Goal: Transaction & Acquisition: Purchase product/service

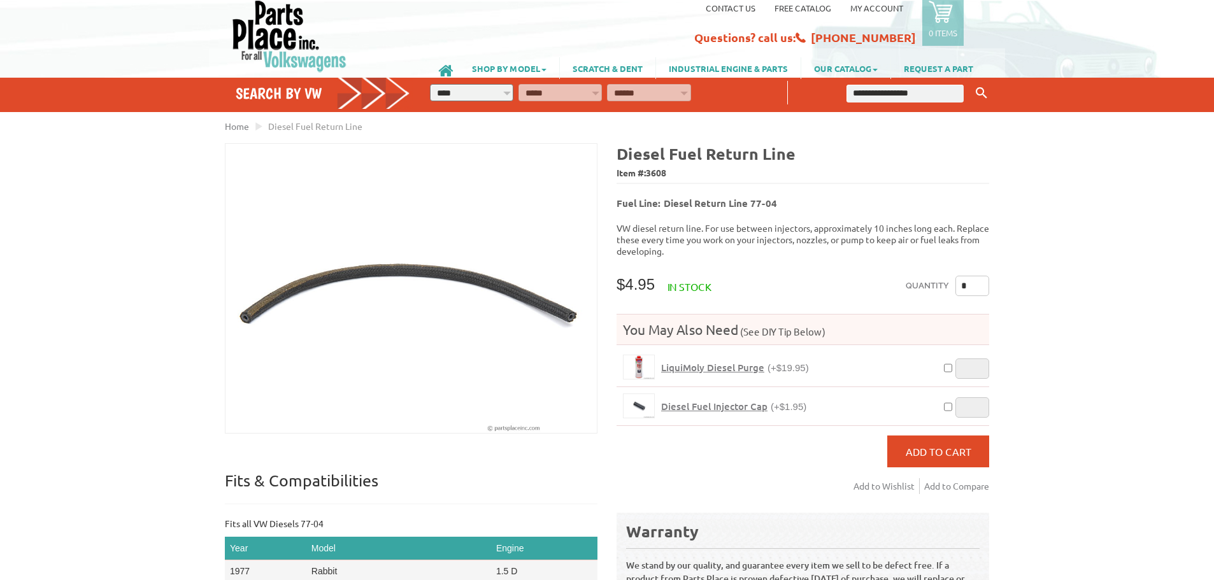
scroll to position [27, 0]
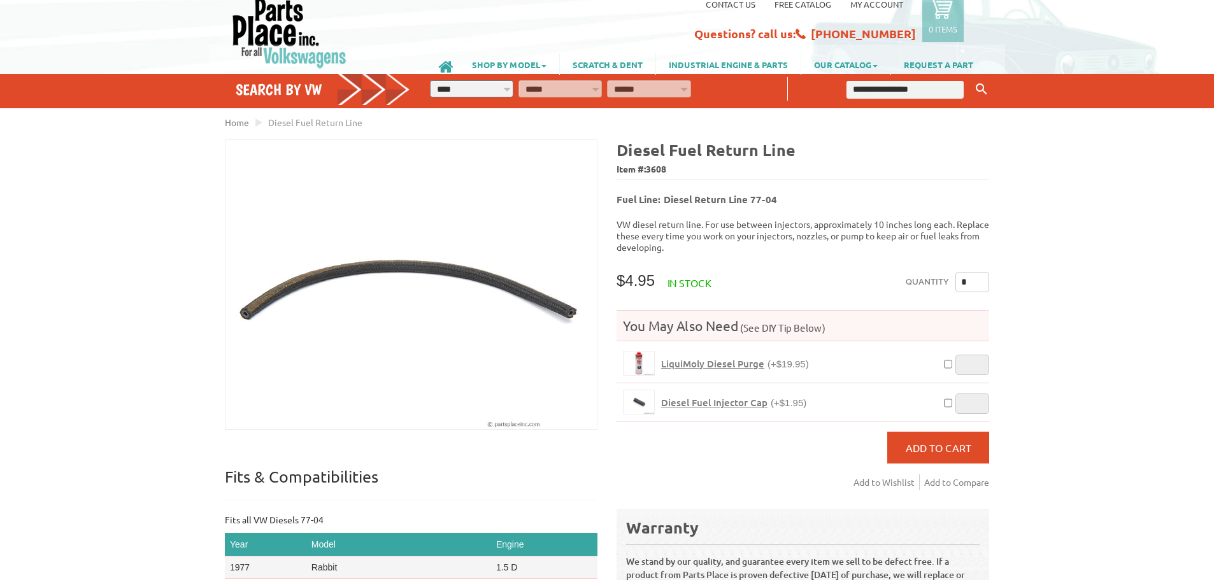
drag, startPoint x: 1054, startPoint y: 231, endPoint x: 1041, endPoint y: 252, distance: 24.0
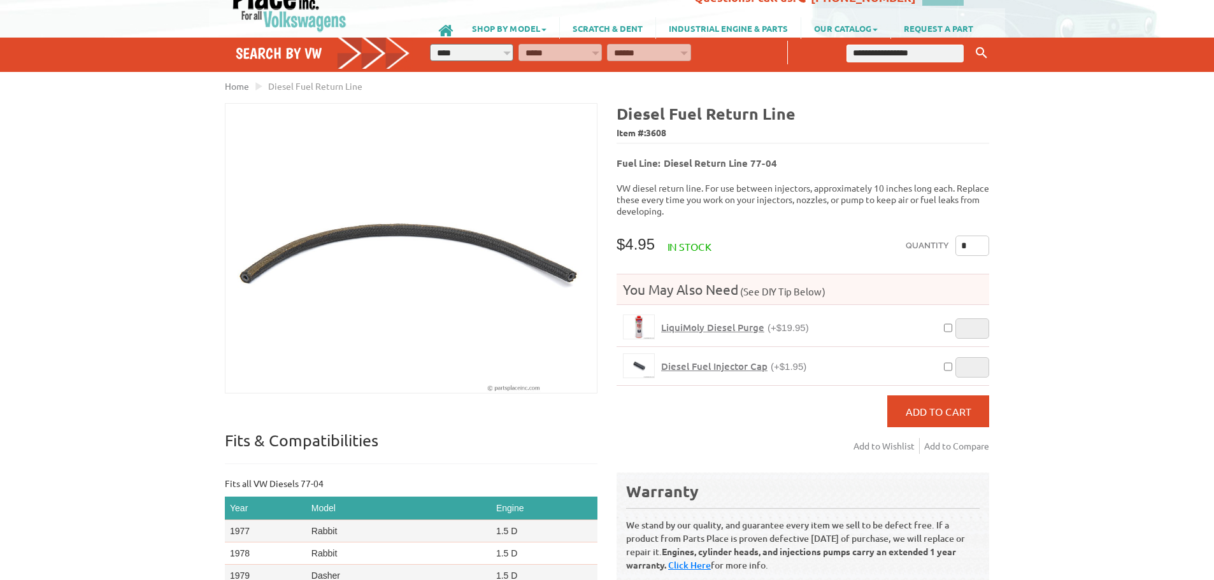
scroll to position [91, 0]
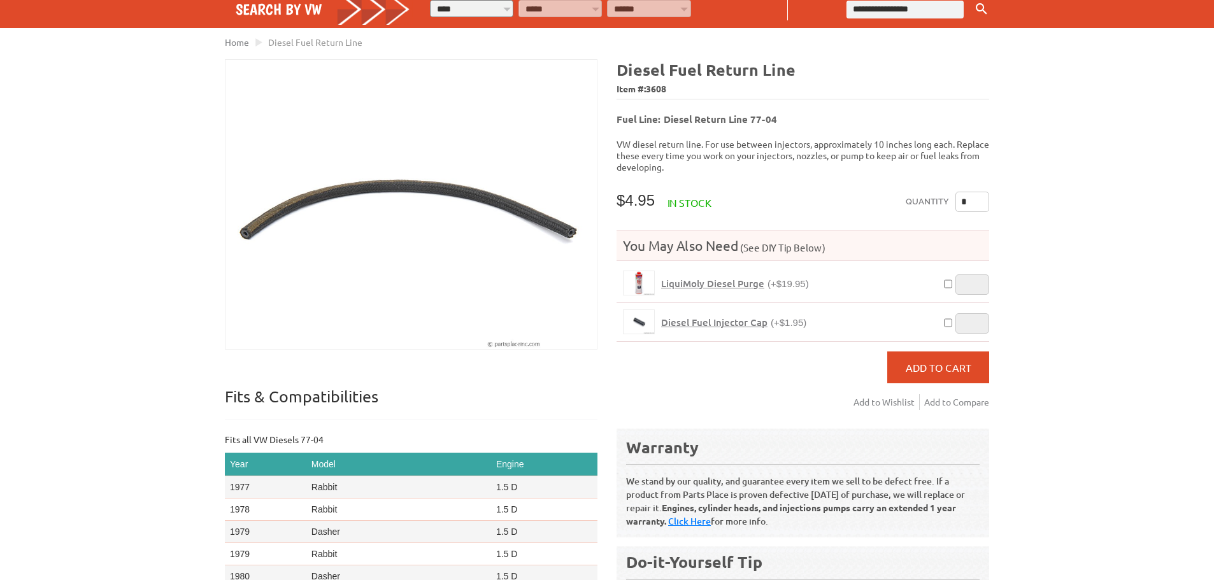
drag, startPoint x: 1063, startPoint y: 143, endPoint x: 1053, endPoint y: 165, distance: 23.7
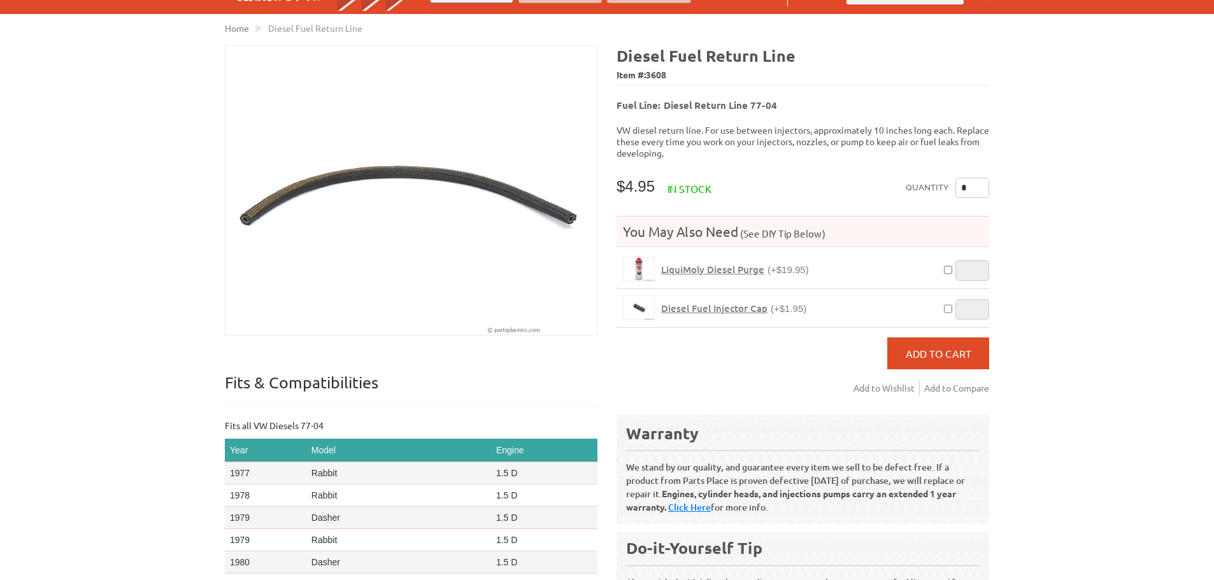
scroll to position [0, 0]
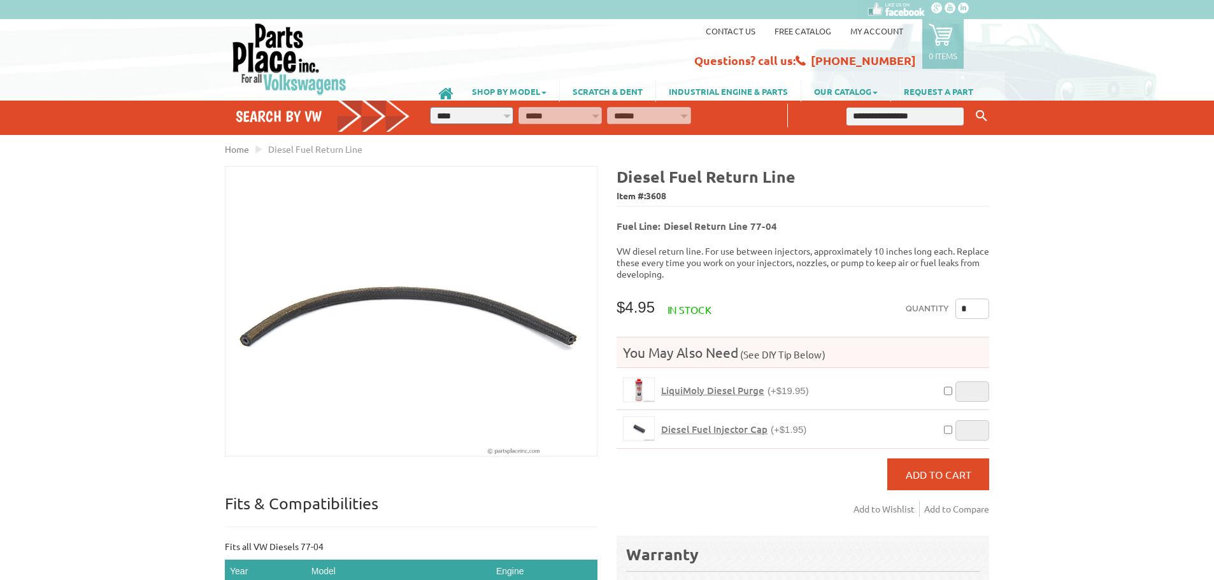
click at [771, 225] on b "Fuel Line: Diesel Return Line 77-04" at bounding box center [697, 226] width 161 height 13
drag, startPoint x: 782, startPoint y: 220, endPoint x: 664, endPoint y: 217, distance: 117.9
click at [664, 217] on h5 "Fuel Line: Diesel Return Line 77-04" at bounding box center [803, 222] width 373 height 20
click at [833, 220] on h5 "Fuel Line: Diesel Return Line 77-04" at bounding box center [803, 222] width 373 height 20
click at [789, 231] on div "Diesel Fuel Return Line Item #: 3608 Fuel Line: Diesel Return Line 77-04 VW die…" at bounding box center [798, 475] width 382 height 619
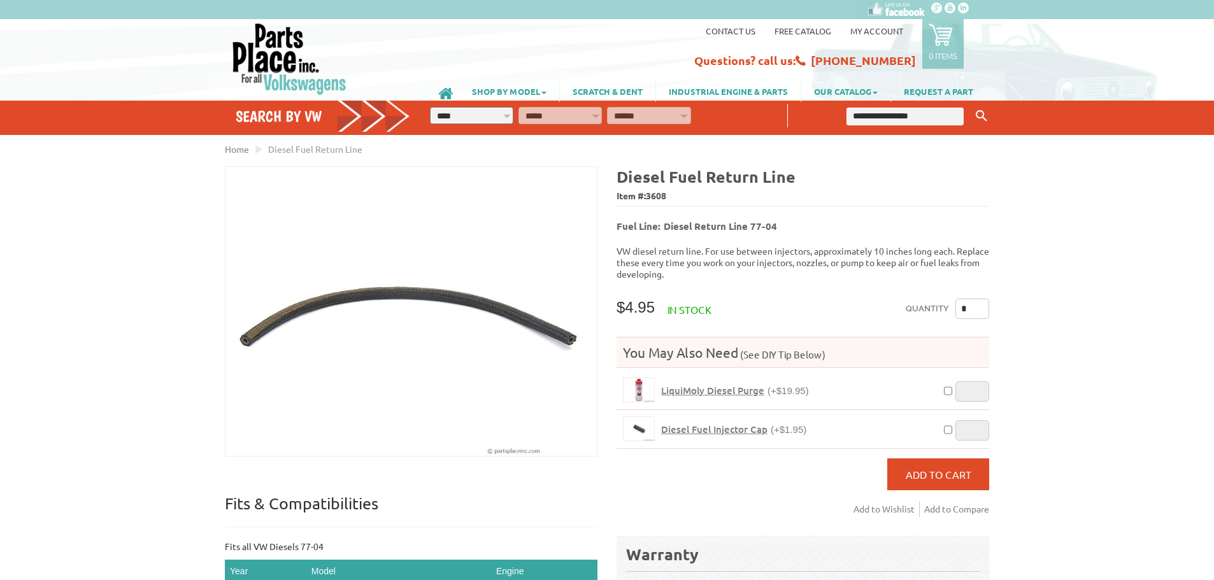
click at [967, 299] on input "*" at bounding box center [972, 309] width 34 height 20
type input "*"
click at [923, 446] on div "You May Also Need (See DIY Tip Below) LiquiMoly Diesel Purge (+$19.95) * Diesel…" at bounding box center [803, 393] width 373 height 125
click at [927, 459] on button "Add to Cart" at bounding box center [938, 475] width 102 height 32
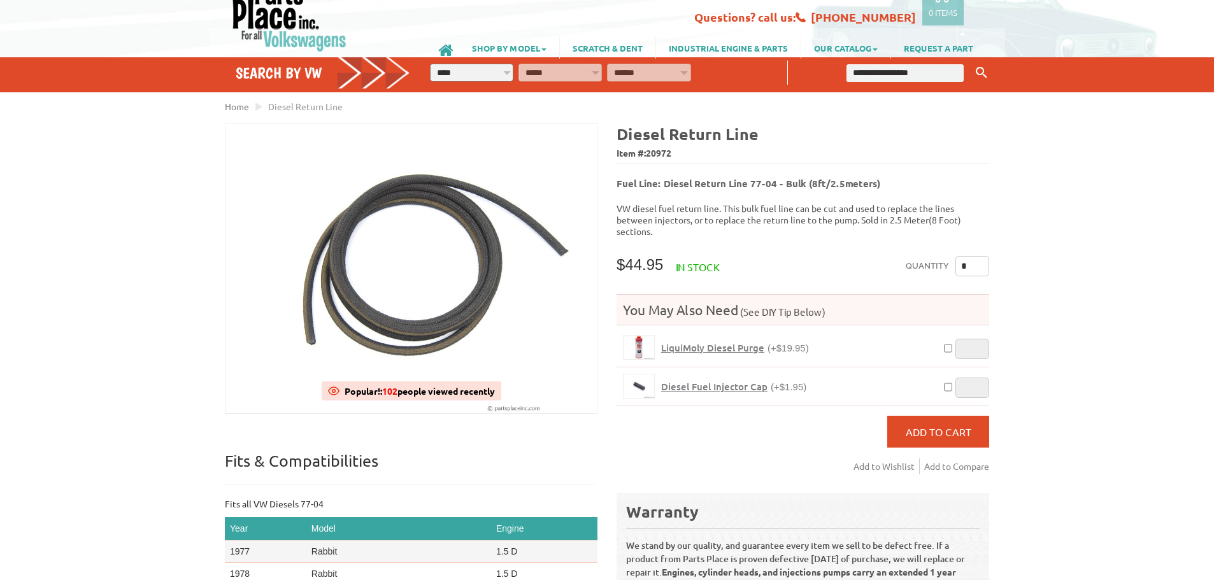
drag, startPoint x: 1059, startPoint y: 275, endPoint x: 1055, endPoint y: 288, distance: 13.3
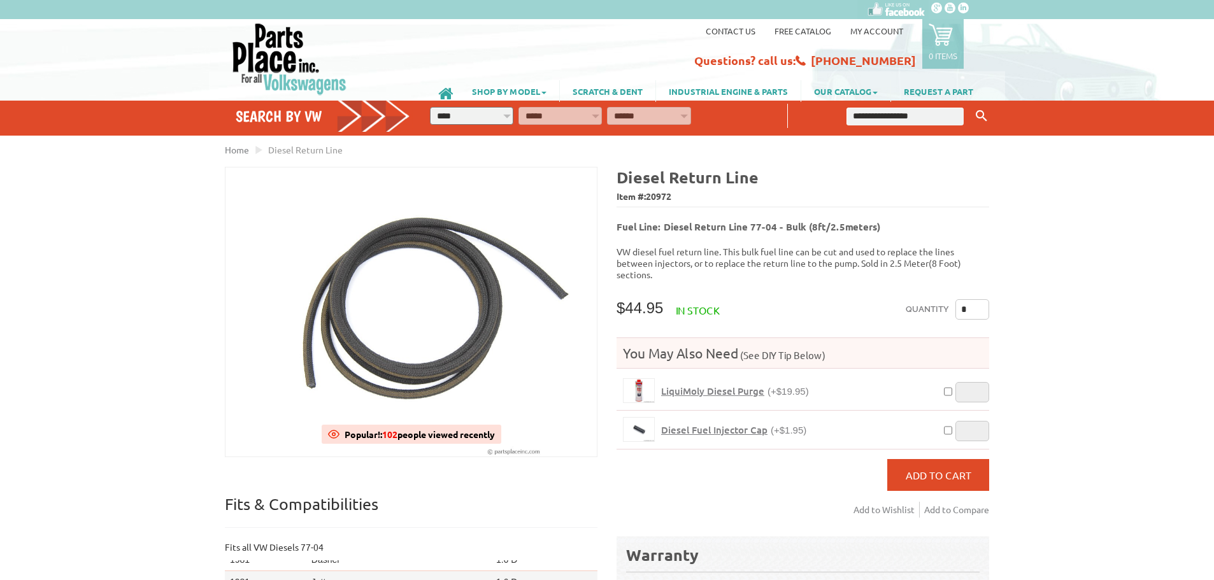
click at [720, 255] on p "VW diesel fuel return line. This bulk fuel line can be cut and used to replace …" at bounding box center [803, 263] width 373 height 34
click at [695, 175] on b "Diesel Return Line" at bounding box center [688, 177] width 142 height 20
drag, startPoint x: 693, startPoint y: 196, endPoint x: 619, endPoint y: 175, distance: 77.4
click at [619, 175] on div "Diesel Return Line Item #: 20972" at bounding box center [803, 186] width 373 height 39
click at [735, 231] on div "Diesel Return Line Item #: 20972 Fuel Line: Diesel Return Line 77-04 - Bulk (8f…" at bounding box center [798, 476] width 382 height 619
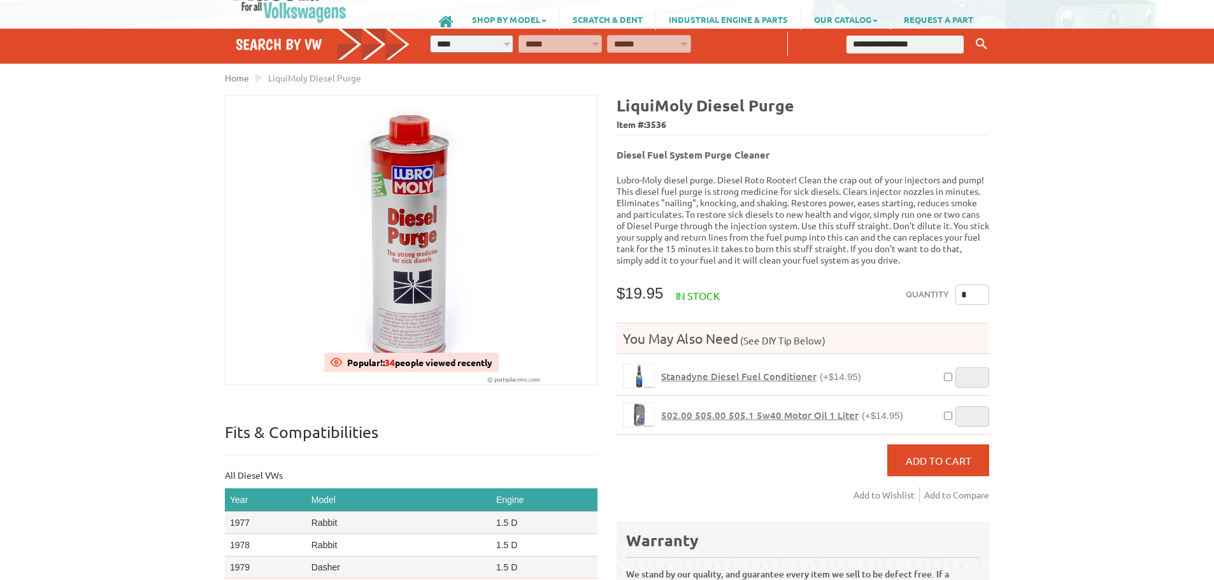
drag, startPoint x: 1063, startPoint y: 200, endPoint x: 1037, endPoint y: 212, distance: 28.2
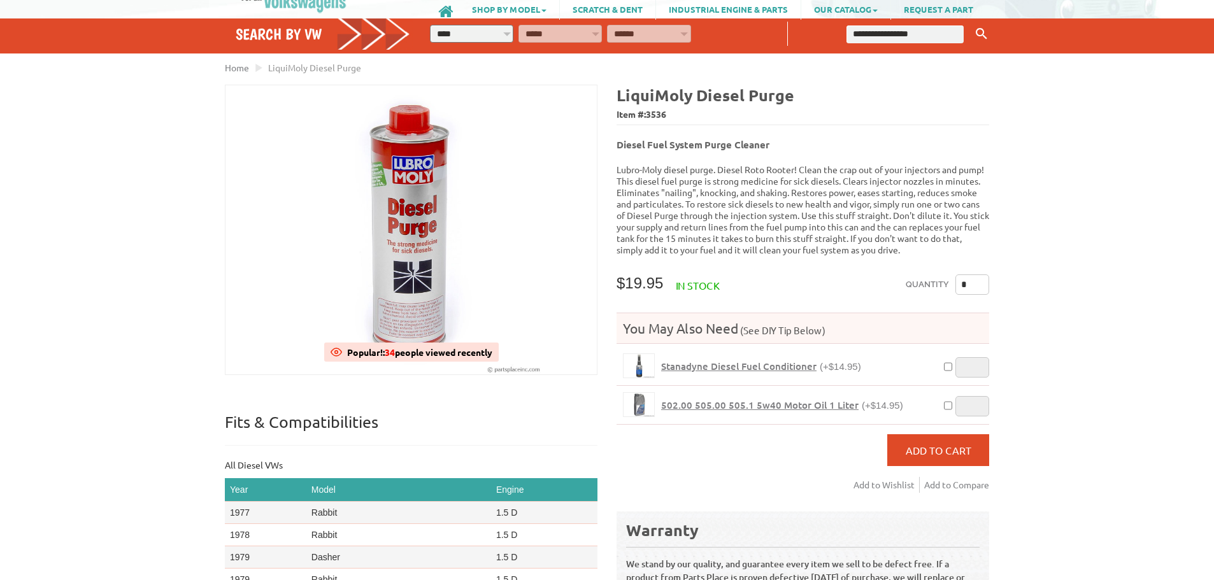
scroll to position [9, 0]
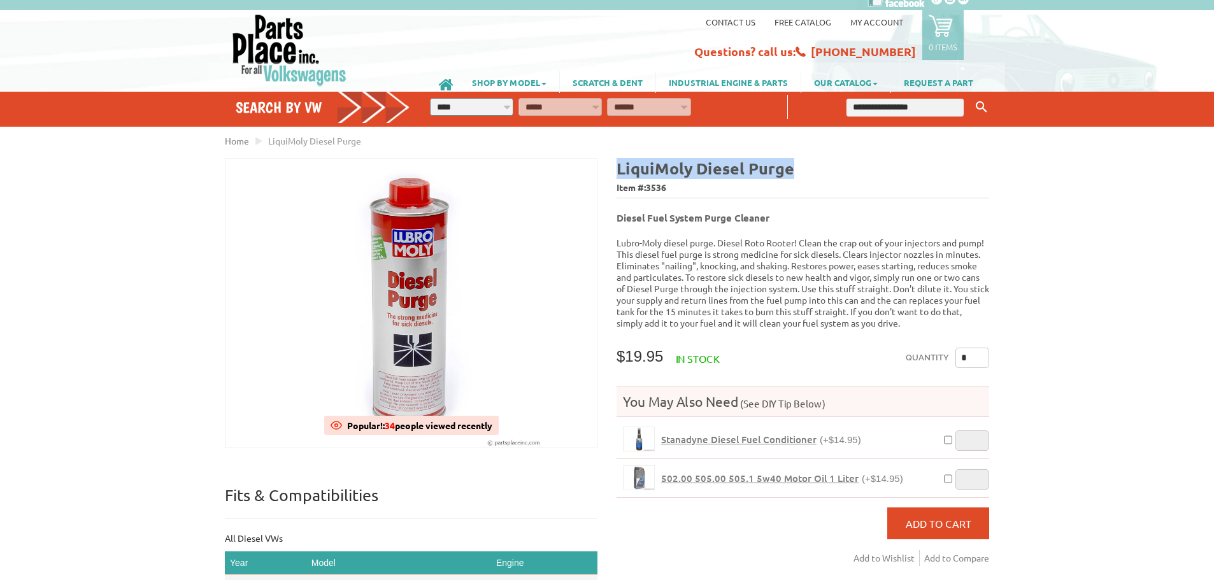
drag, startPoint x: 615, startPoint y: 168, endPoint x: 792, endPoint y: 173, distance: 176.5
click at [792, 173] on div "LiquiMoly Diesel Purge Item #: 3536 Diesel Fuel System Purge Cleaner WV Code: I…" at bounding box center [798, 483] width 382 height 650
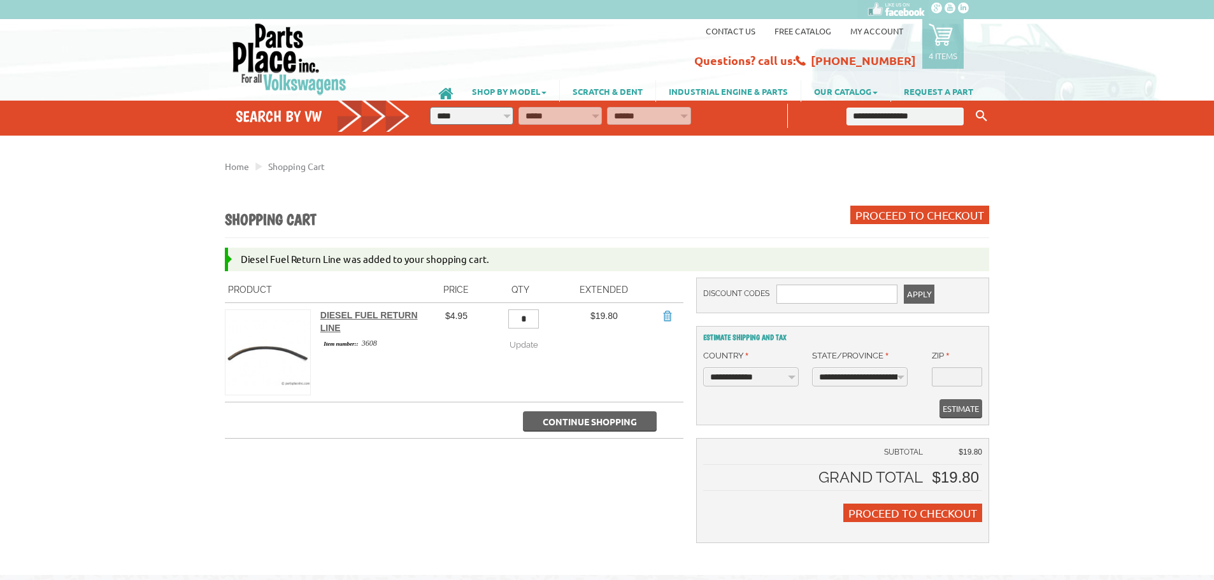
click at [362, 322] on h2 "Diesel Fuel Return Line" at bounding box center [373, 322] width 106 height 25
click at [355, 317] on link "Diesel Fuel Return Line" at bounding box center [368, 321] width 97 height 23
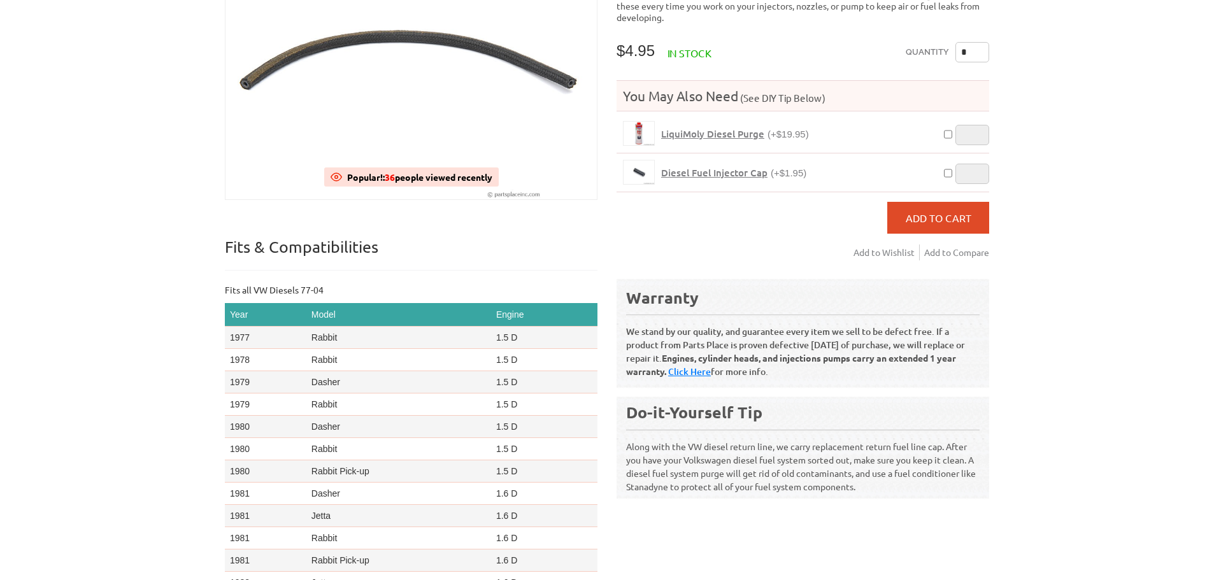
scroll to position [255, 0]
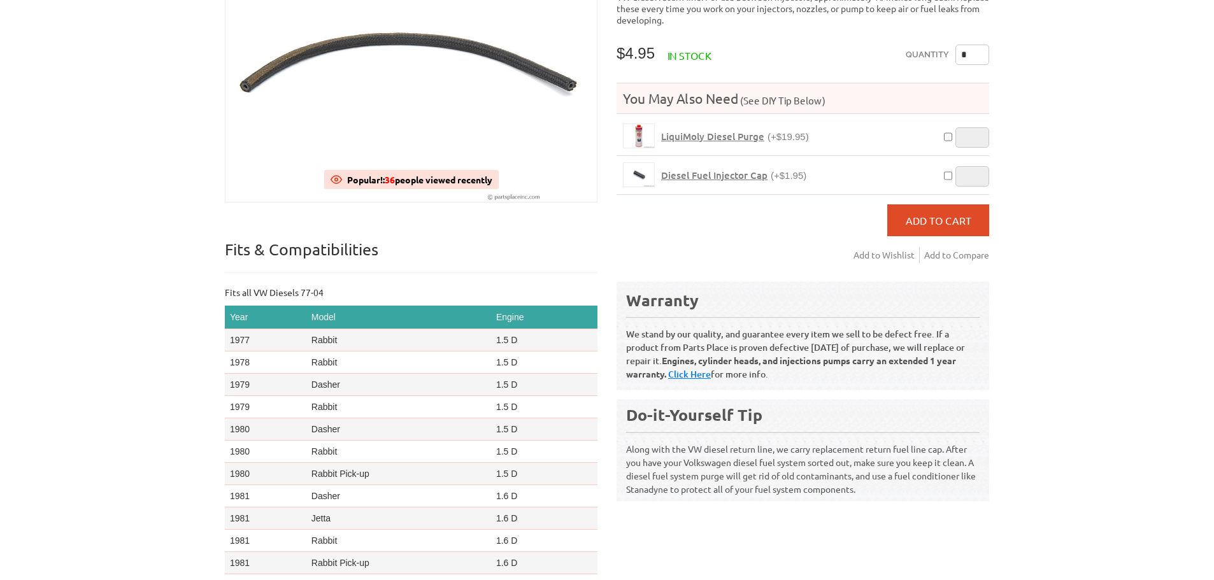
click at [746, 130] on span "LiquiMoly Diesel Purge" at bounding box center [712, 136] width 103 height 13
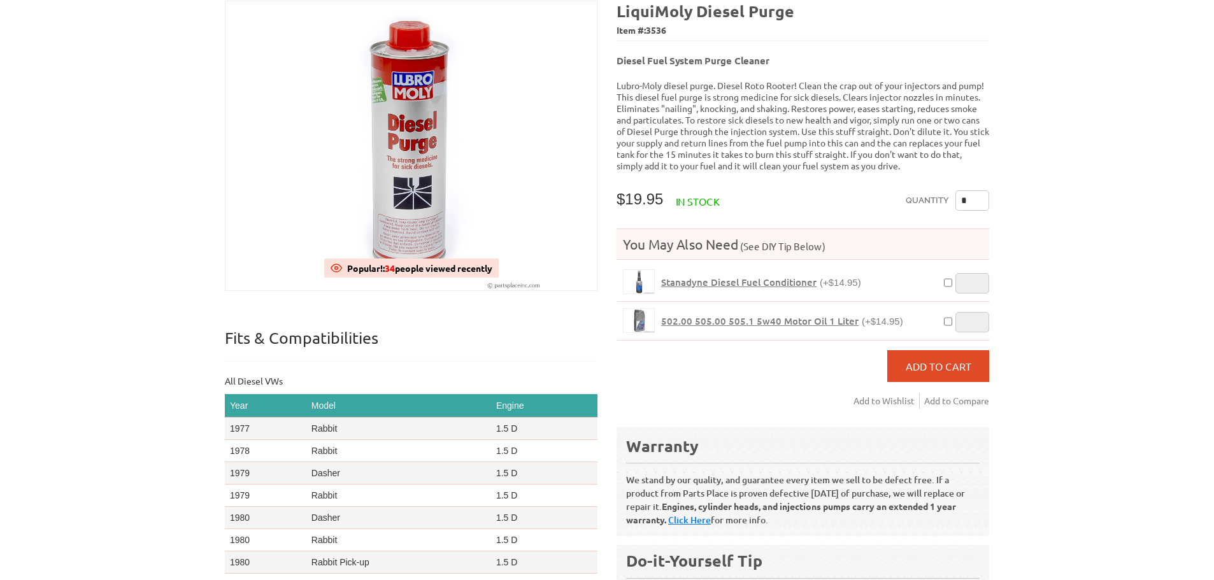
scroll to position [154, 0]
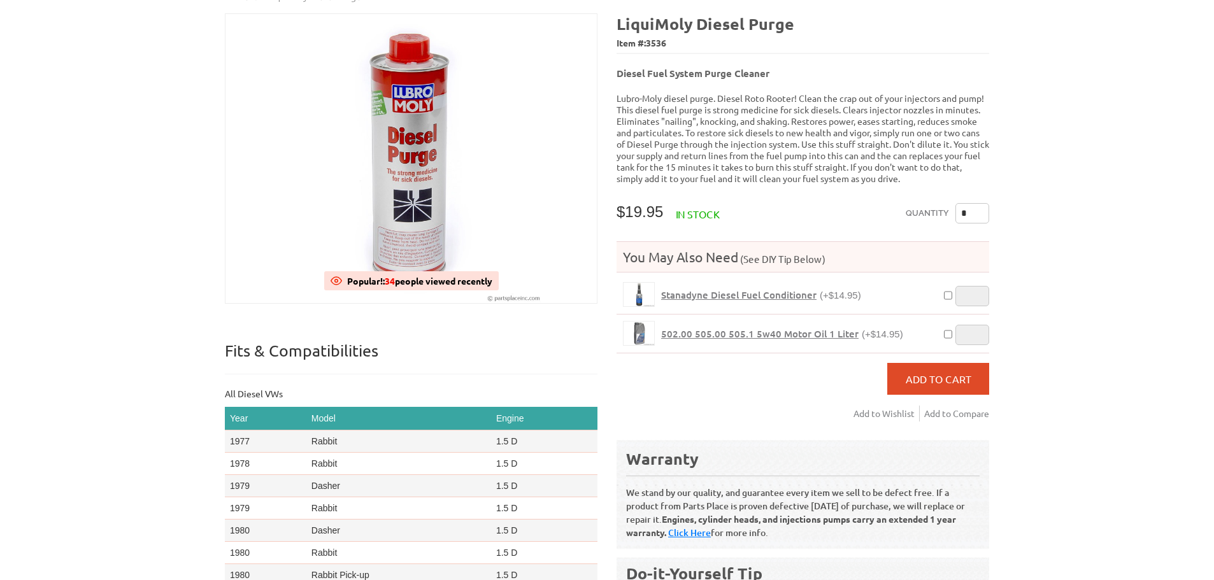
drag, startPoint x: 1039, startPoint y: 348, endPoint x: 1016, endPoint y: 315, distance: 40.3
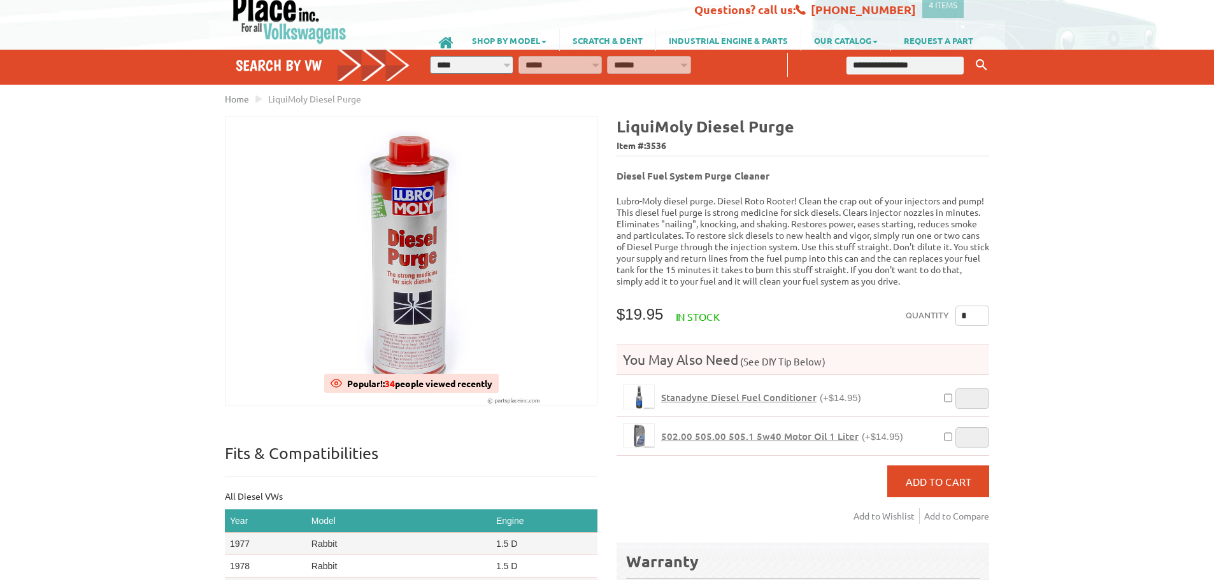
scroll to position [39, 0]
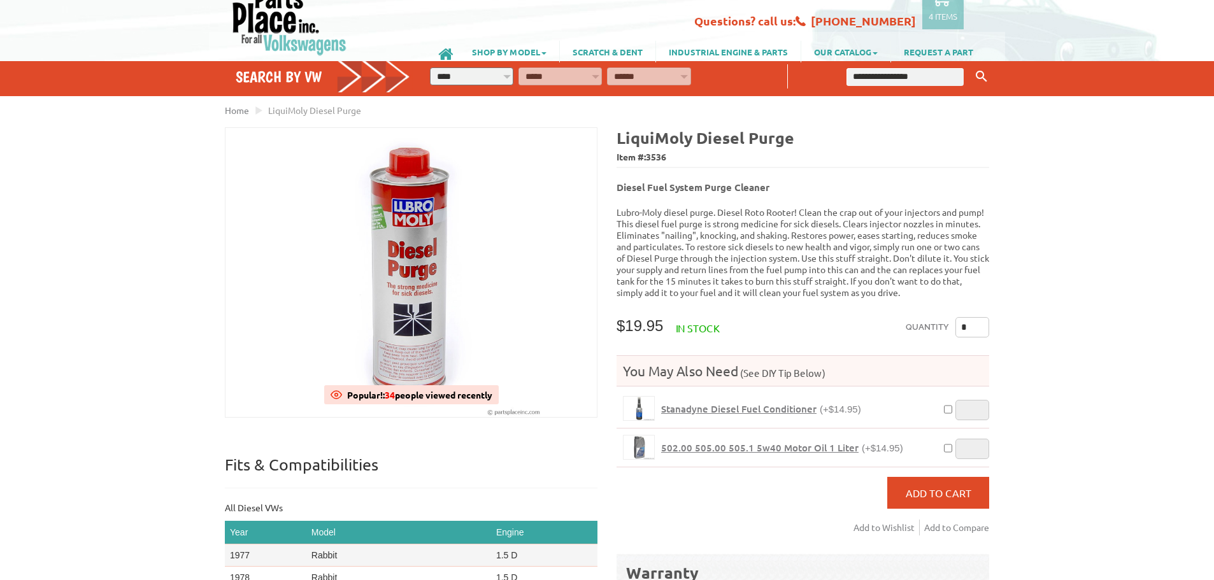
drag, startPoint x: 1056, startPoint y: 307, endPoint x: 1045, endPoint y: 285, distance: 24.5
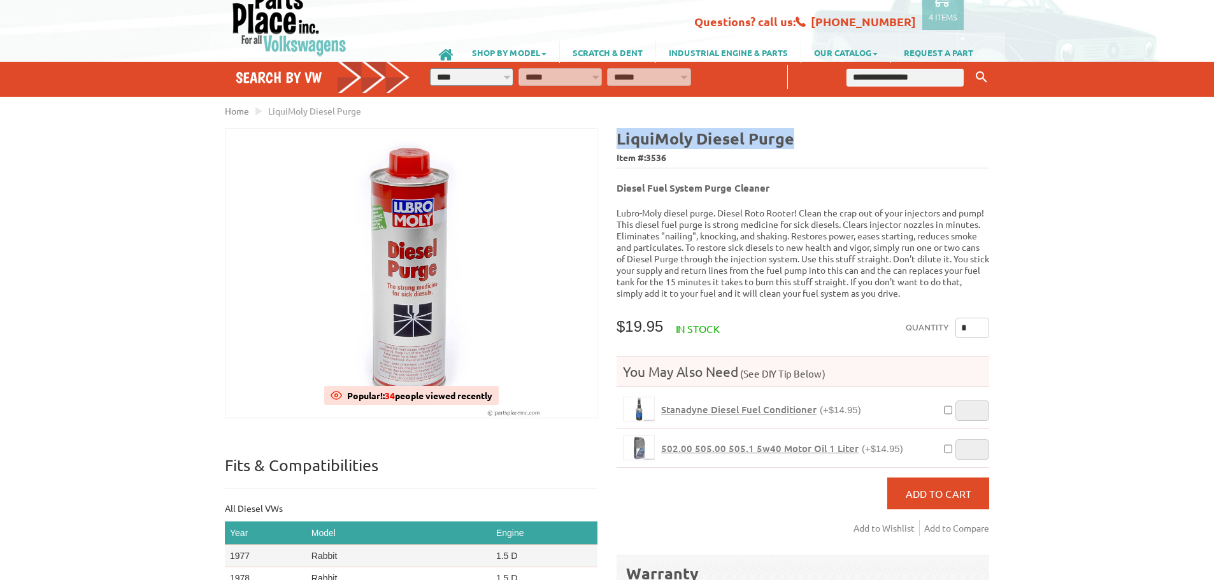
drag, startPoint x: 806, startPoint y: 135, endPoint x: 612, endPoint y: 129, distance: 195.0
click at [612, 129] on div "LiquiMoly Diesel Purge Item #: 3536 Diesel Fuel System Purge Cleaner WV Code: I…" at bounding box center [798, 453] width 382 height 650
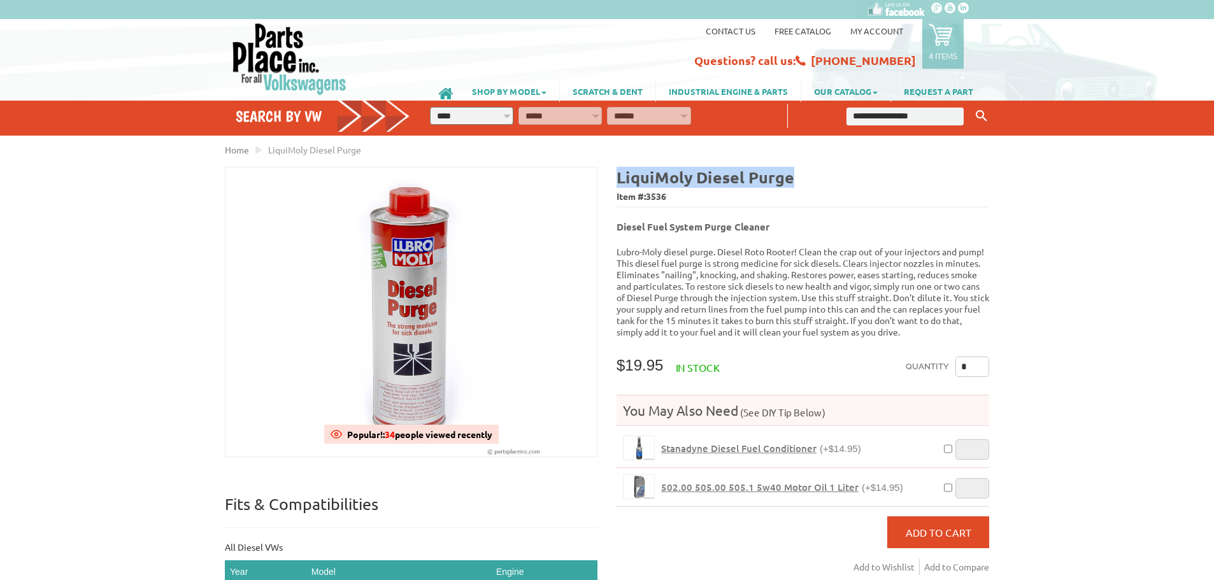
click at [945, 40] on icon at bounding box center [941, 34] width 24 height 24
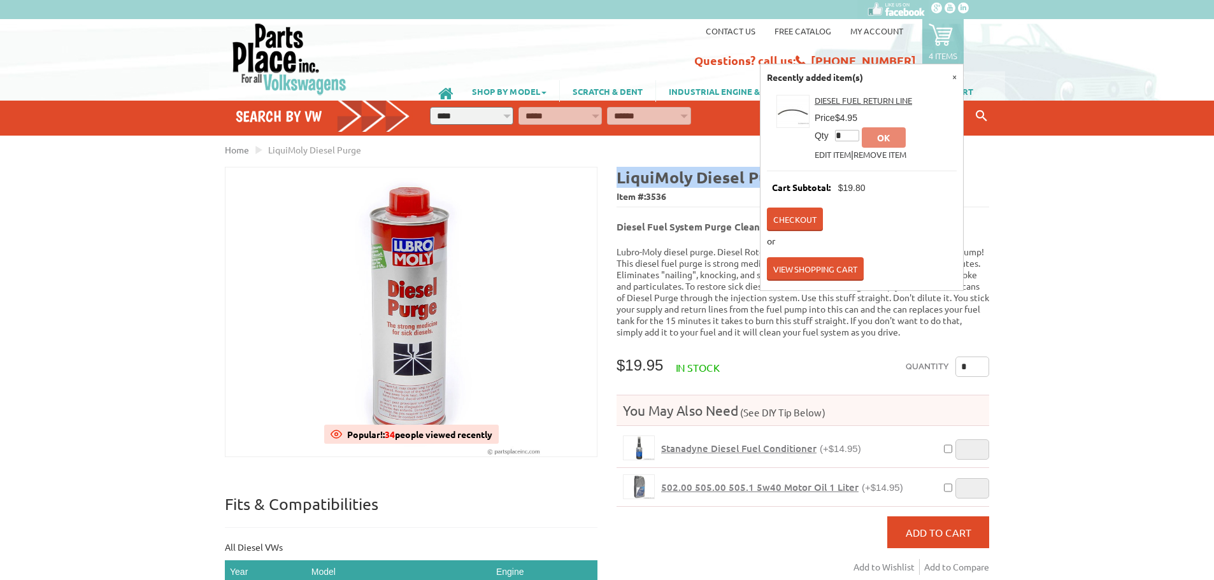
click at [806, 214] on link "Checkout" at bounding box center [795, 220] width 56 height 24
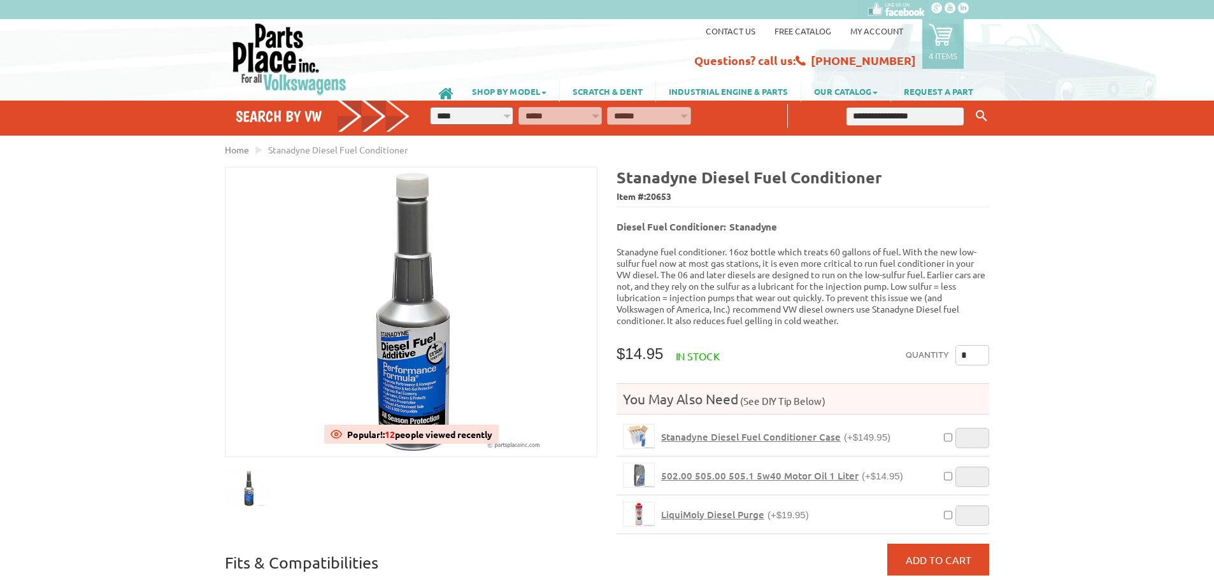
click at [983, 345] on input "*" at bounding box center [972, 355] width 34 height 20
type input "*"
click at [961, 554] on span "Add to Cart" at bounding box center [939, 560] width 66 height 13
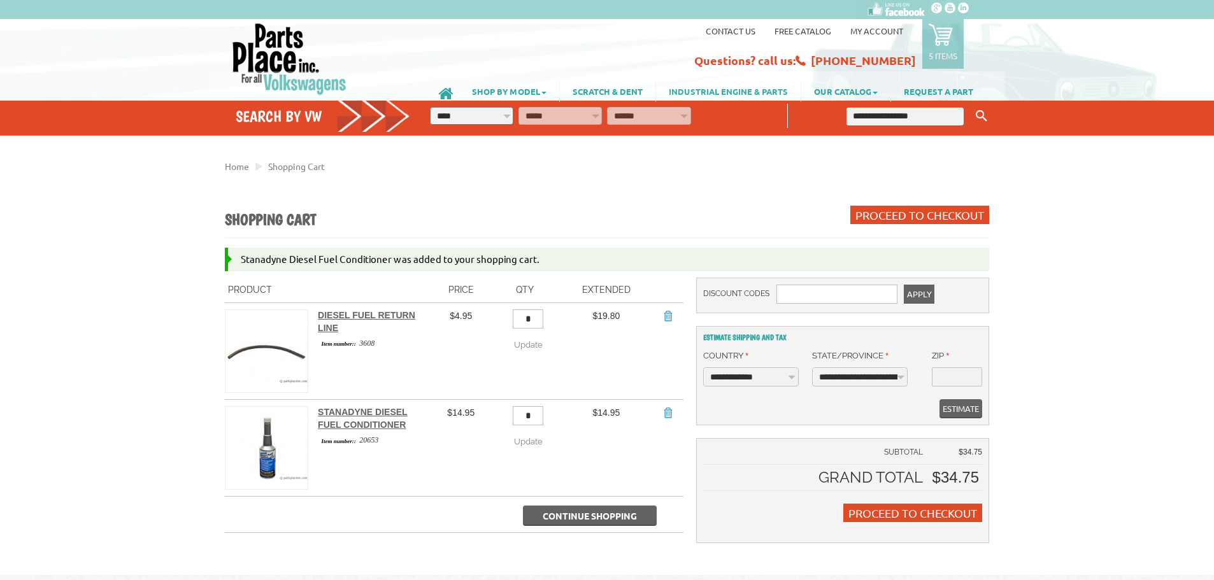
click at [750, 90] on link "INDUSTRIAL ENGINE & PARTS" at bounding box center [728, 91] width 145 height 22
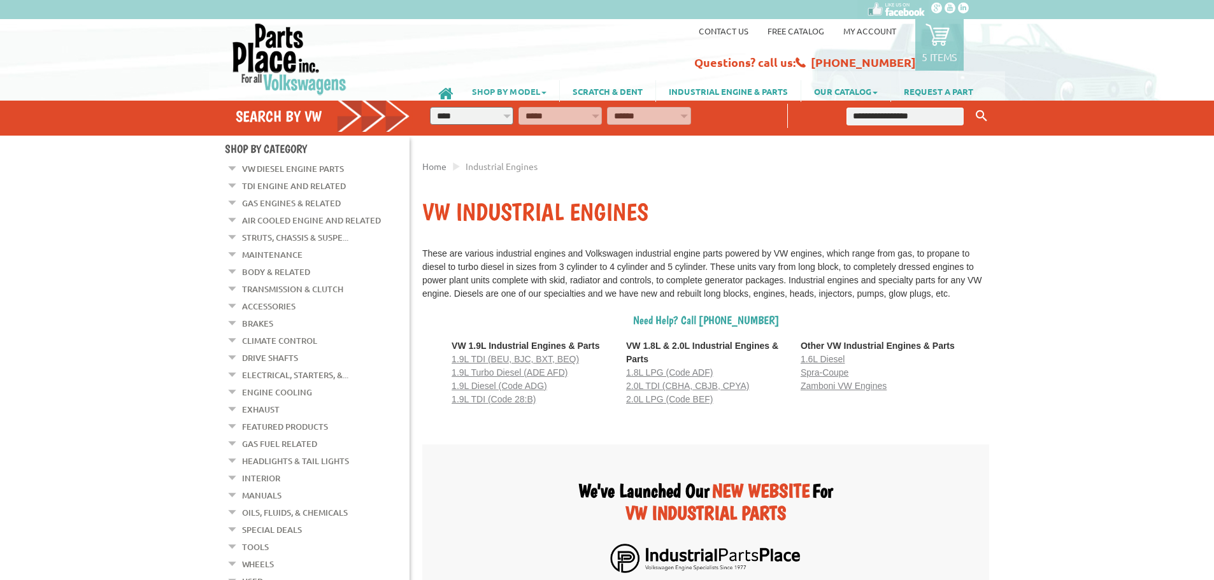
click at [522, 90] on link "SHOP BY MODEL" at bounding box center [509, 91] width 100 height 22
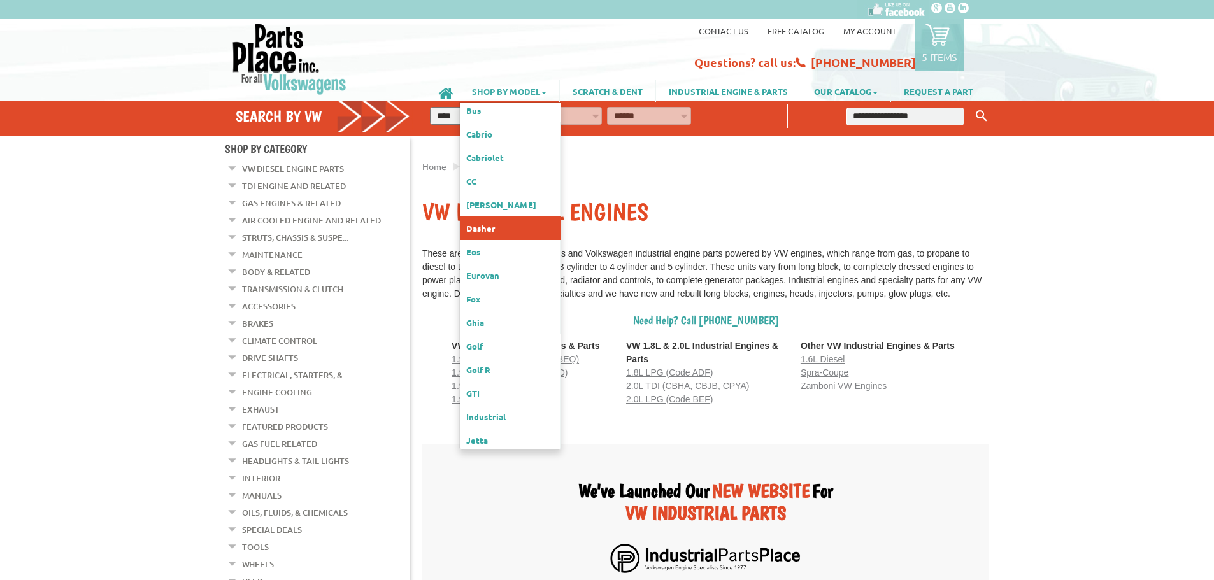
scroll to position [127, 0]
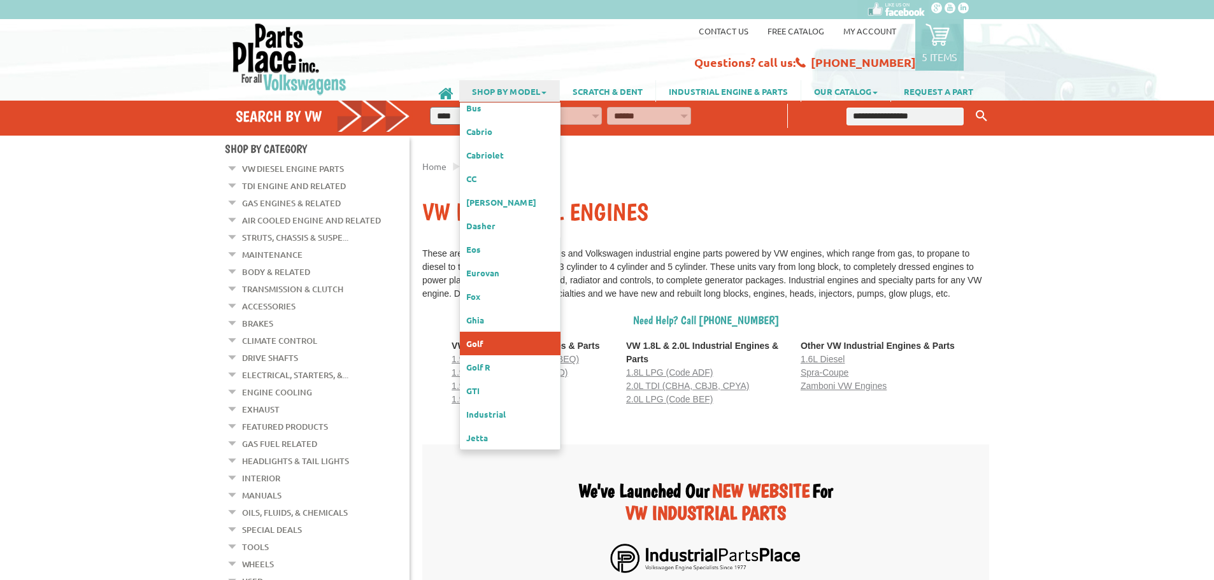
click at [505, 332] on link "Golf" at bounding box center [510, 344] width 101 height 24
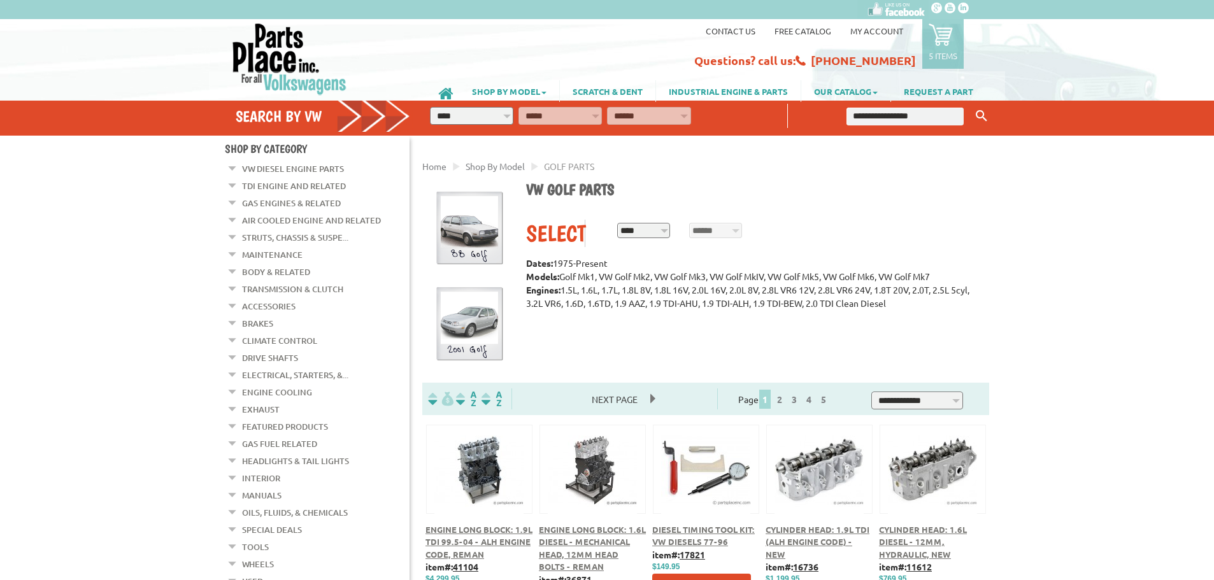
click at [473, 221] on img at bounding box center [469, 228] width 75 height 75
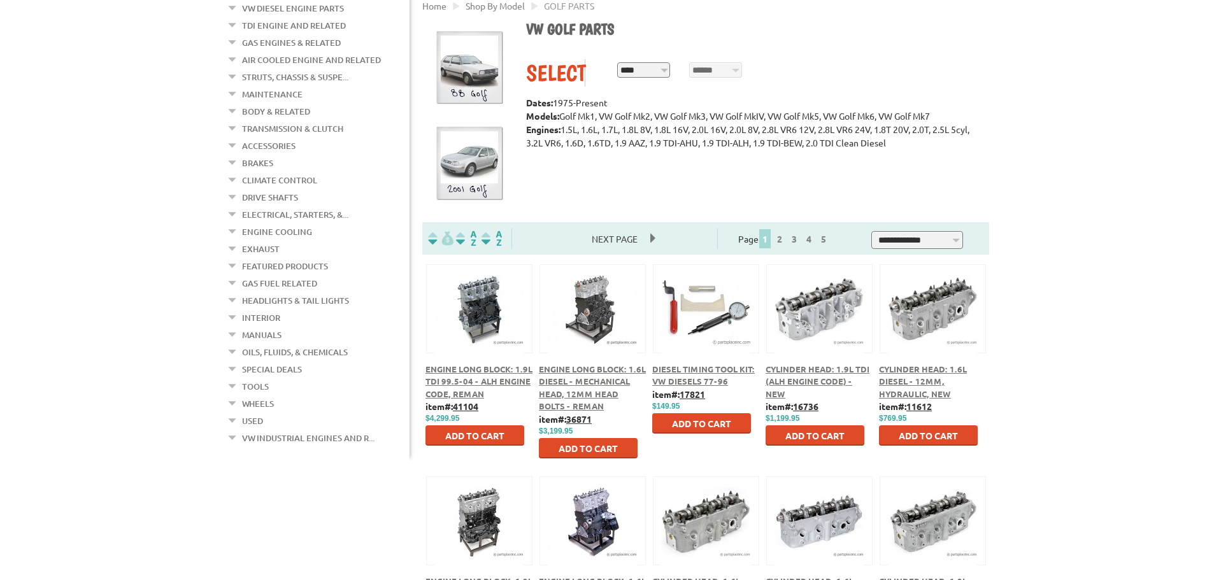
scroll to position [170, 0]
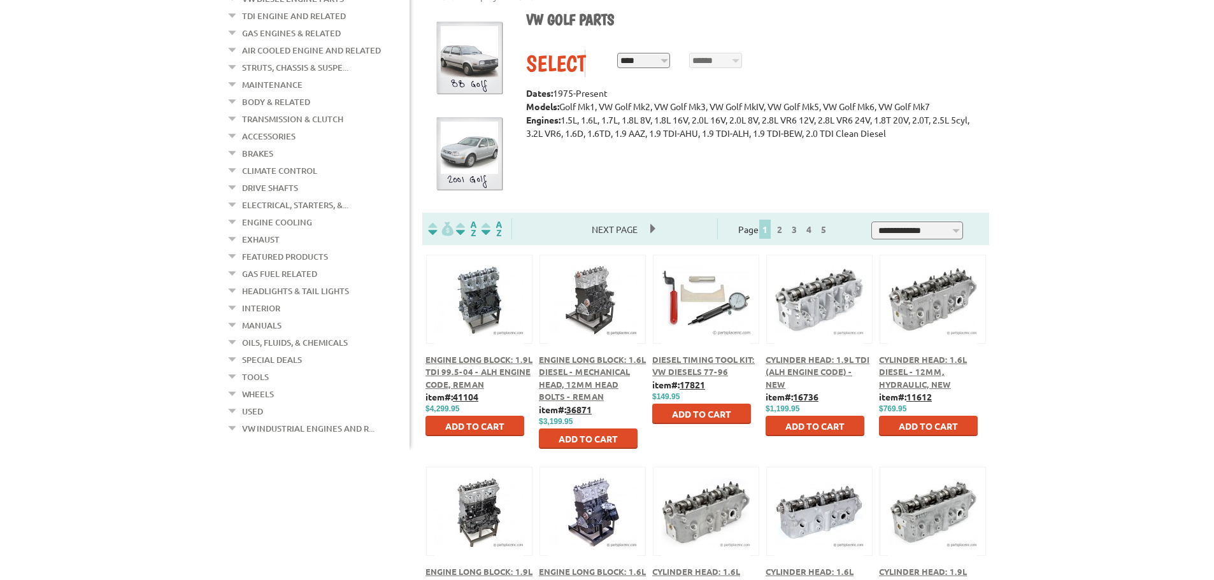
drag, startPoint x: 1084, startPoint y: 240, endPoint x: 1067, endPoint y: 267, distance: 31.8
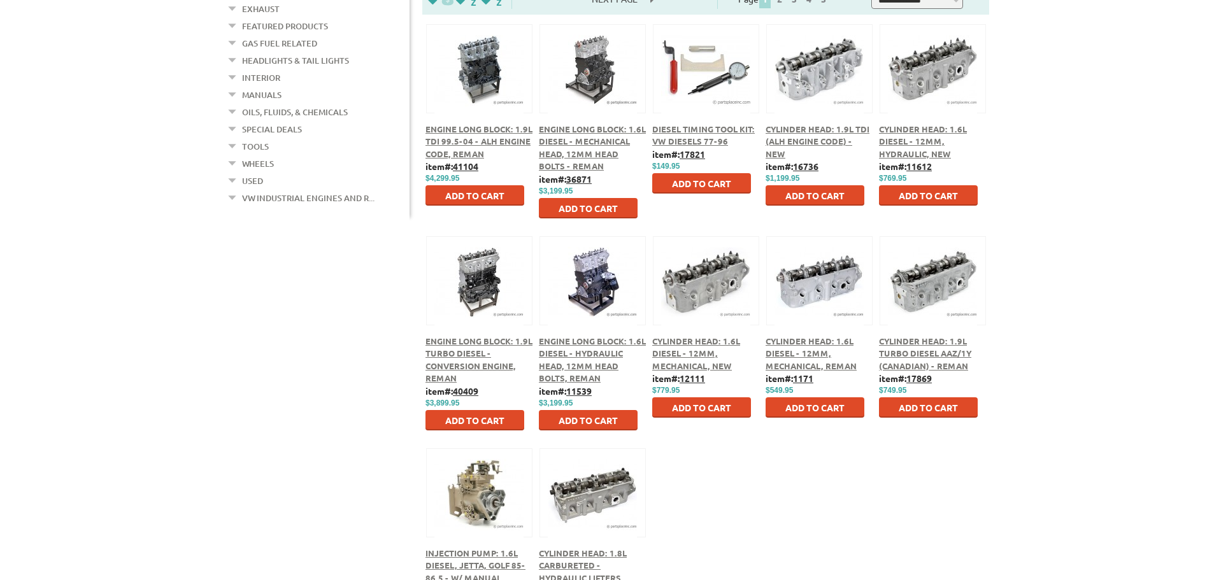
drag, startPoint x: 1093, startPoint y: 352, endPoint x: 1091, endPoint y: 428, distance: 76.5
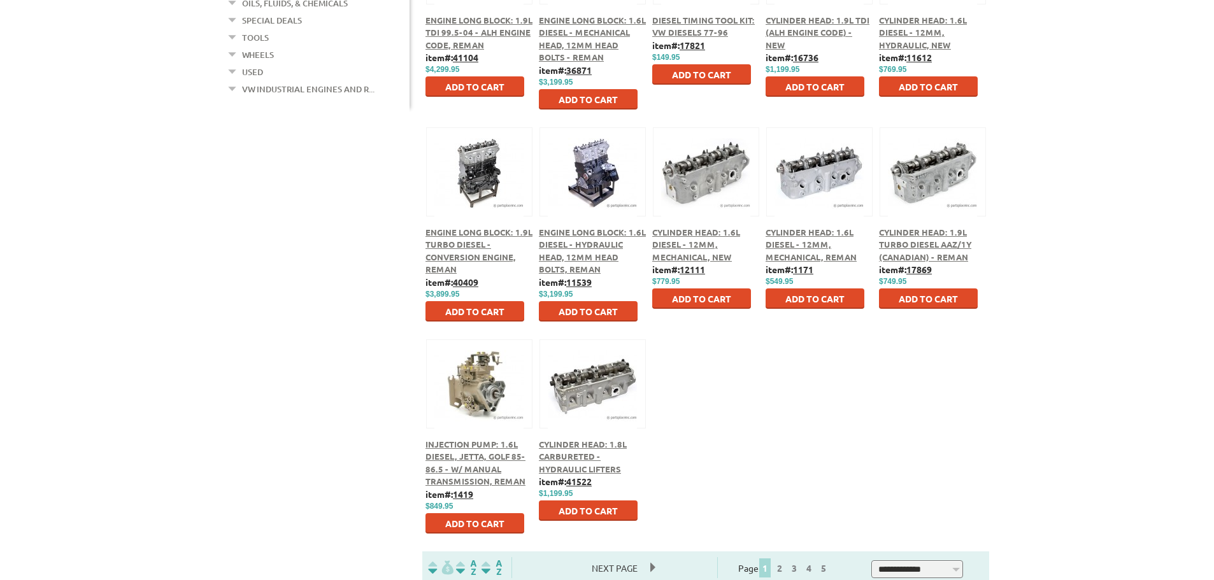
drag, startPoint x: 1091, startPoint y: 428, endPoint x: 1088, endPoint y: 445, distance: 17.4
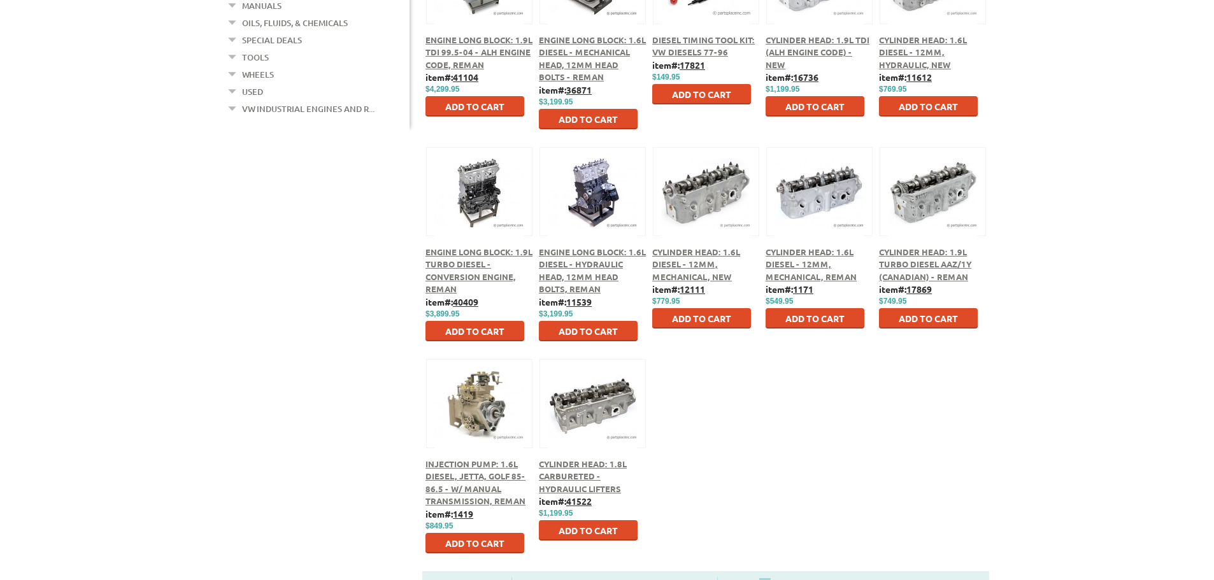
scroll to position [487, 0]
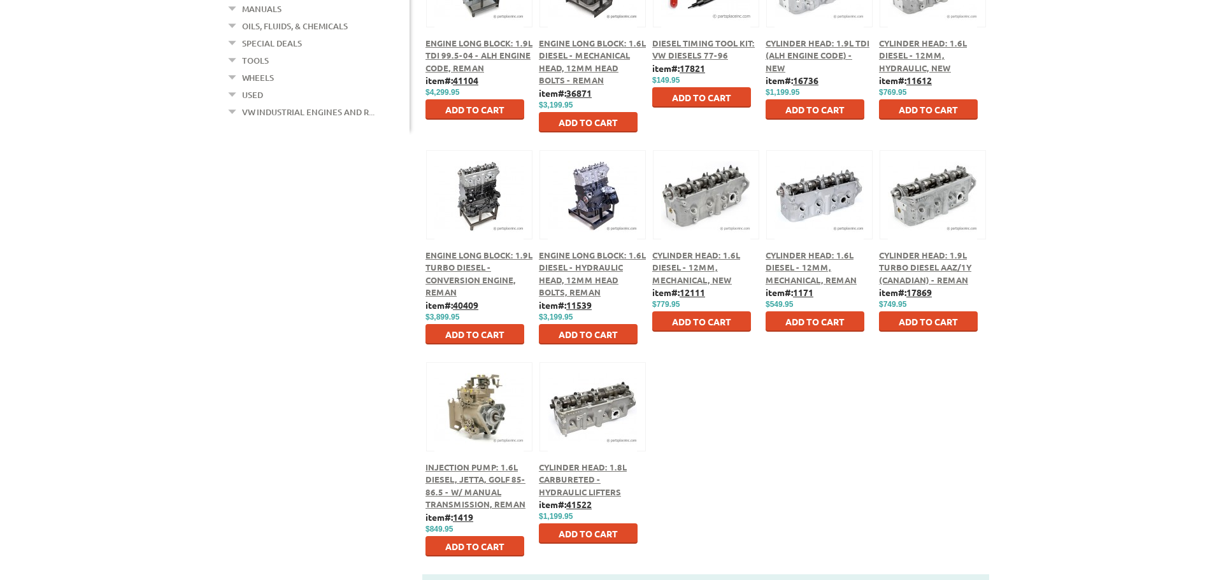
drag, startPoint x: 197, startPoint y: 328, endPoint x: 206, endPoint y: 313, distance: 17.5
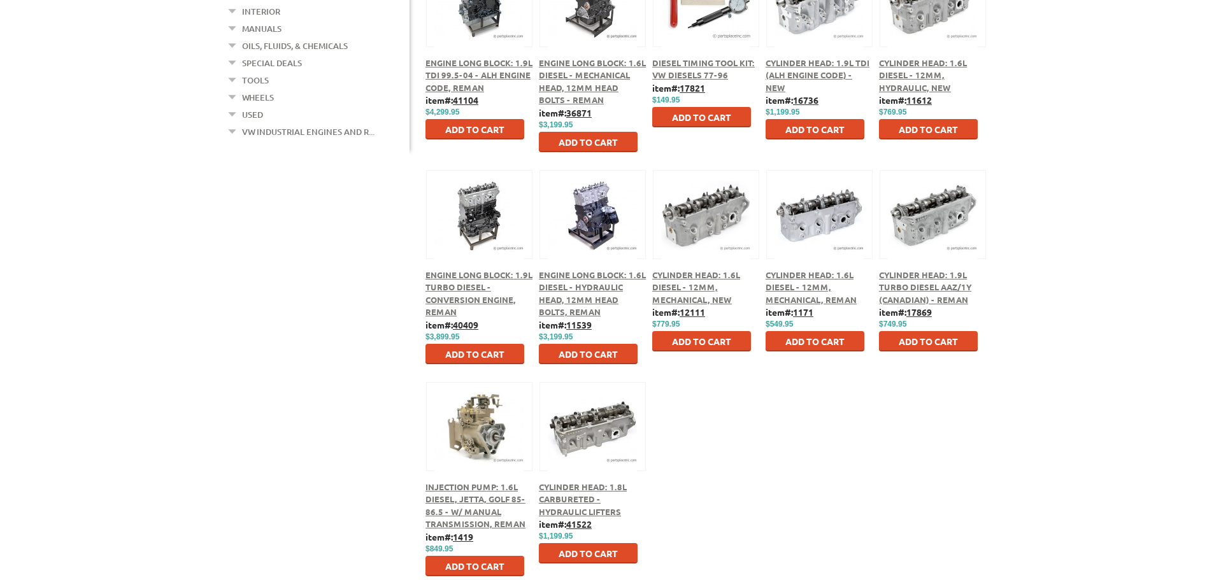
drag, startPoint x: 206, startPoint y: 313, endPoint x: 220, endPoint y: 302, distance: 18.1
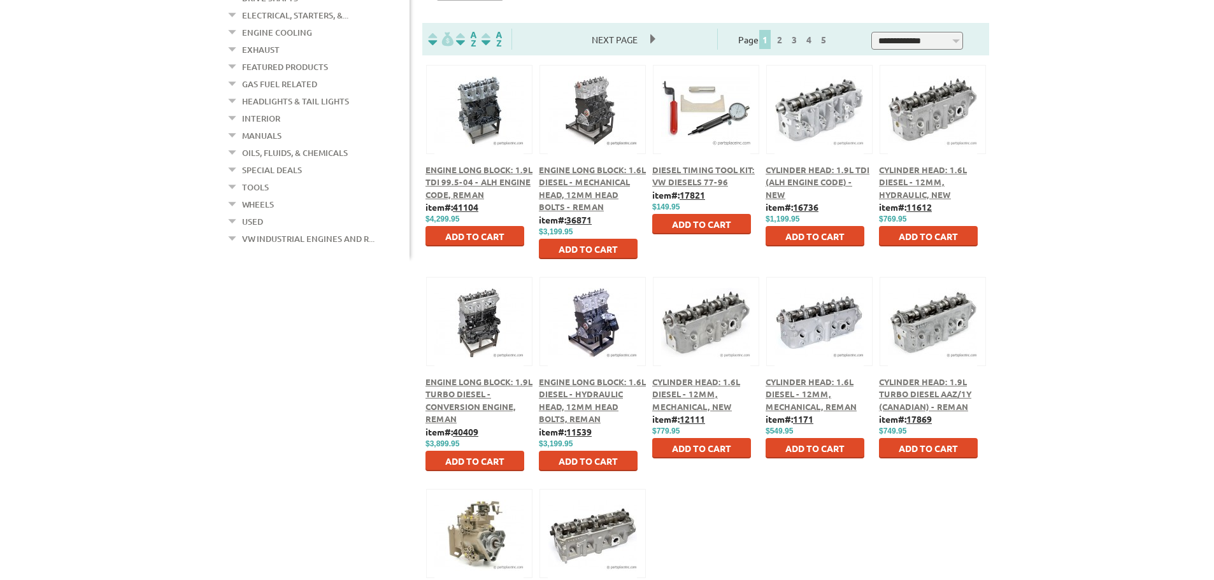
drag, startPoint x: 224, startPoint y: 364, endPoint x: 243, endPoint y: 306, distance: 61.4
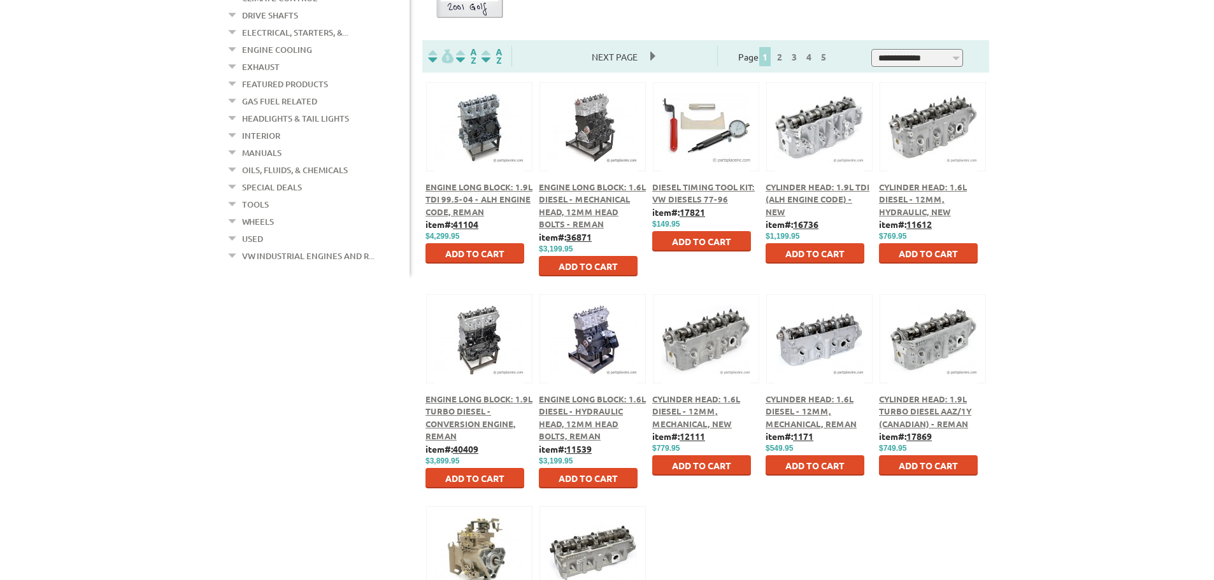
drag, startPoint x: 239, startPoint y: 376, endPoint x: 238, endPoint y: 394, distance: 18.5
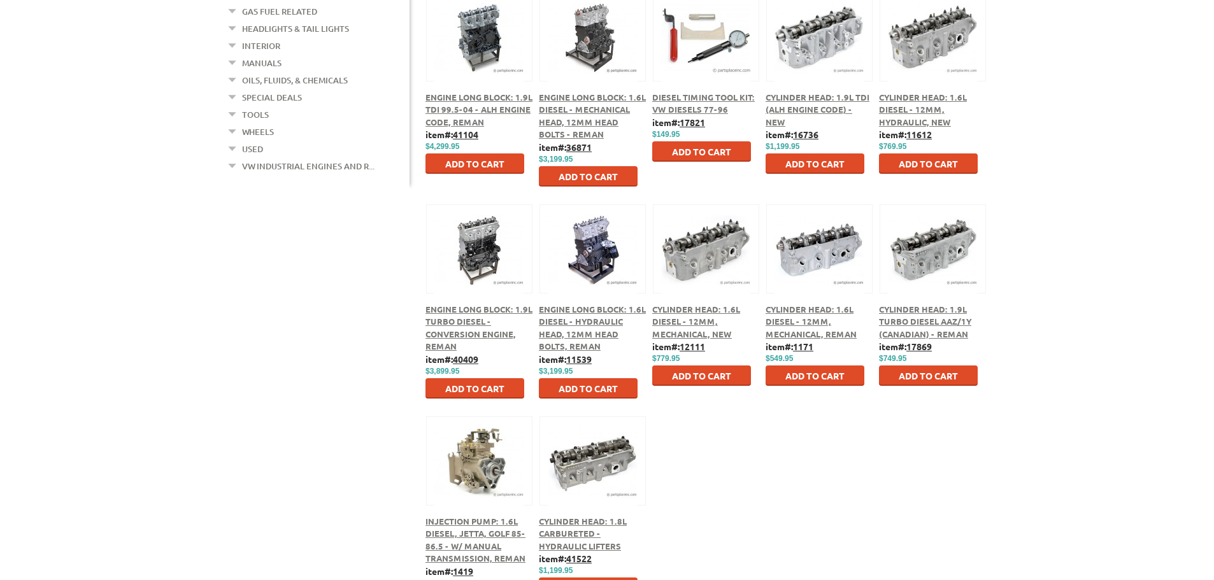
drag, startPoint x: 240, startPoint y: 324, endPoint x: 241, endPoint y: 341, distance: 17.8
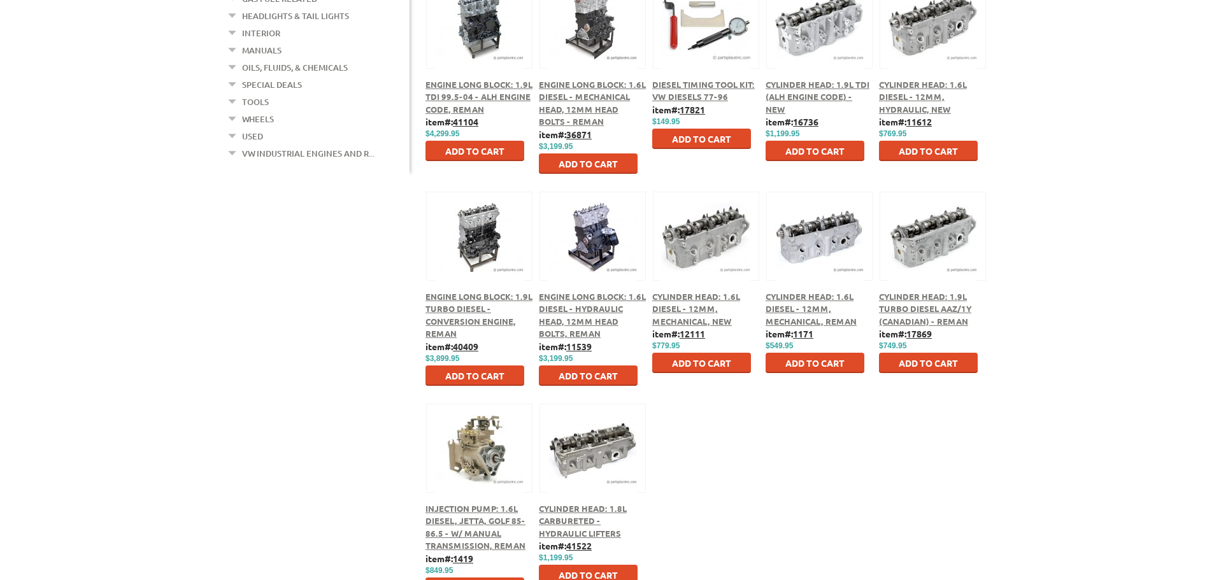
drag, startPoint x: 241, startPoint y: 341, endPoint x: 242, endPoint y: 360, distance: 18.5
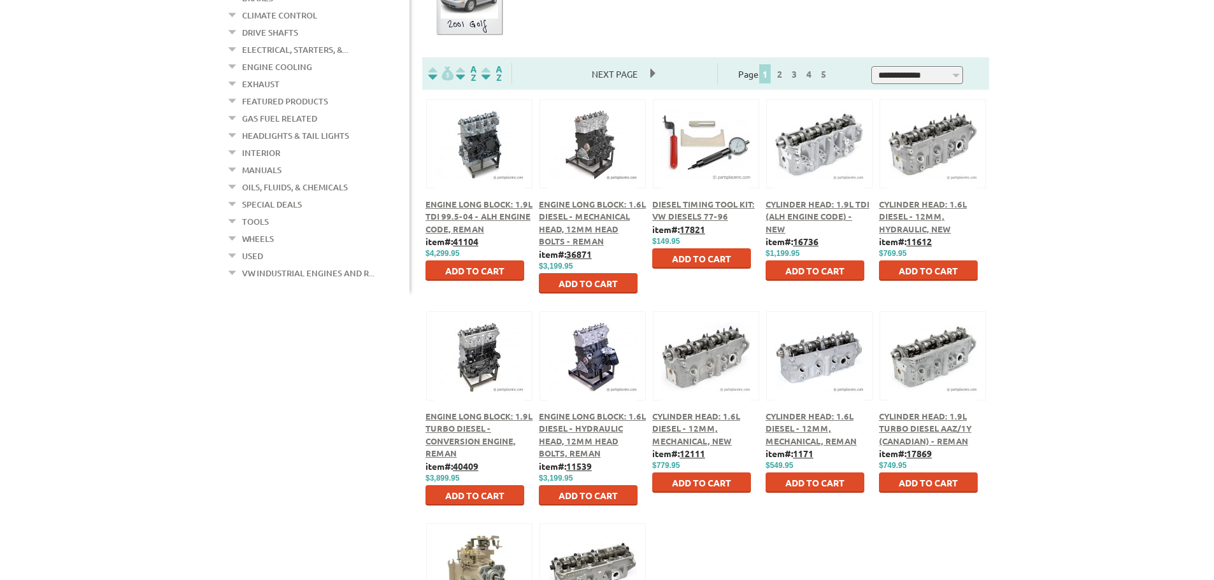
scroll to position [320, 0]
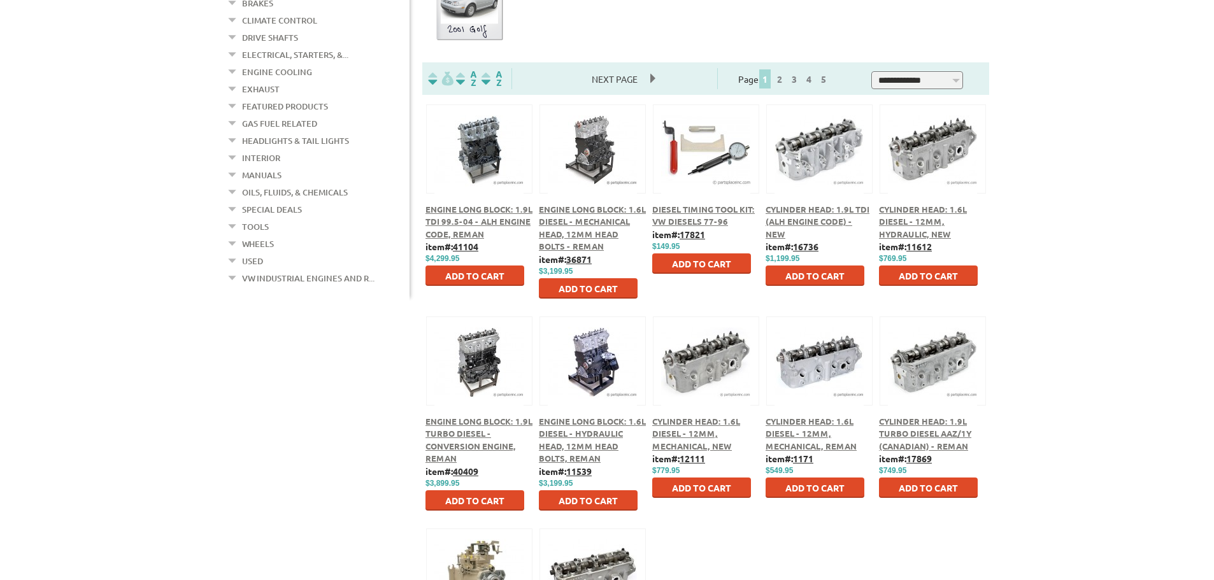
drag, startPoint x: 242, startPoint y: 360, endPoint x: 241, endPoint y: 340, distance: 20.4
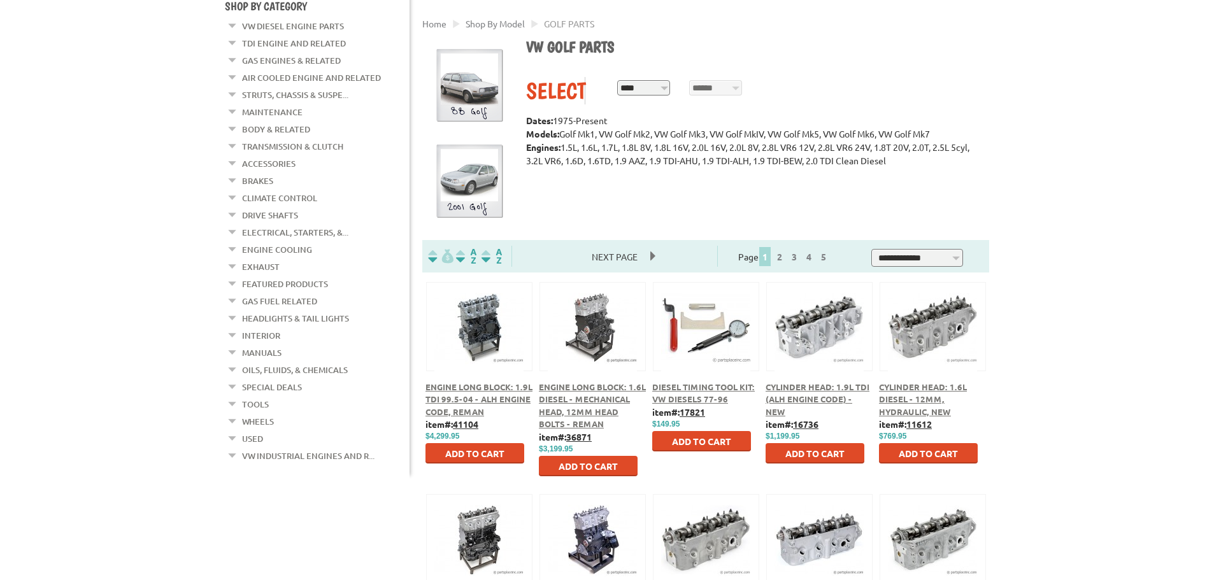
drag, startPoint x: 316, startPoint y: 329, endPoint x: 302, endPoint y: 285, distance: 46.7
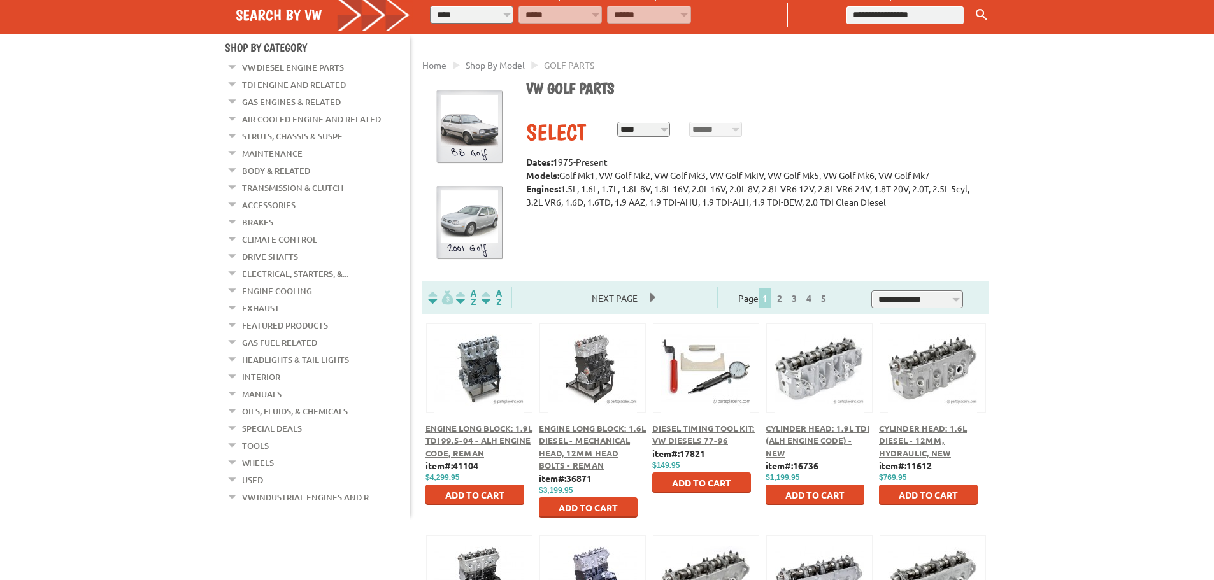
scroll to position [59, 0]
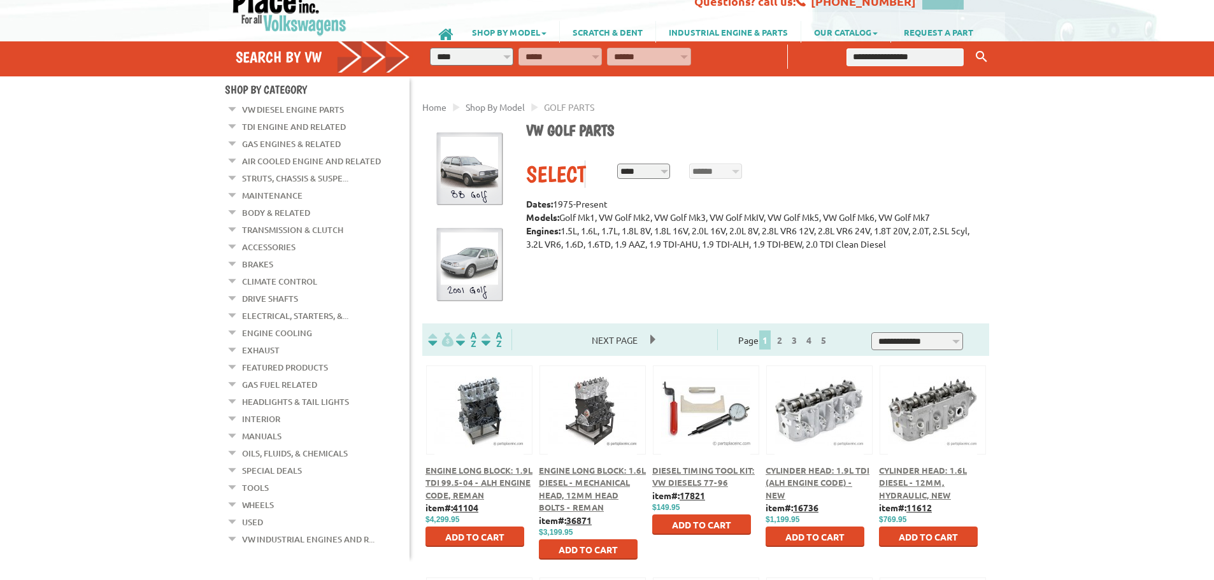
click at [250, 514] on link "Used" at bounding box center [252, 522] width 21 height 17
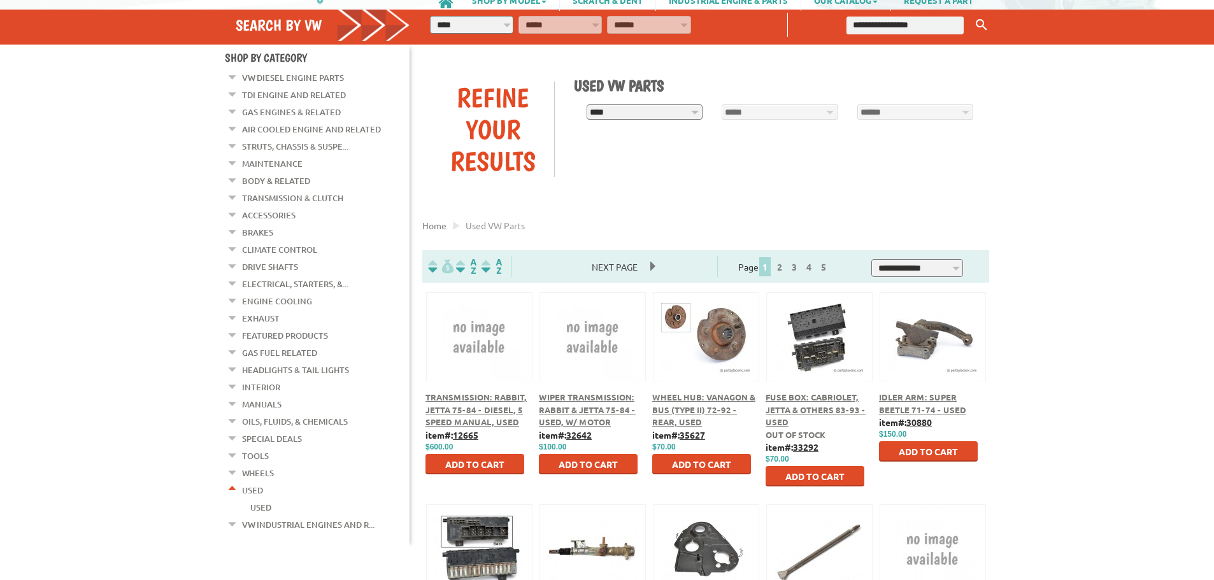
scroll to position [127, 0]
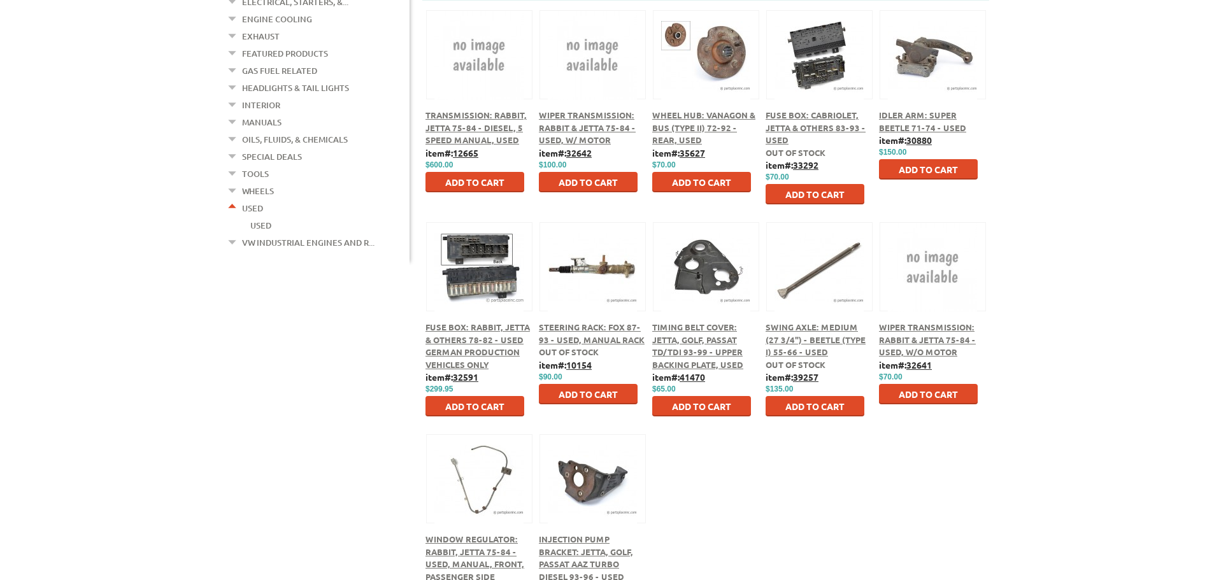
drag, startPoint x: 201, startPoint y: 254, endPoint x: 215, endPoint y: 305, distance: 53.0
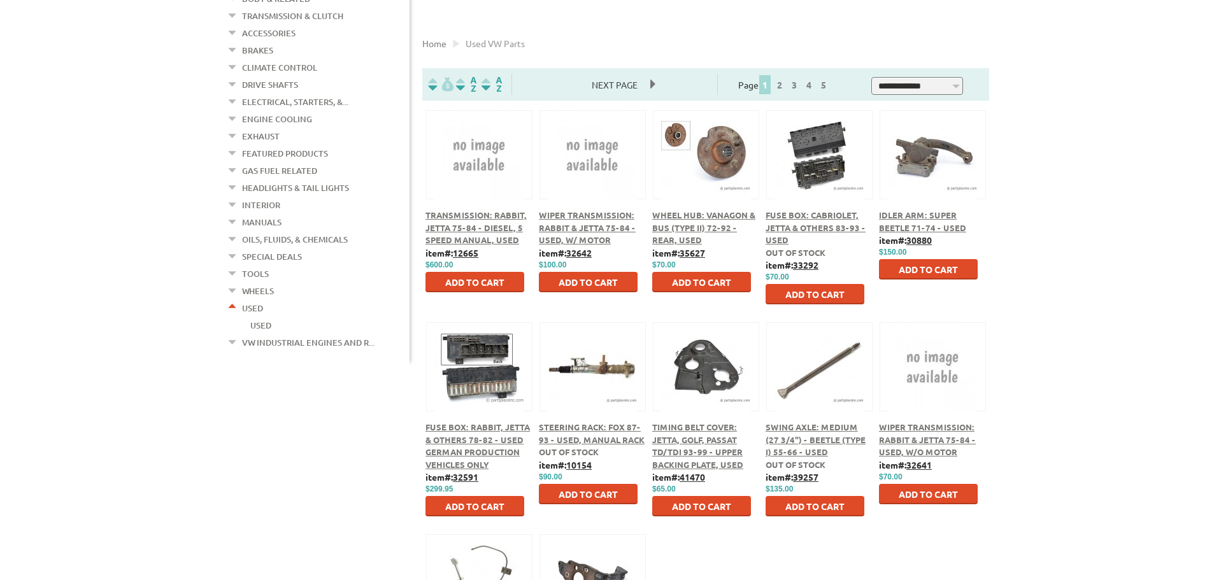
scroll to position [272, 0]
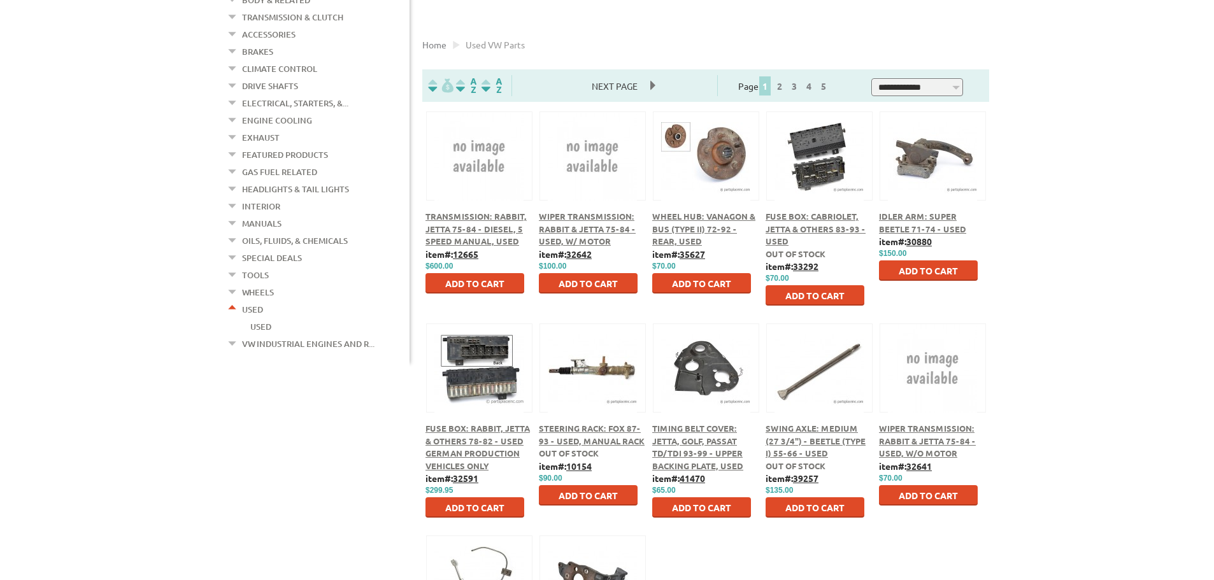
click at [234, 300] on em at bounding box center [233, 306] width 12 height 13
click at [234, 266] on em at bounding box center [233, 272] width 12 height 13
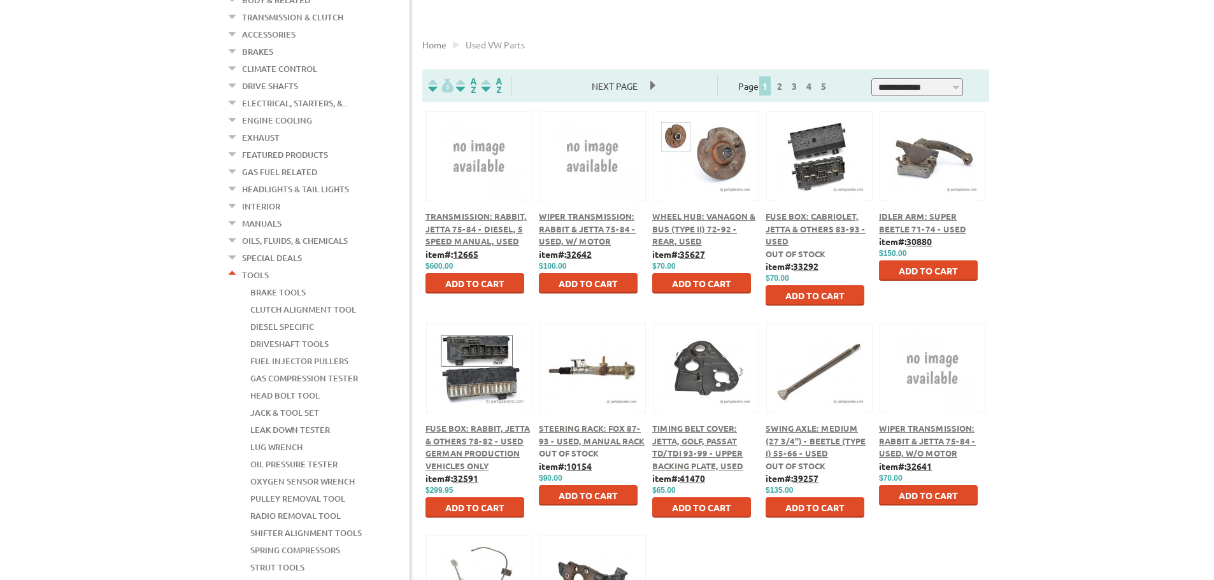
click at [234, 266] on em at bounding box center [233, 272] width 12 height 13
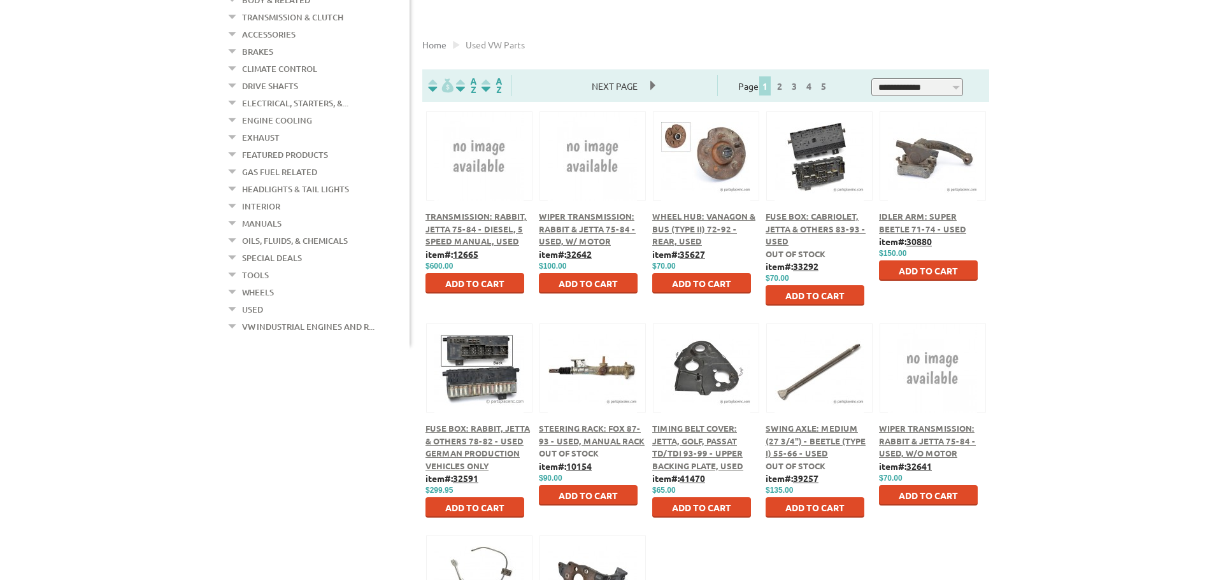
click at [259, 284] on link "Wheels" at bounding box center [258, 292] width 32 height 17
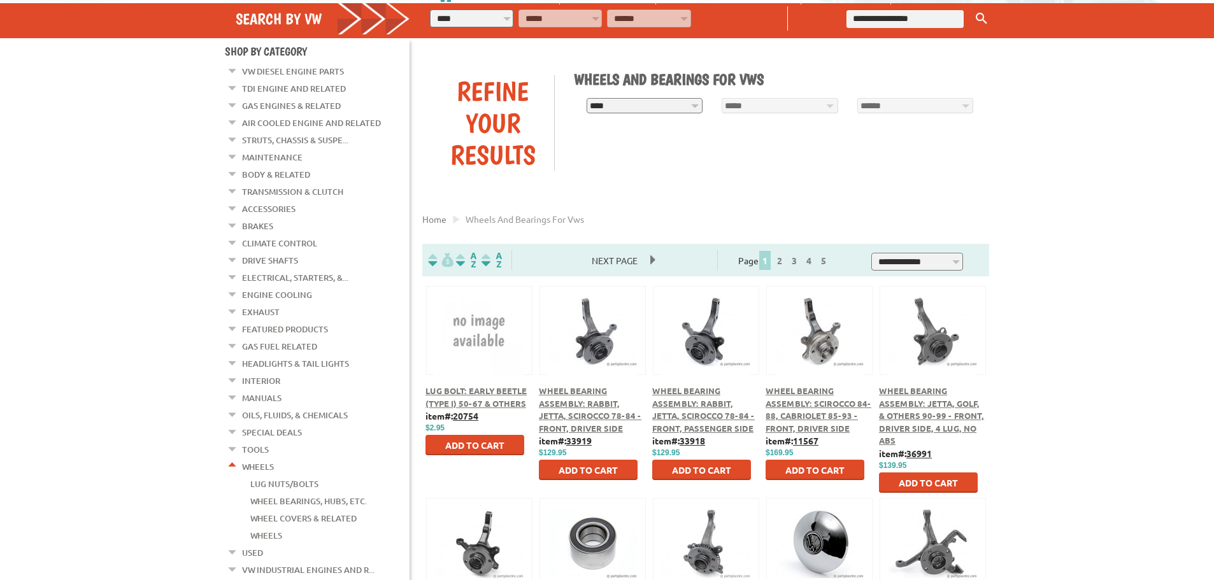
scroll to position [64, 0]
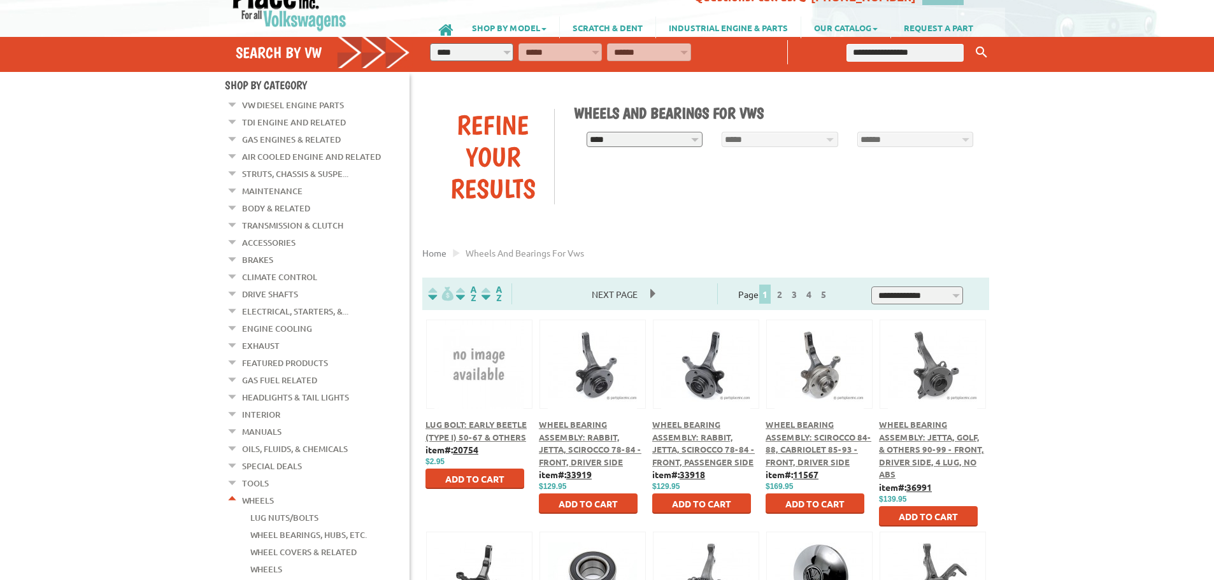
click at [267, 237] on link "Accessories" at bounding box center [269, 242] width 54 height 17
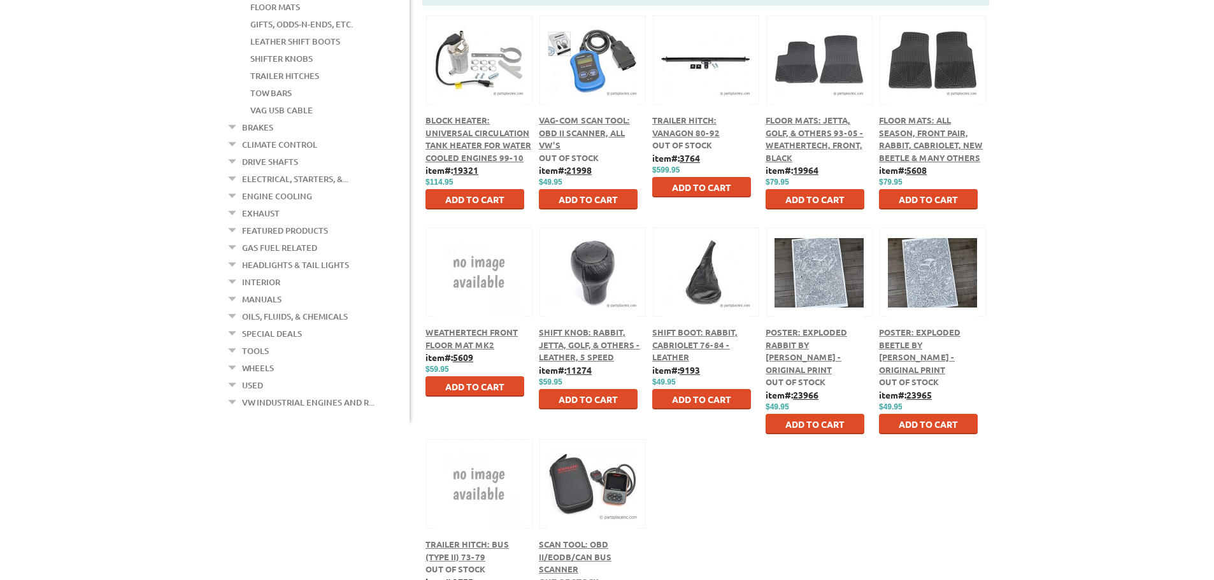
scroll to position [387, 0]
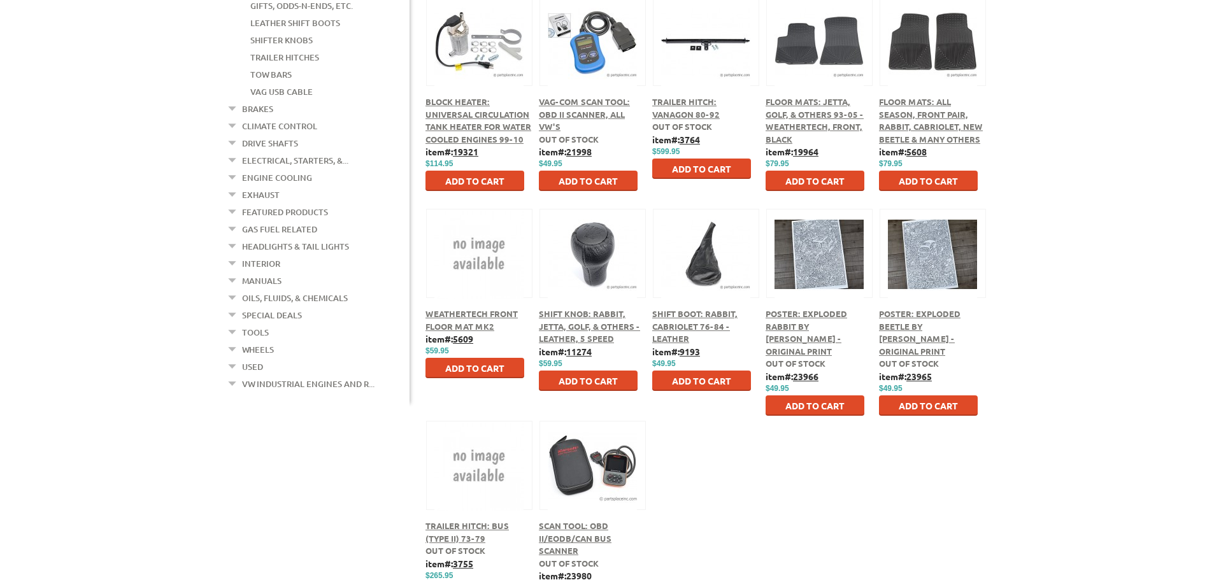
drag, startPoint x: 147, startPoint y: 233, endPoint x: 139, endPoint y: 250, distance: 18.8
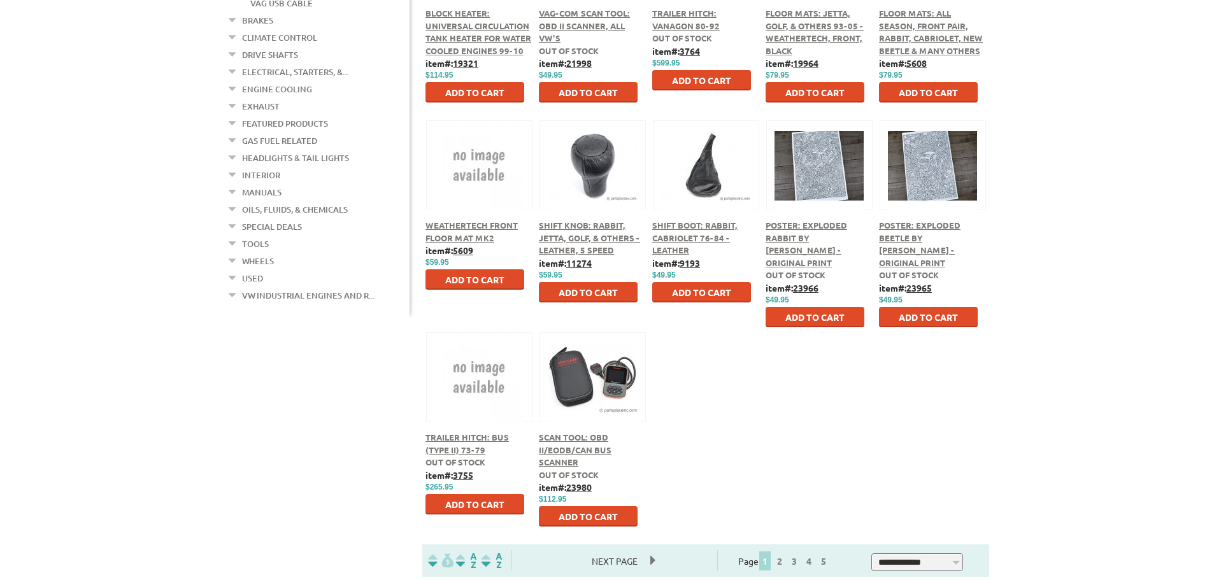
drag, startPoint x: 139, startPoint y: 250, endPoint x: 145, endPoint y: 278, distance: 28.6
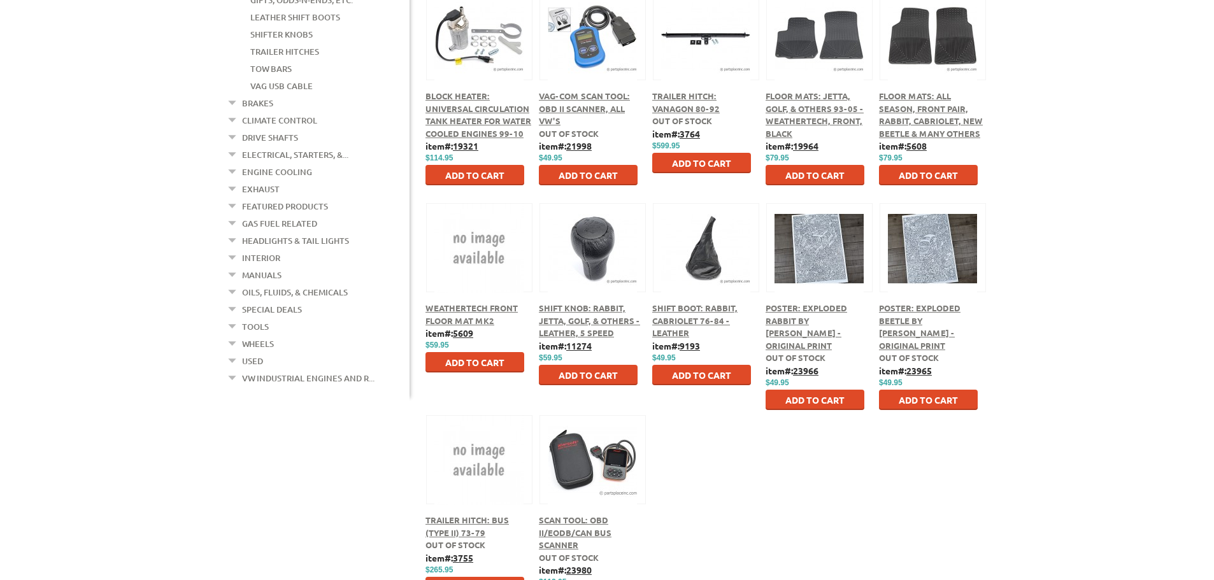
drag, startPoint x: 145, startPoint y: 278, endPoint x: 178, endPoint y: 220, distance: 67.1
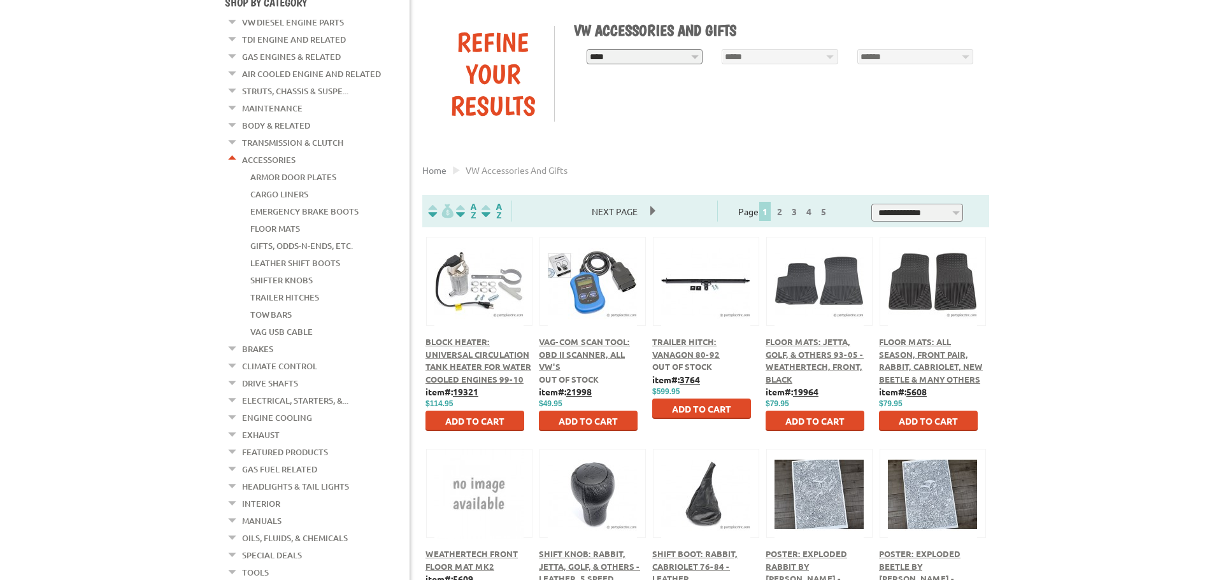
scroll to position [89, 0]
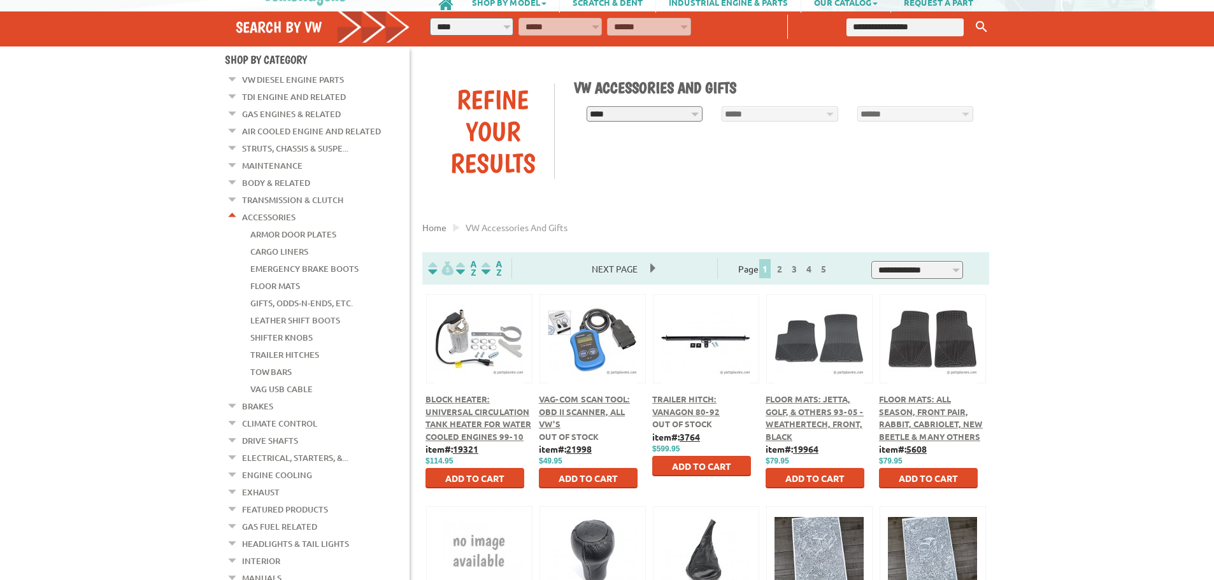
click at [236, 162] on em at bounding box center [233, 162] width 12 height 13
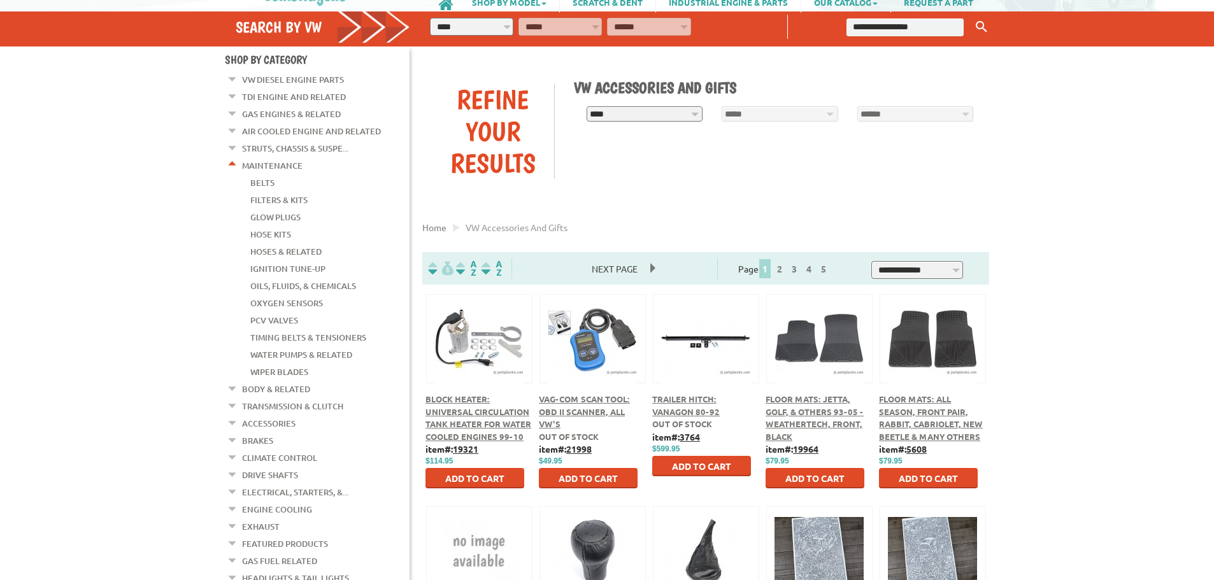
click at [277, 213] on link "Glow Plugs" at bounding box center [275, 217] width 50 height 17
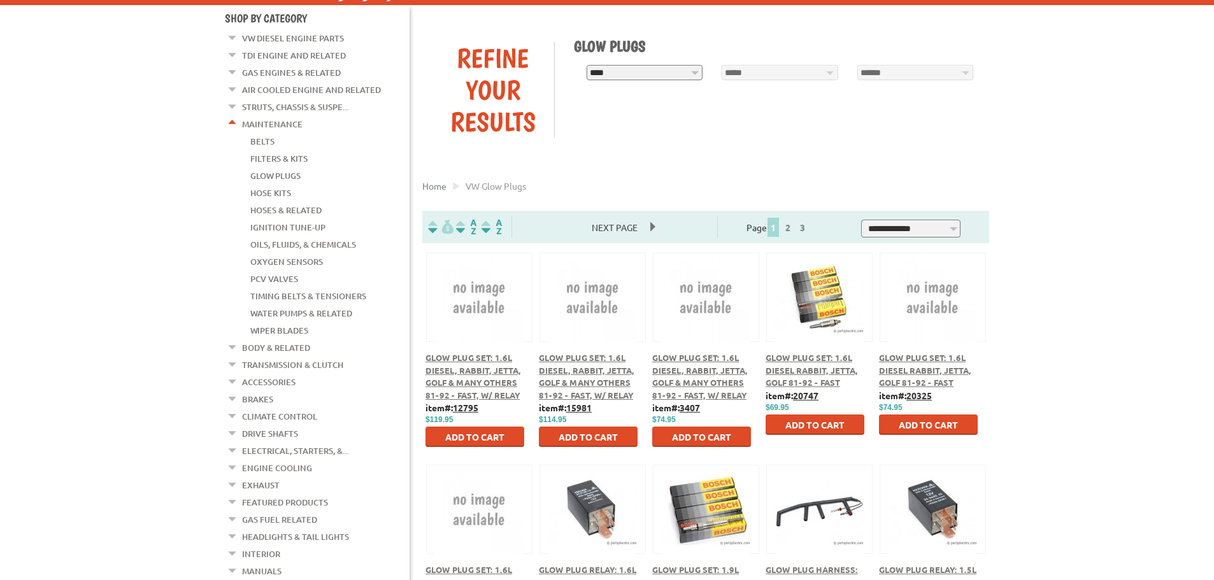
scroll to position [218, 0]
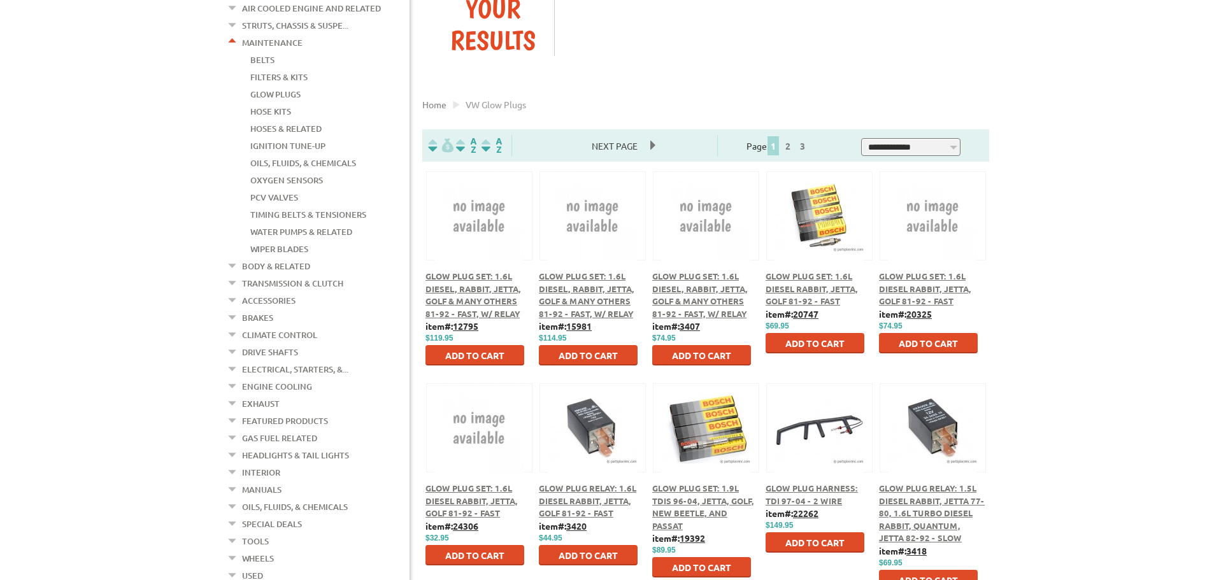
drag, startPoint x: 1080, startPoint y: 262, endPoint x: 1055, endPoint y: 321, distance: 63.9
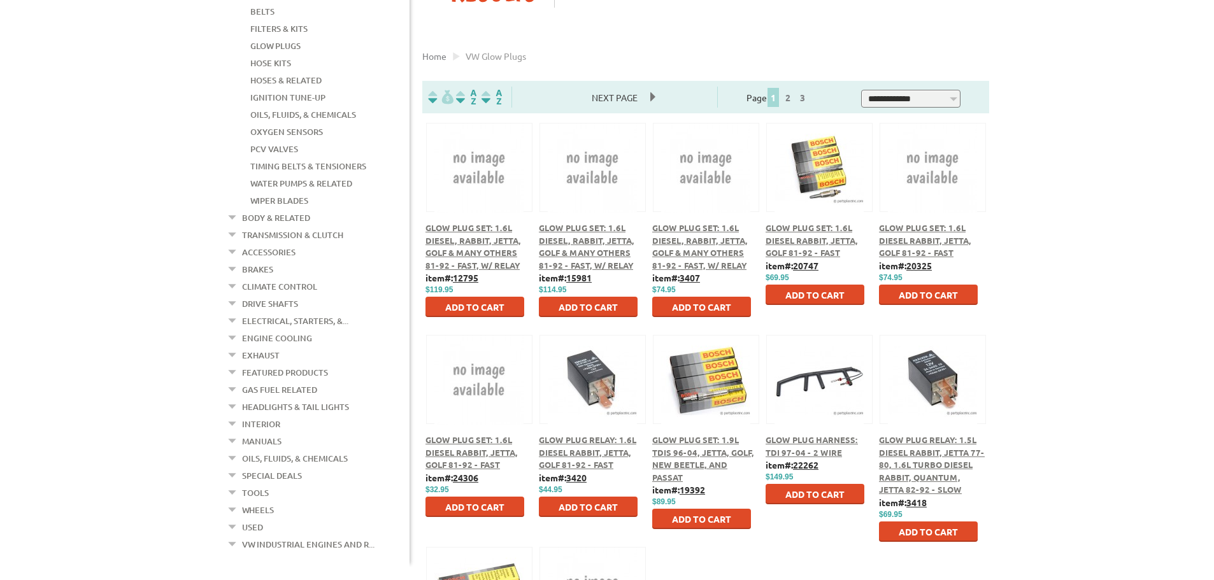
scroll to position [269, 0]
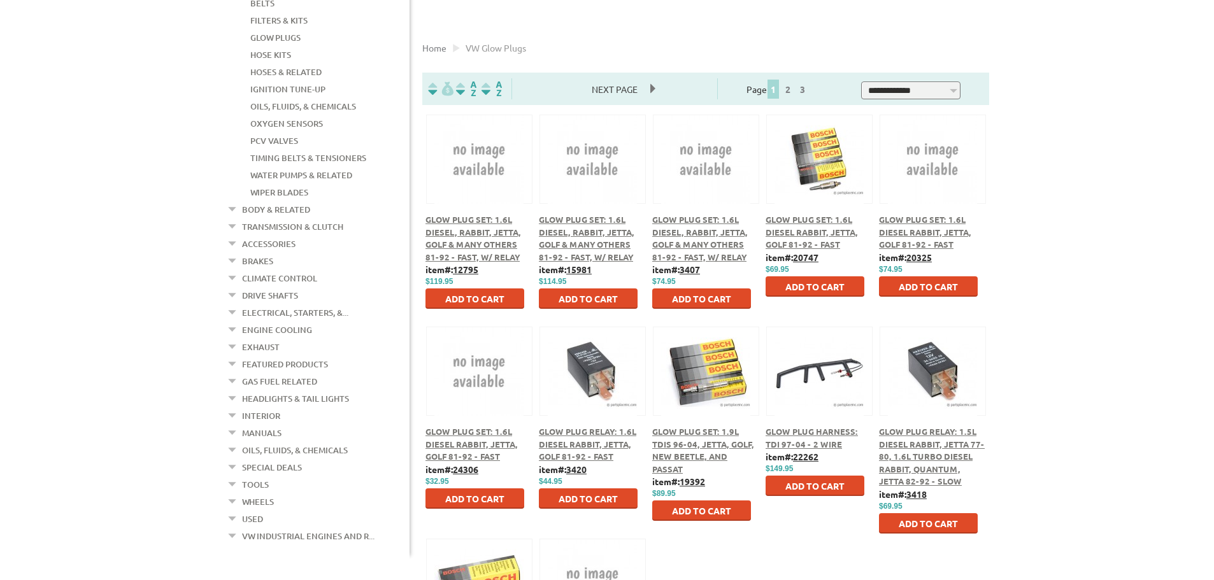
drag, startPoint x: 1041, startPoint y: 310, endPoint x: 1029, endPoint y: 333, distance: 26.2
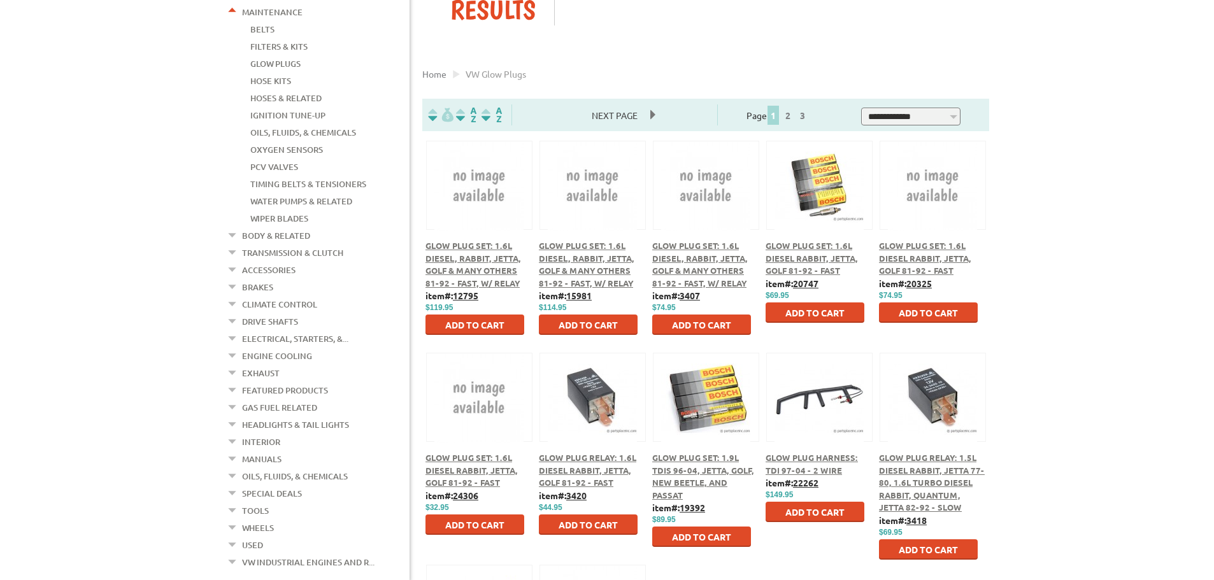
scroll to position [0, 0]
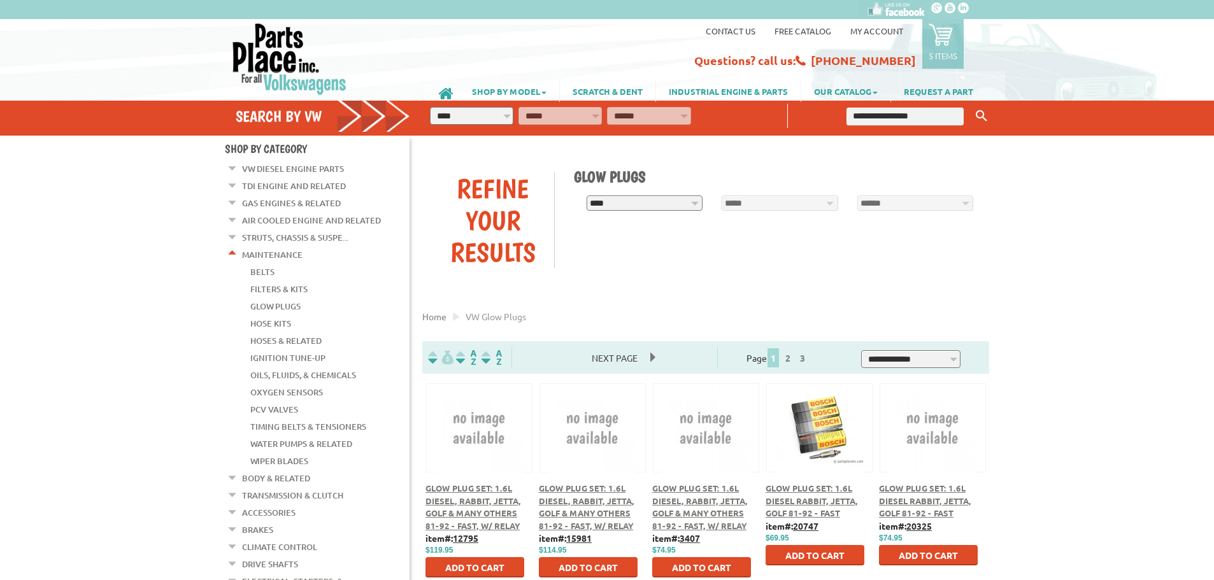
drag, startPoint x: 1057, startPoint y: 379, endPoint x: 1053, endPoint y: 227, distance: 151.7
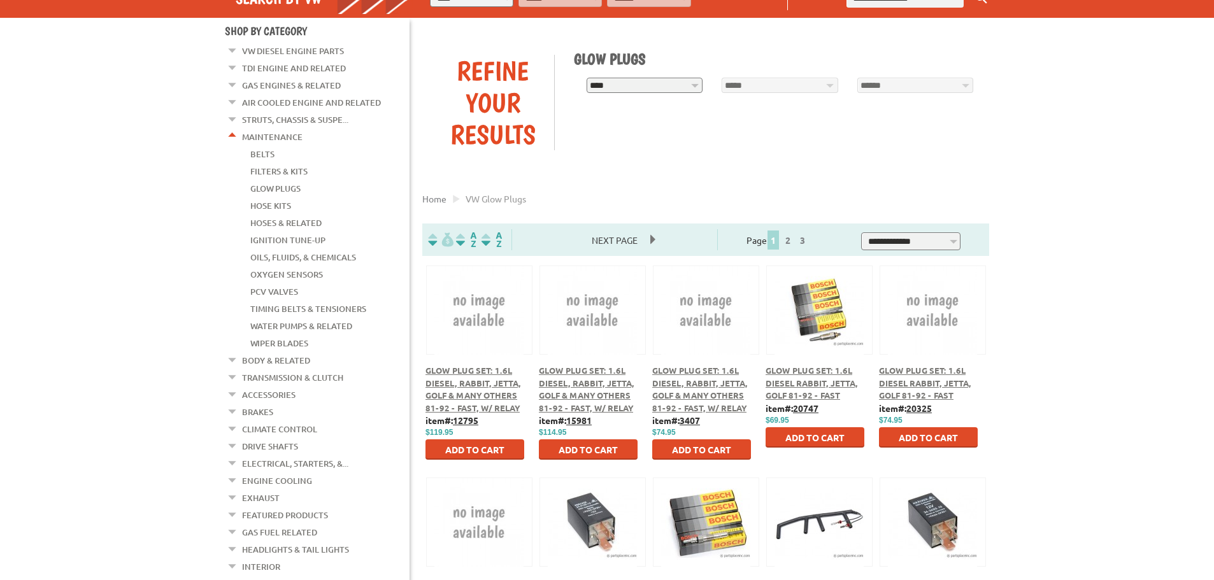
scroll to position [255, 0]
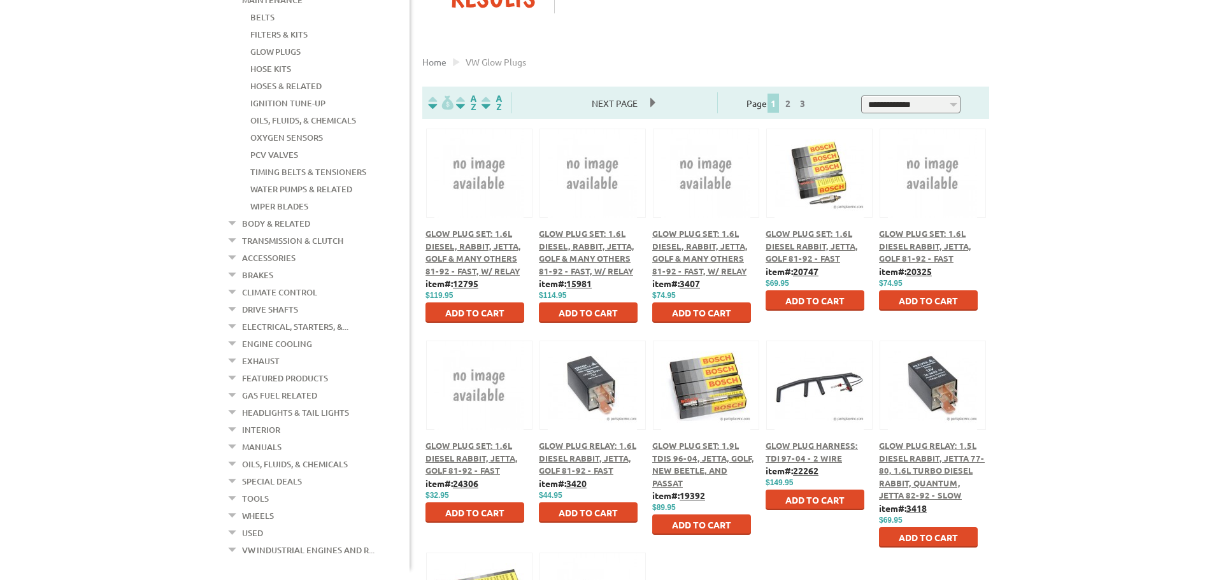
click at [262, 422] on link "Interior" at bounding box center [261, 430] width 38 height 17
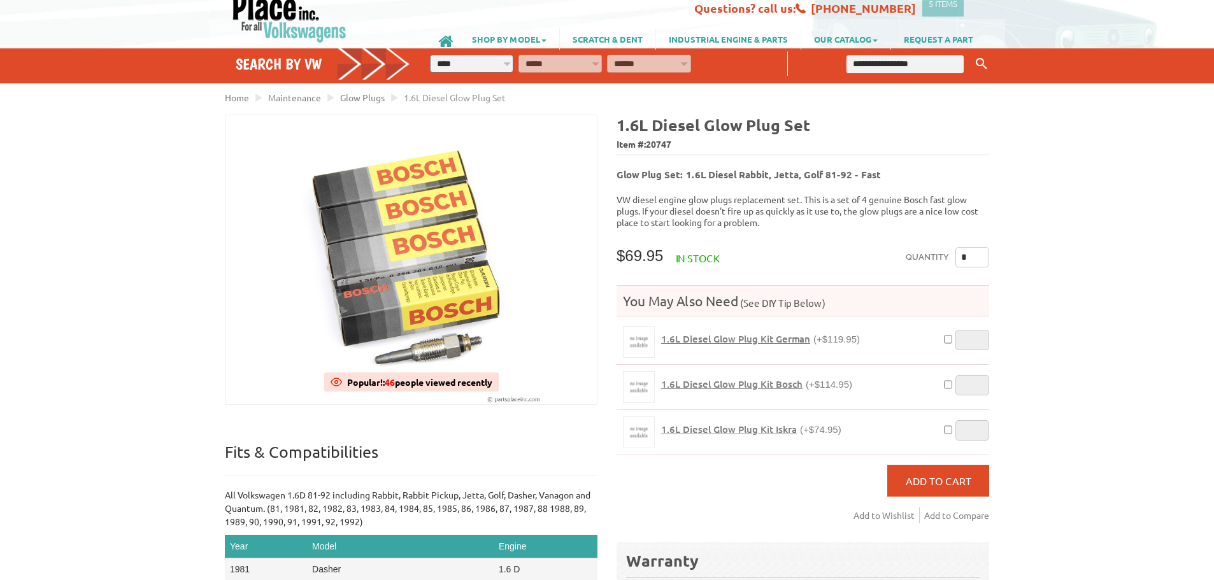
scroll to position [191, 0]
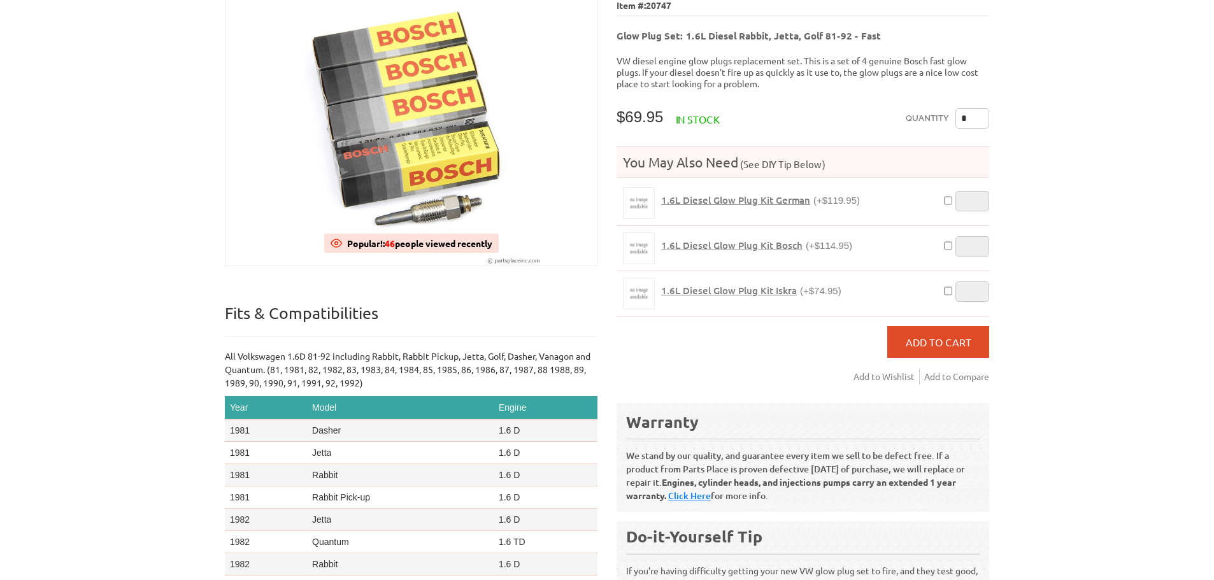
click at [745, 194] on span "1.6L Diesel Glow Plug Kit German" at bounding box center [735, 200] width 149 height 13
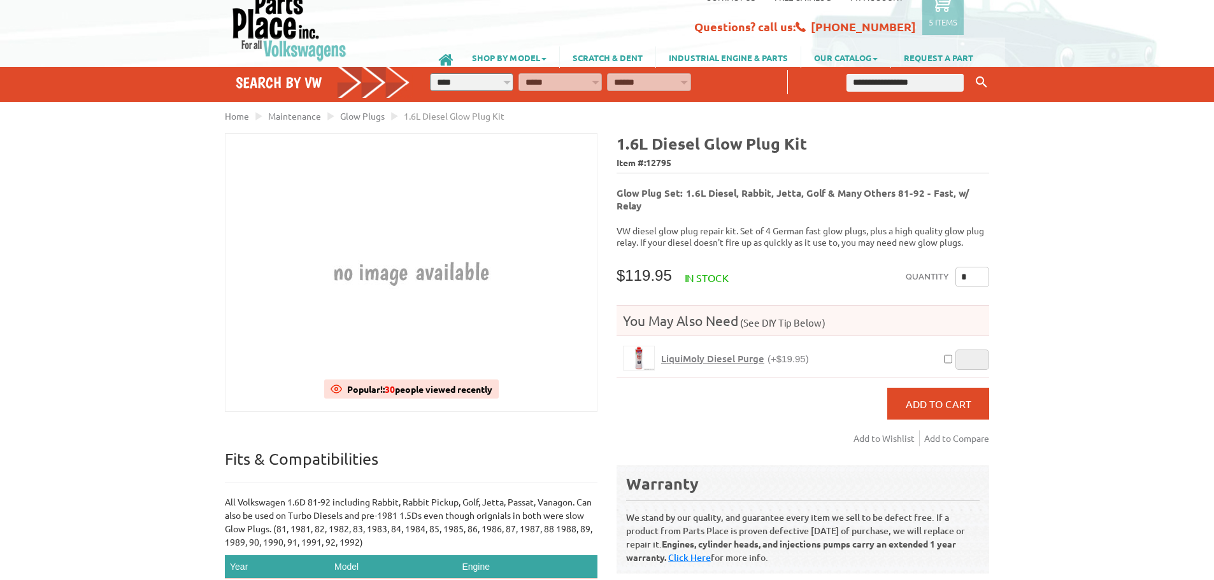
drag, startPoint x: 1049, startPoint y: 231, endPoint x: 1023, endPoint y: 247, distance: 30.3
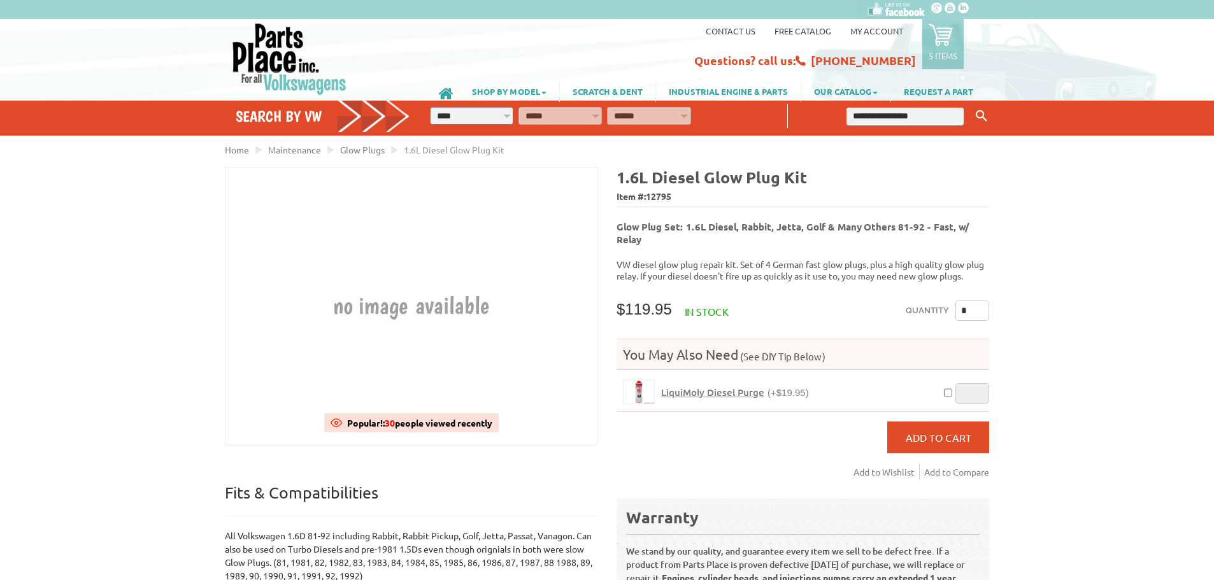
drag, startPoint x: 1061, startPoint y: 382, endPoint x: 1057, endPoint y: 238, distance: 144.6
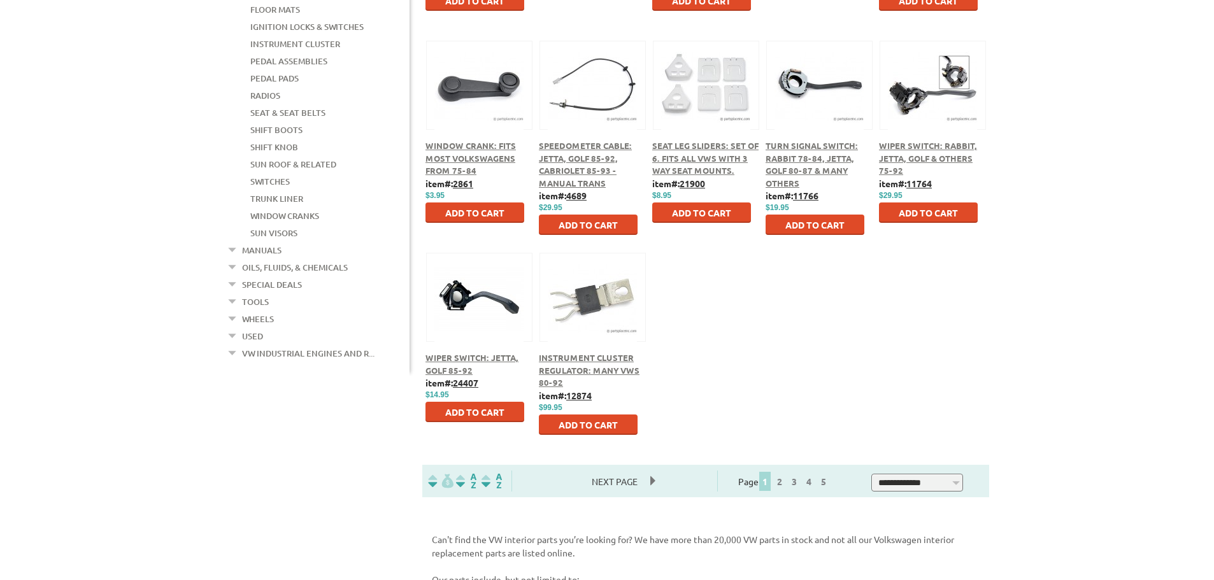
drag, startPoint x: 1093, startPoint y: 378, endPoint x: 961, endPoint y: 431, distance: 142.7
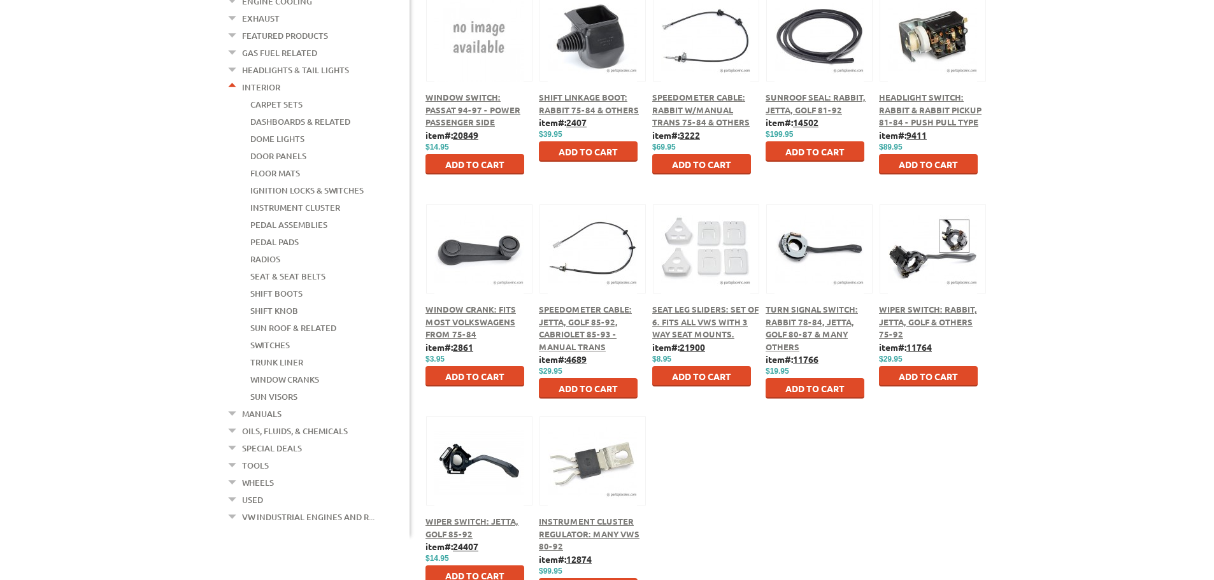
scroll to position [284, 0]
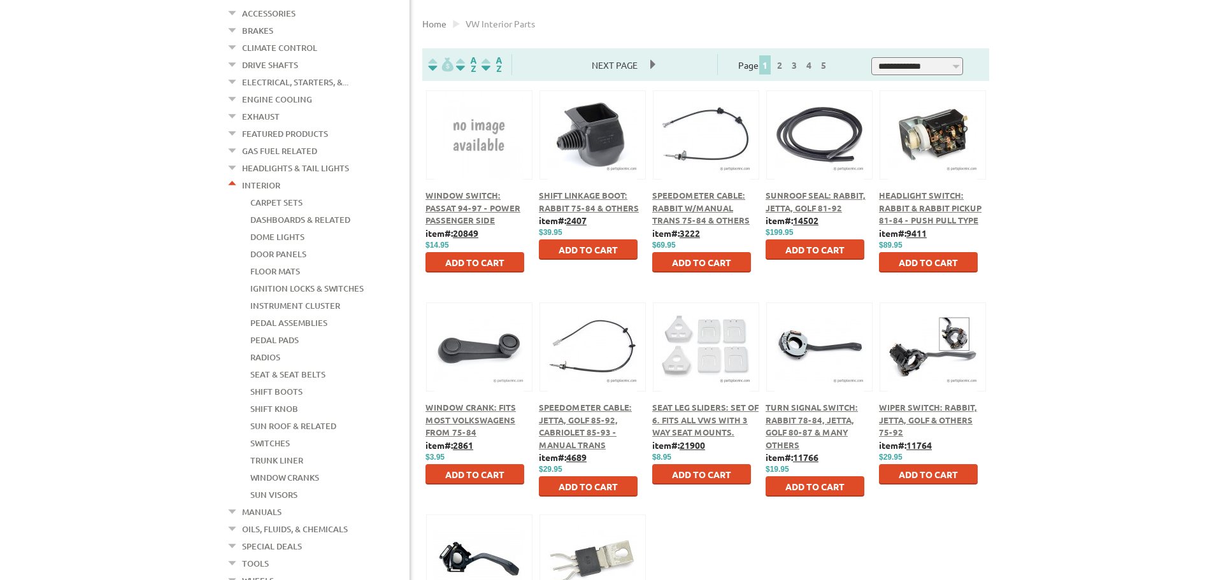
drag, startPoint x: 1003, startPoint y: 435, endPoint x: 998, endPoint y: 375, distance: 60.7
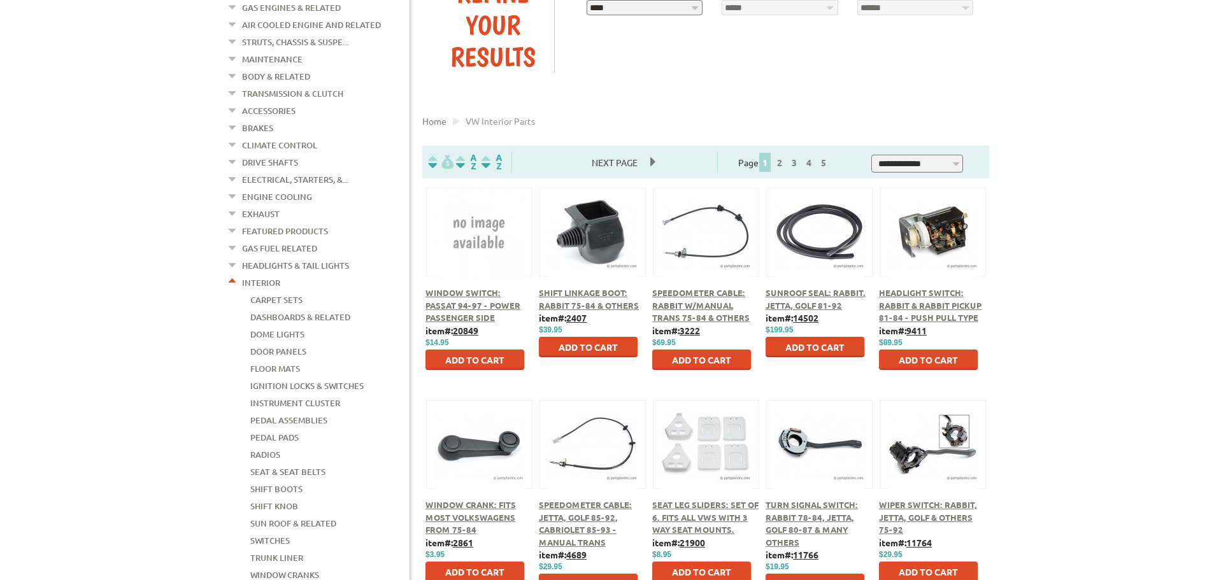
scroll to position [93, 0]
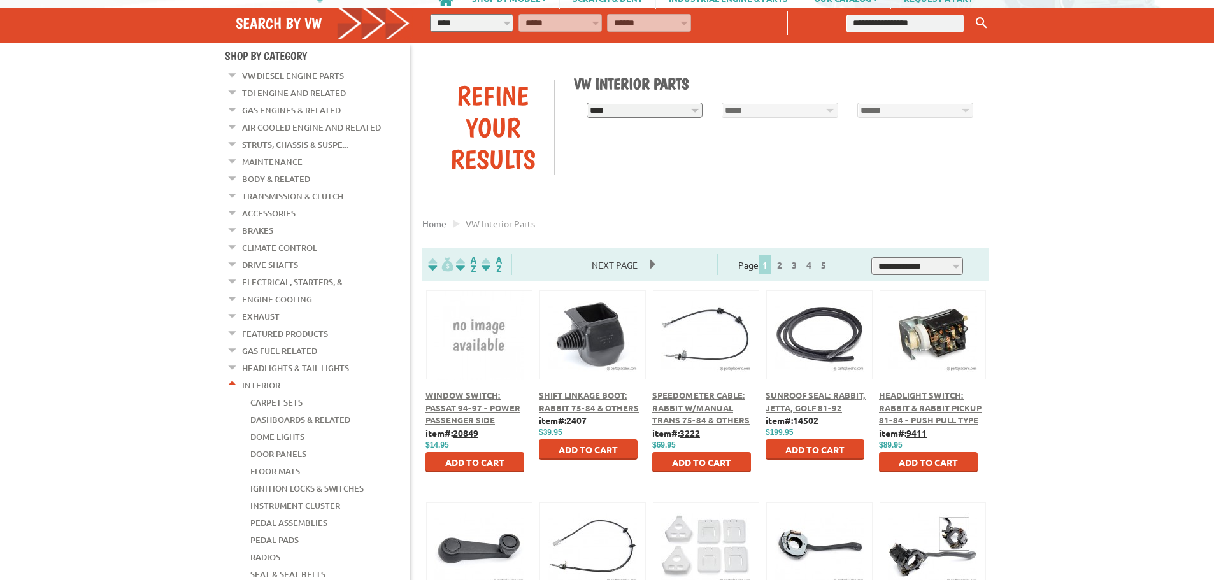
click at [233, 242] on em at bounding box center [233, 244] width 12 height 13
click at [278, 240] on link "Climate Control" at bounding box center [279, 248] width 75 height 17
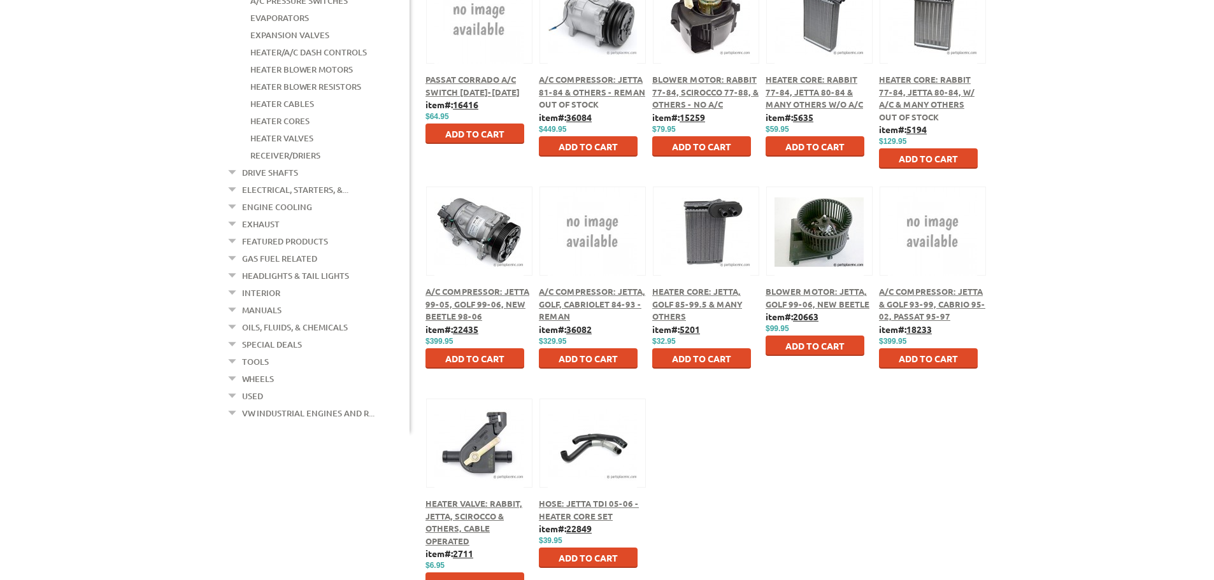
scroll to position [413, 0]
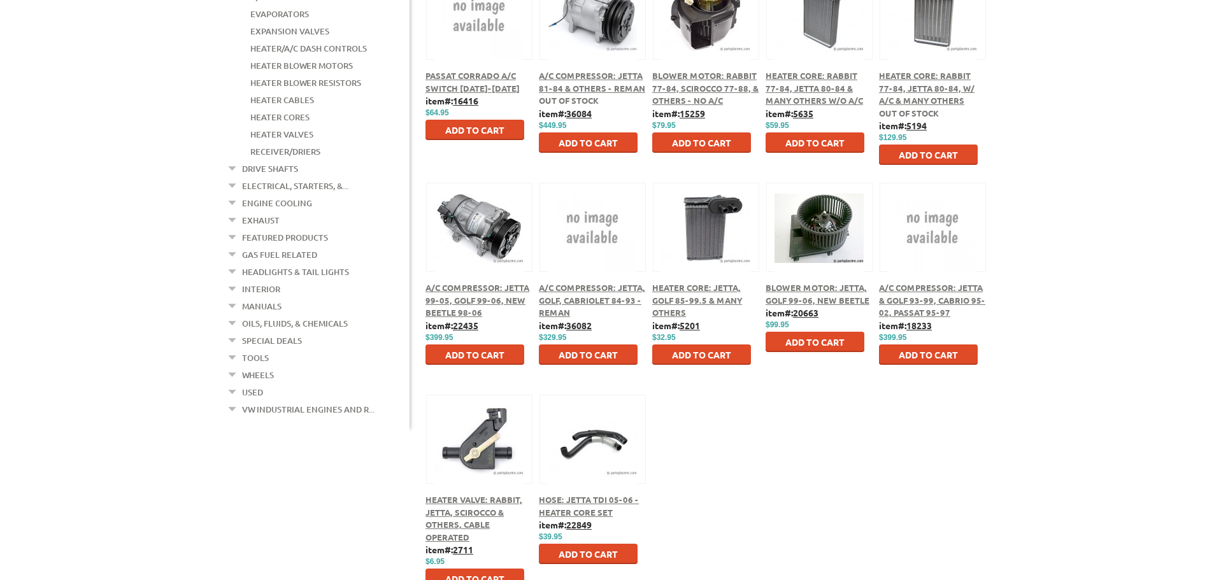
drag, startPoint x: 1117, startPoint y: 392, endPoint x: 1112, endPoint y: 411, distance: 19.2
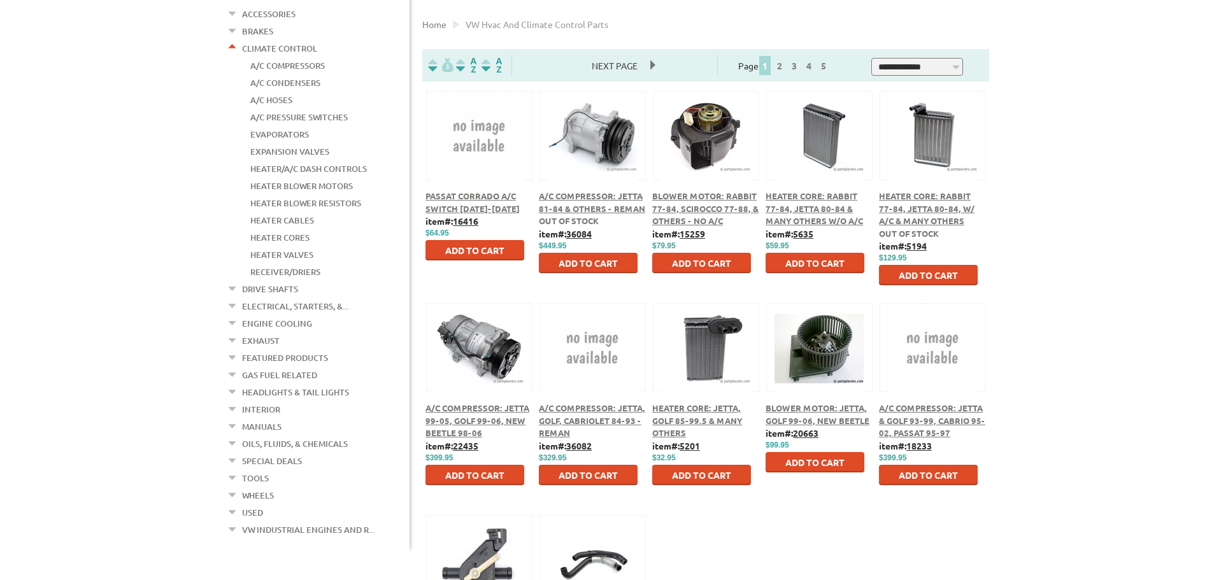
drag, startPoint x: 894, startPoint y: 482, endPoint x: 984, endPoint y: 446, distance: 96.6
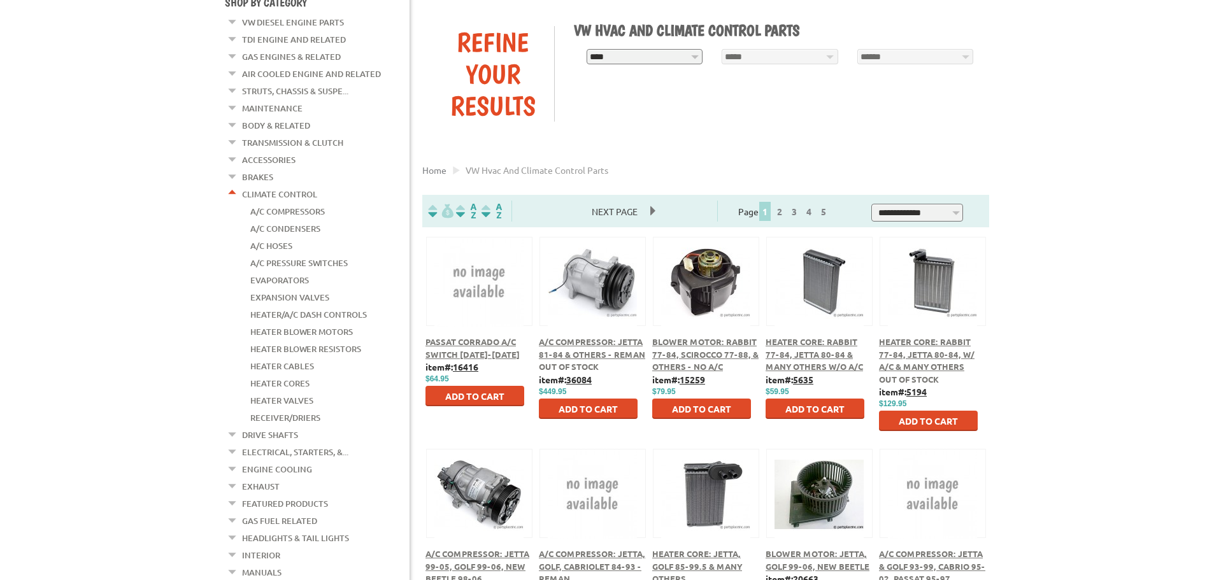
scroll to position [0, 0]
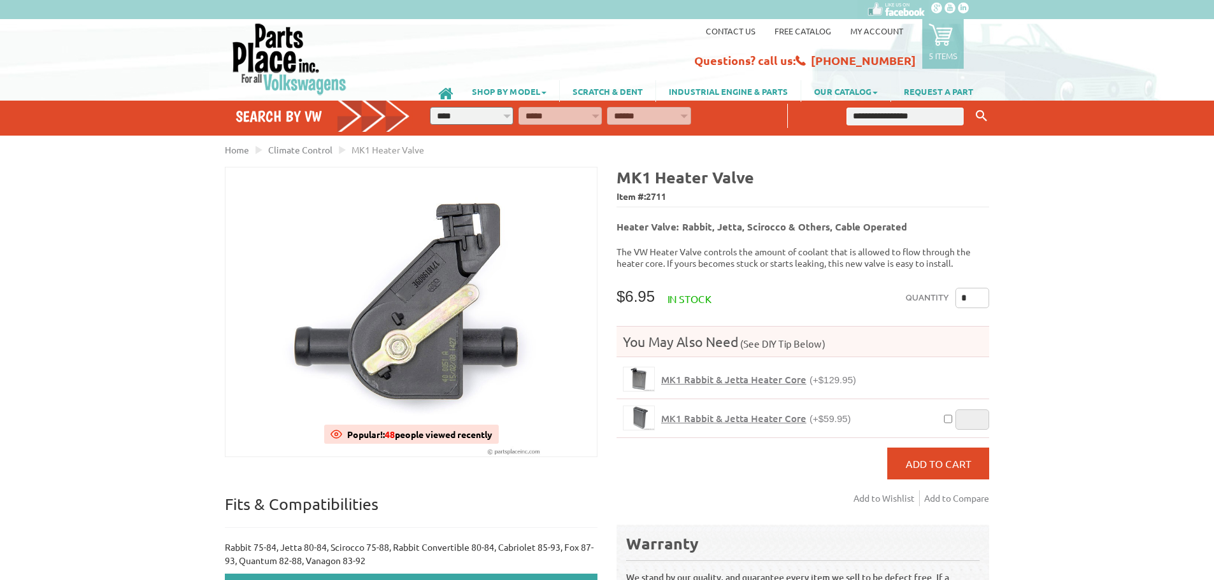
drag, startPoint x: 673, startPoint y: 490, endPoint x: 638, endPoint y: 125, distance: 366.1
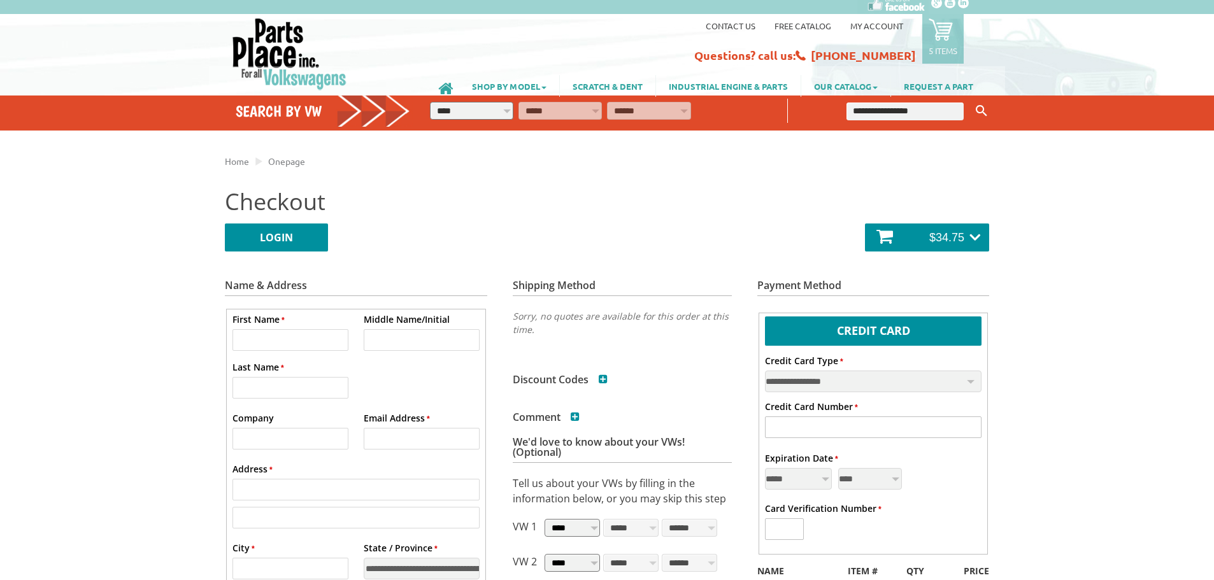
scroll to position [64, 0]
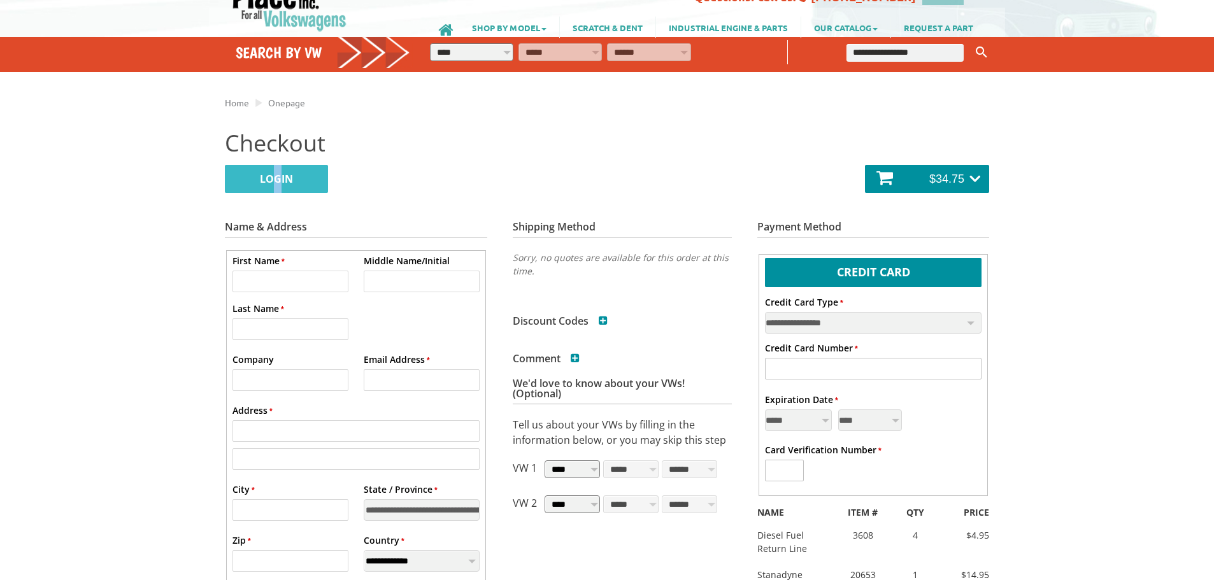
click at [278, 189] on link "LOGIN" at bounding box center [276, 179] width 103 height 28
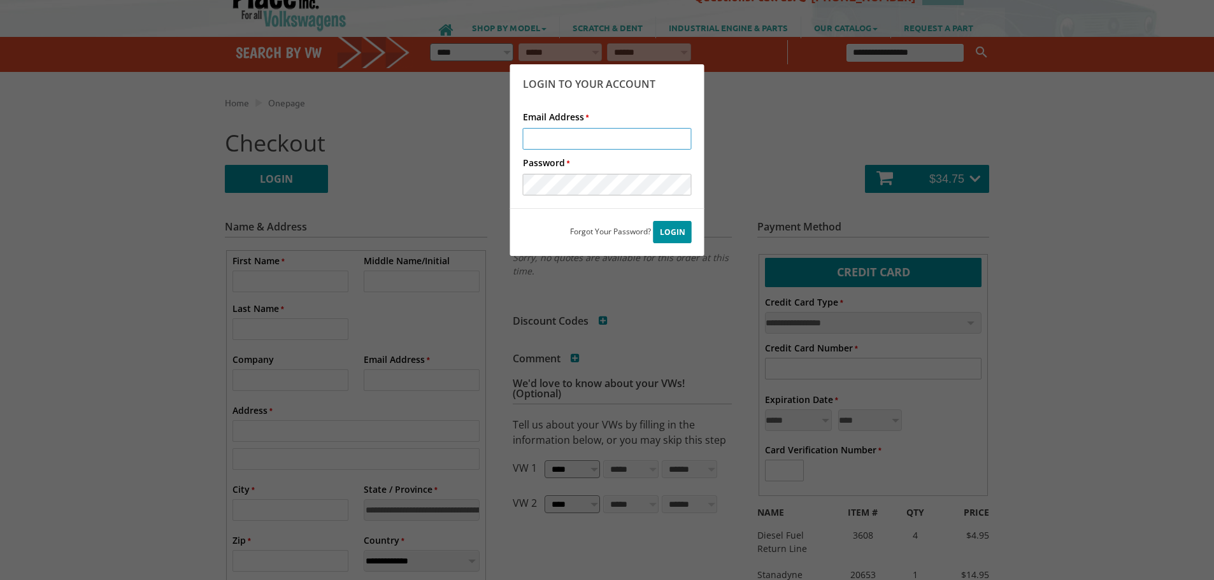
click at [570, 148] on input "* Email Address" at bounding box center [607, 139] width 169 height 22
type input "**********"
click at [668, 229] on span "Login" at bounding box center [673, 232] width 38 height 22
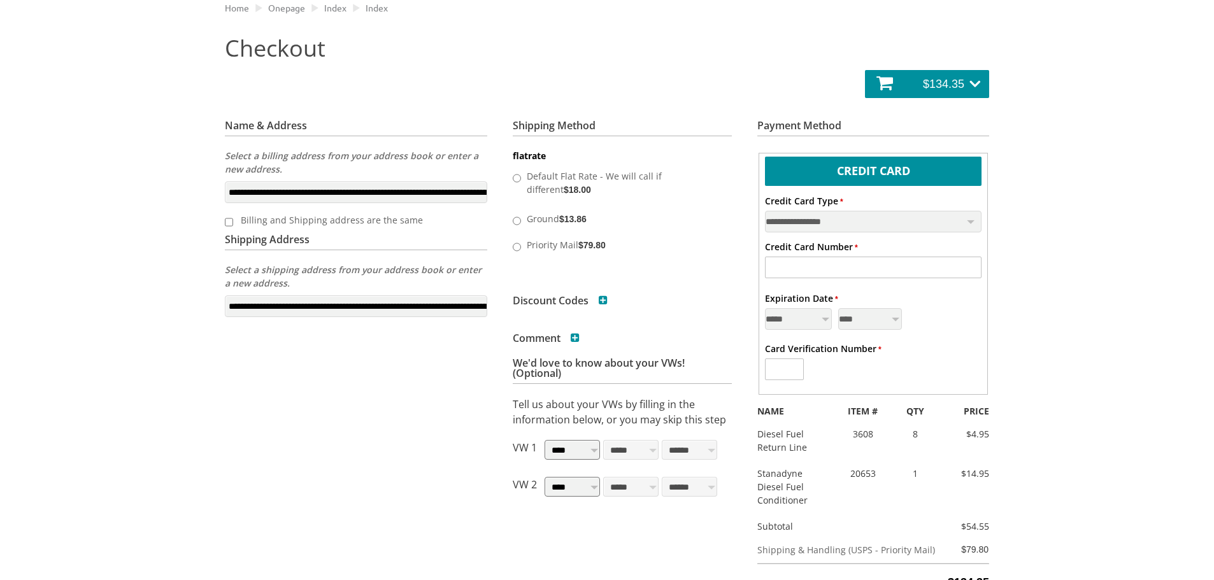
drag, startPoint x: 133, startPoint y: 268, endPoint x: 125, endPoint y: 307, distance: 39.6
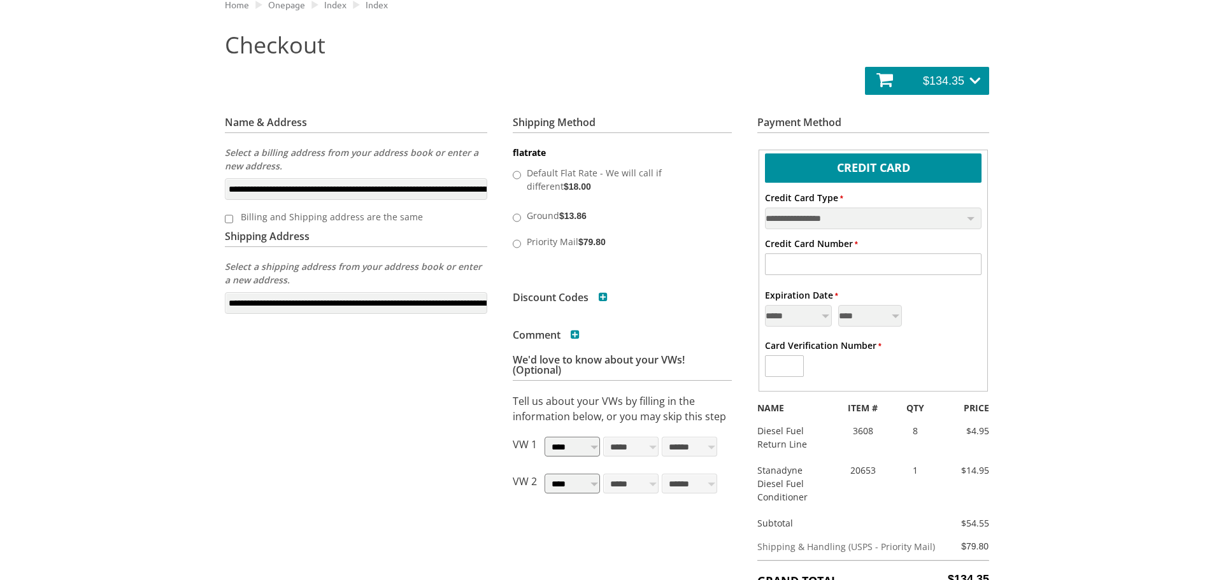
click at [557, 215] on label "Ground $13.86" at bounding box center [621, 215] width 194 height 20
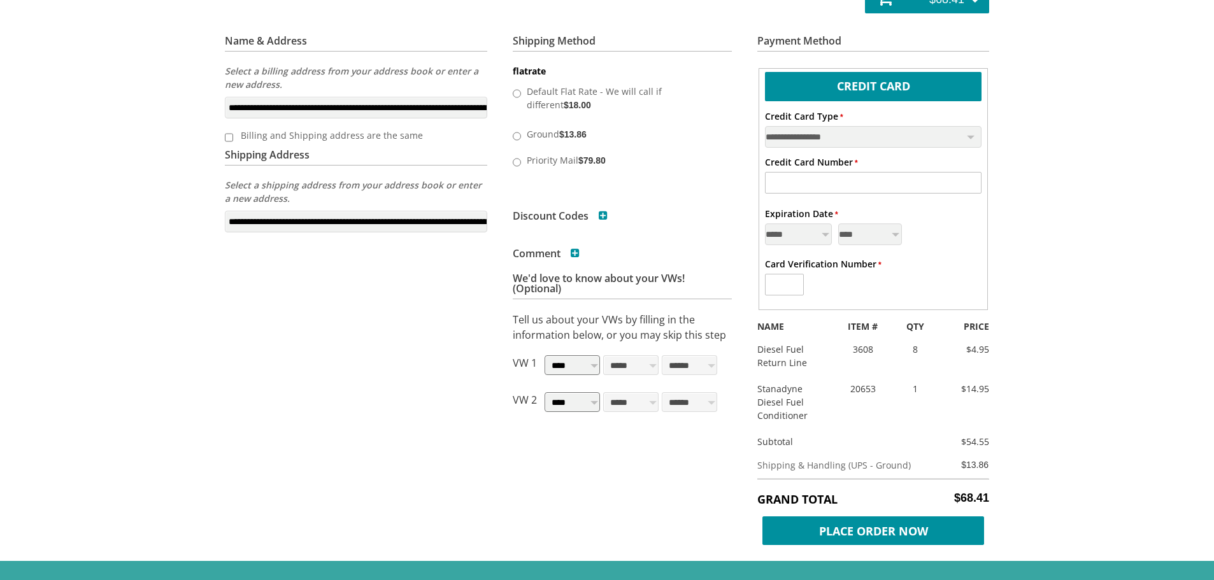
scroll to position [248, 0]
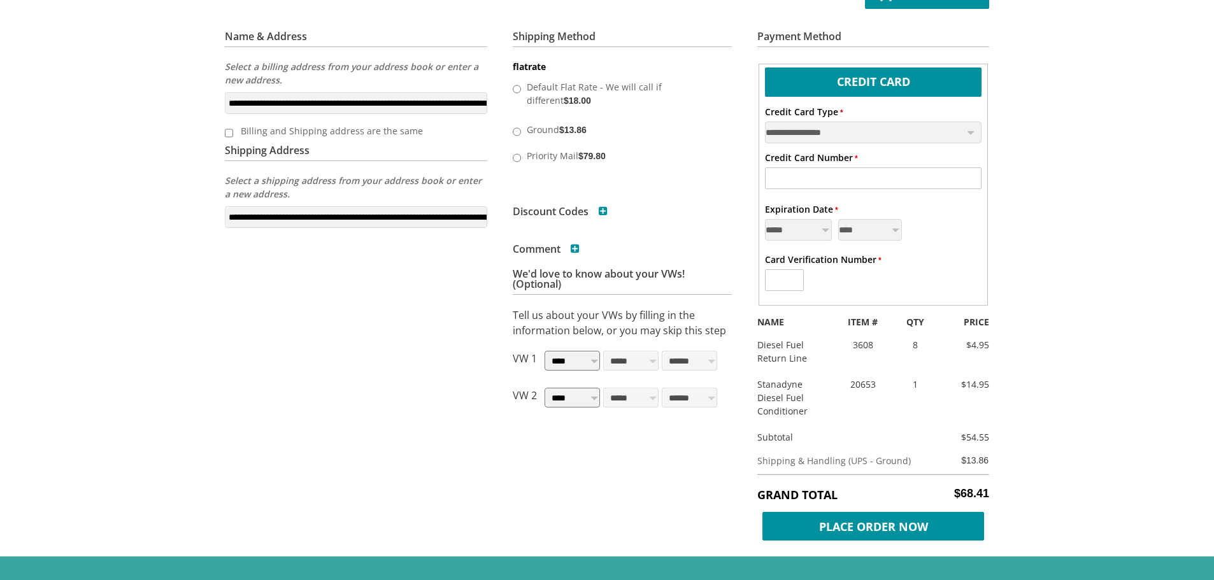
drag, startPoint x: 1067, startPoint y: 230, endPoint x: 1064, endPoint y: 259, distance: 28.8
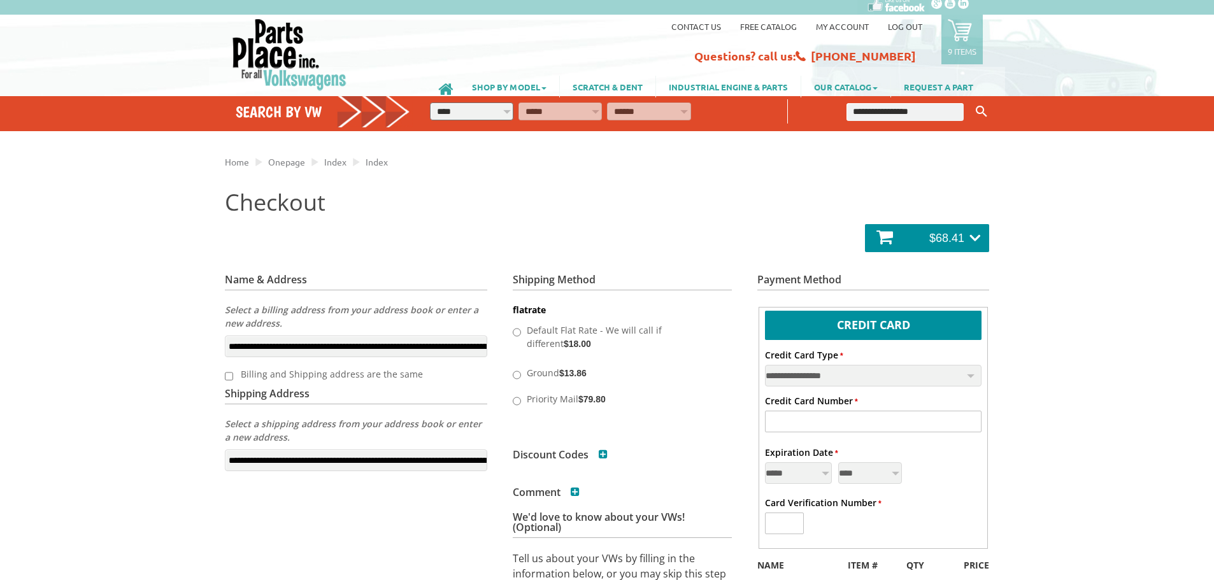
scroll to position [0, 0]
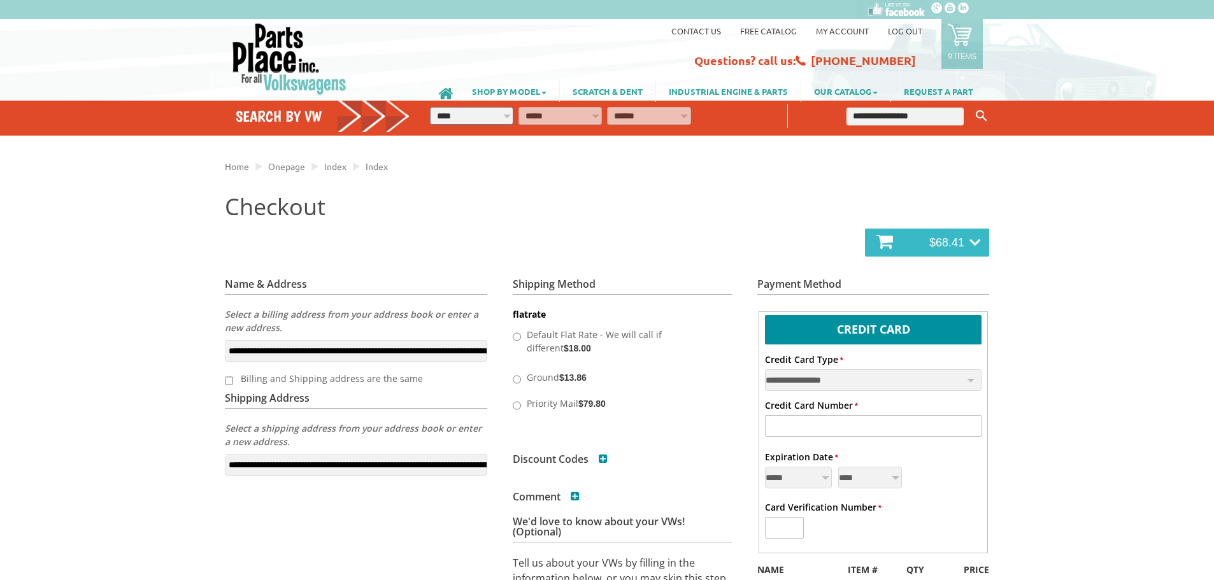
click at [971, 241] on icon at bounding box center [975, 243] width 11 height 28
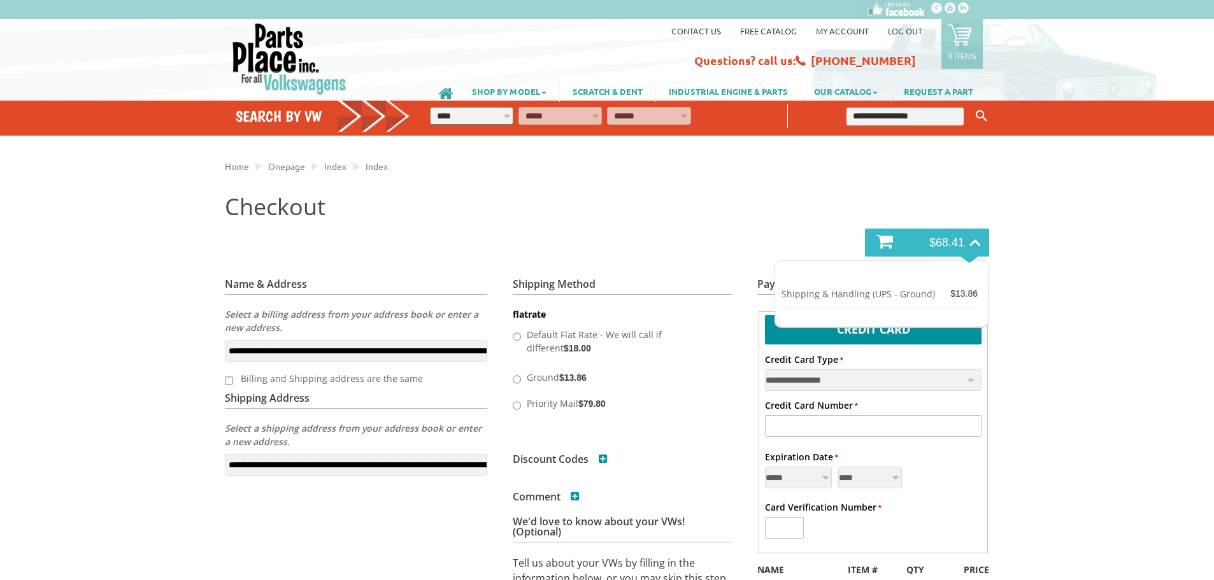
click at [669, 189] on div "Home Onepage Index Index" at bounding box center [607, 210] width 764 height 111
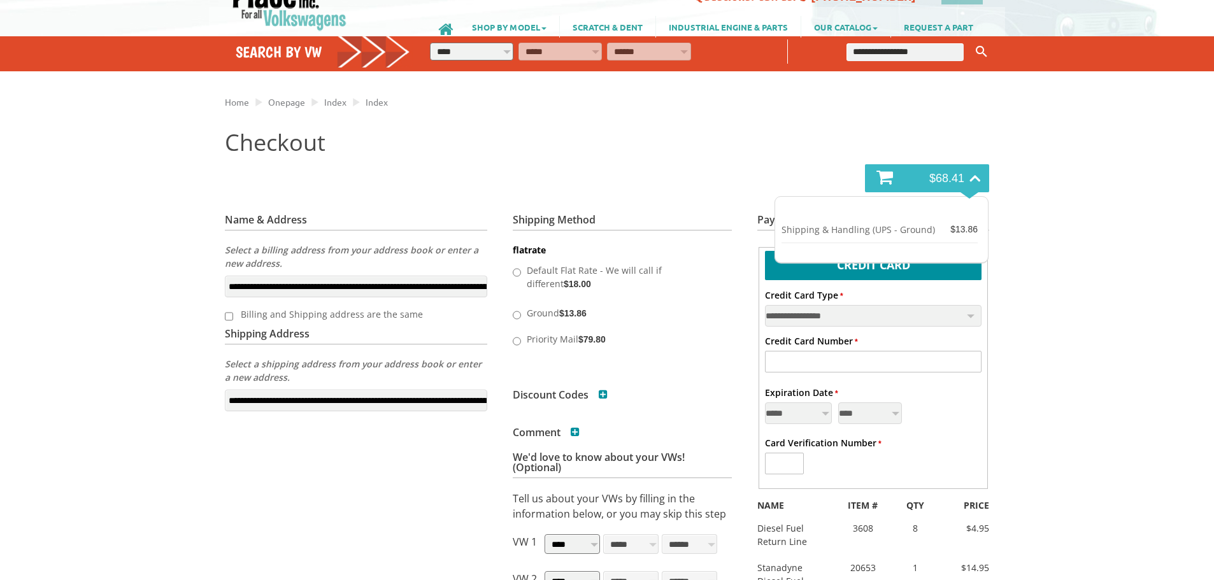
scroll to position [64, 0]
click at [341, 104] on span "Index" at bounding box center [335, 102] width 22 height 11
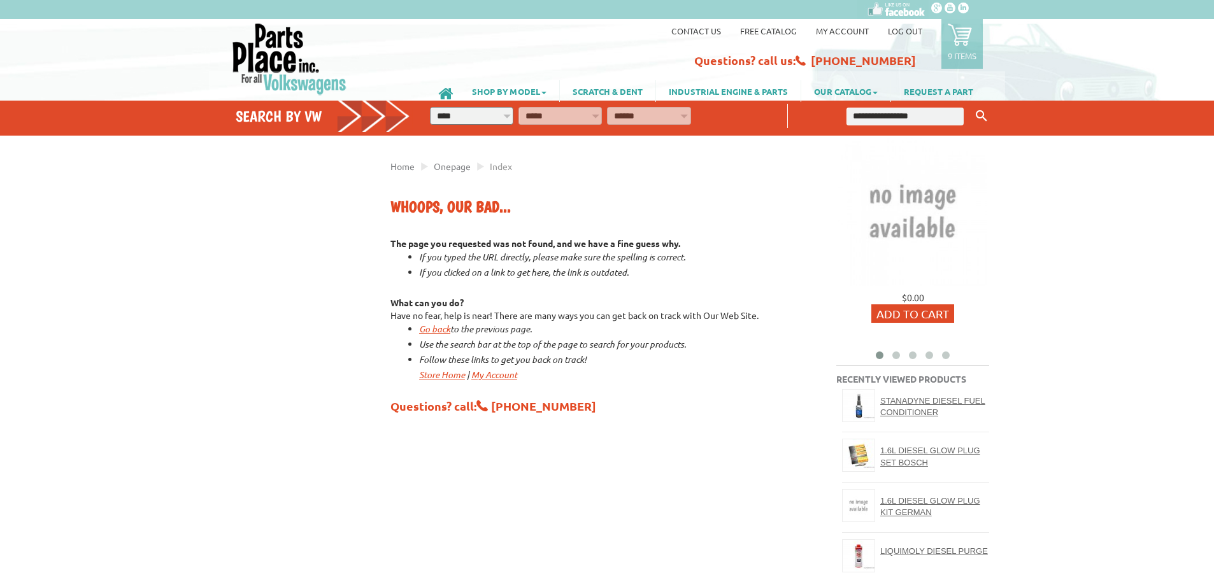
click at [966, 38] on icon at bounding box center [960, 34] width 24 height 24
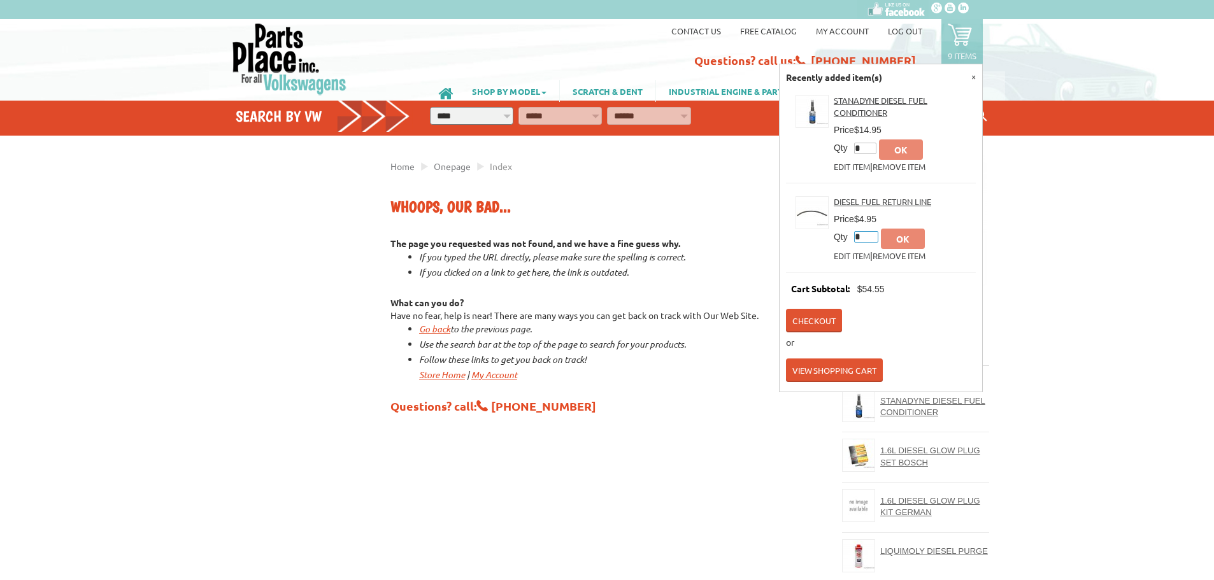
click at [867, 238] on input "*" at bounding box center [866, 236] width 24 height 11
type input "*"
click at [902, 236] on button "ok" at bounding box center [903, 239] width 44 height 20
click at [908, 229] on button "ok" at bounding box center [903, 239] width 44 height 20
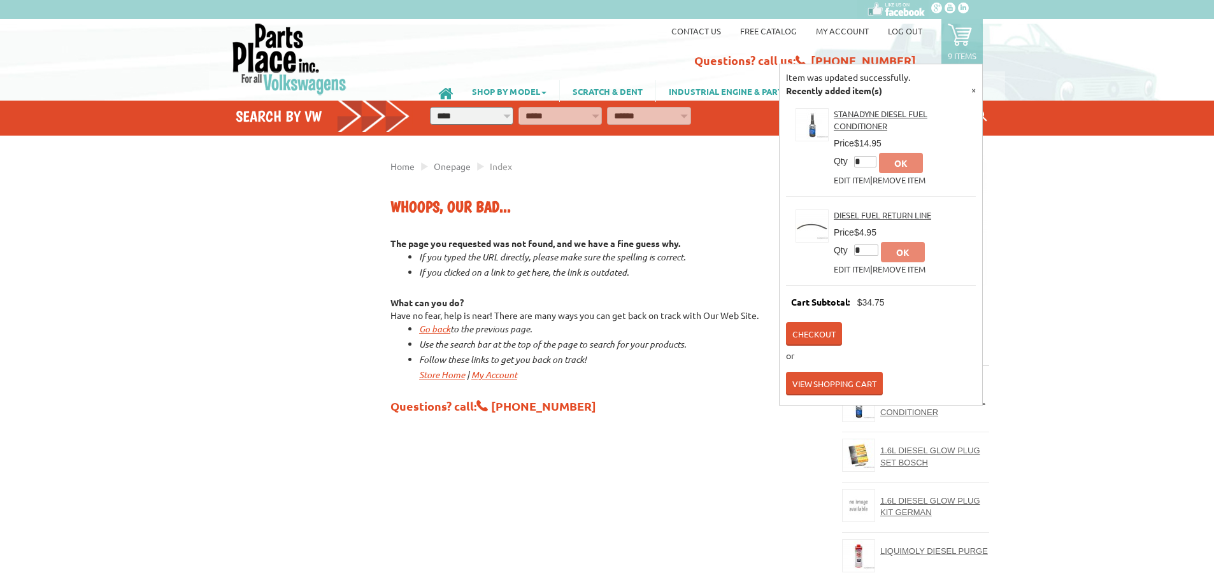
click at [858, 264] on link "Edit item" at bounding box center [852, 269] width 36 height 11
click at [828, 334] on link "Checkout" at bounding box center [814, 334] width 56 height 24
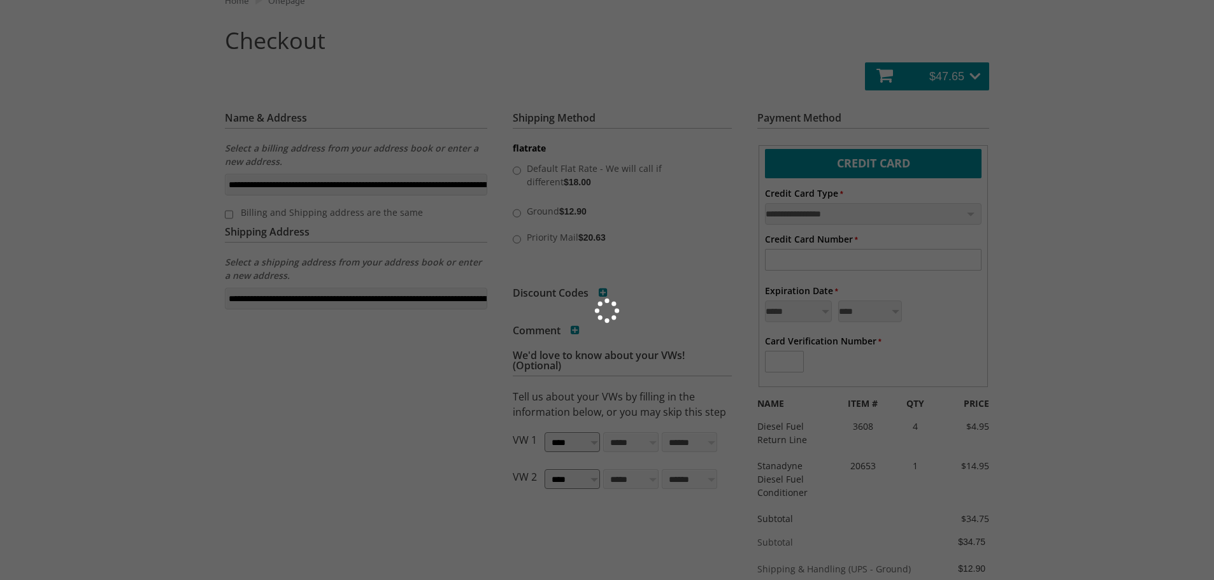
scroll to position [191, 0]
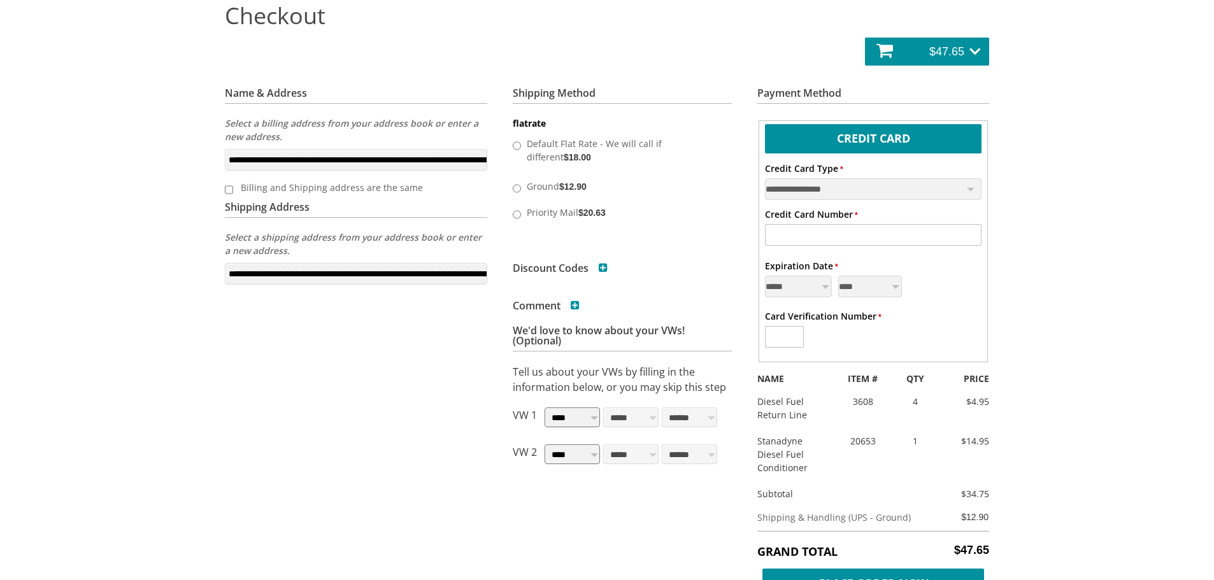
click at [292, 191] on label "Billing and Shipping address are the same" at bounding box center [351, 187] width 237 height 21
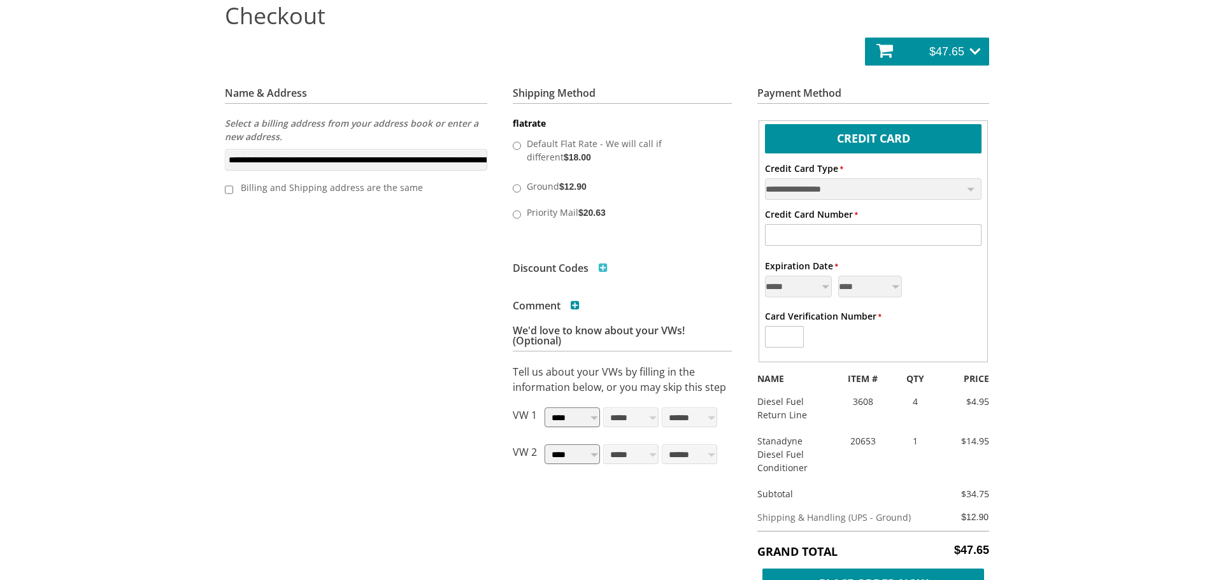
click at [596, 267] on h3 "Discount Codes" at bounding box center [560, 268] width 95 height 10
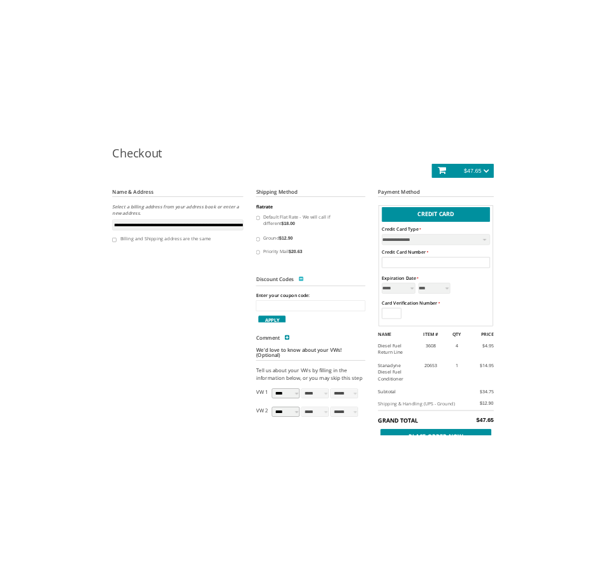
scroll to position [211, 0]
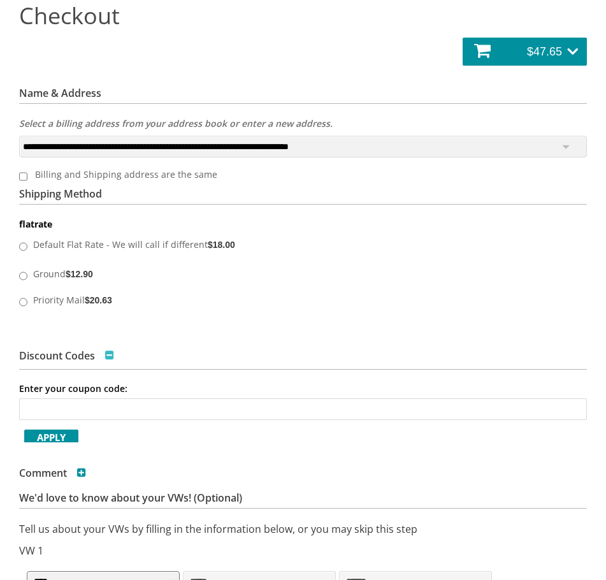
click at [93, 413] on input "Enter your coupon code:" at bounding box center [303, 409] width 568 height 22
type input "******"
click at [54, 432] on span "Apply" at bounding box center [51, 437] width 54 height 16
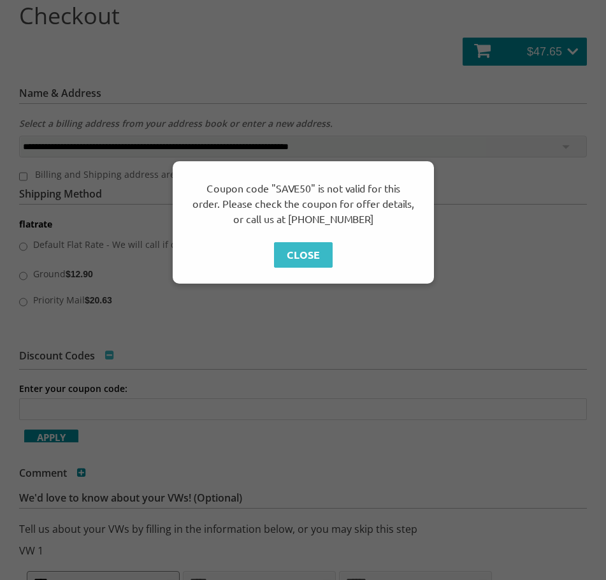
click at [304, 254] on span "Close" at bounding box center [303, 254] width 59 height 25
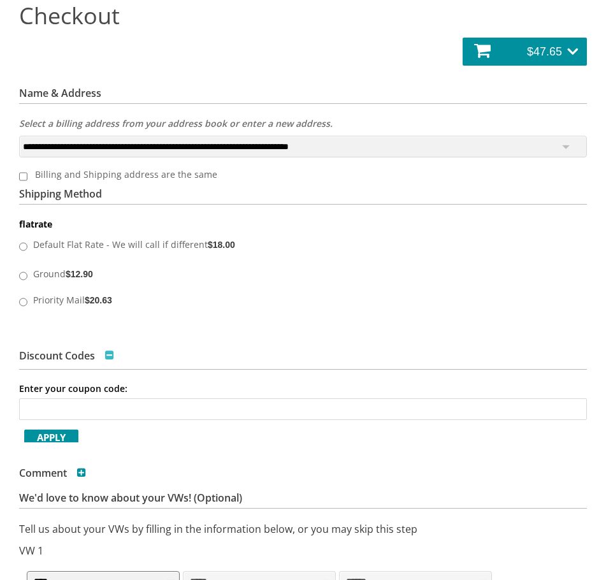
click at [127, 414] on input "Enter your coupon code:" at bounding box center [303, 409] width 568 height 22
type input "******"
click at [61, 436] on span "Apply" at bounding box center [51, 437] width 54 height 16
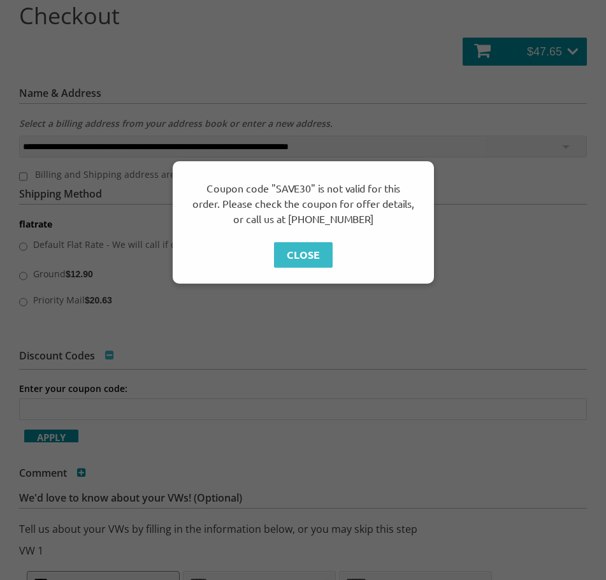
click at [296, 254] on span "Close" at bounding box center [303, 254] width 59 height 25
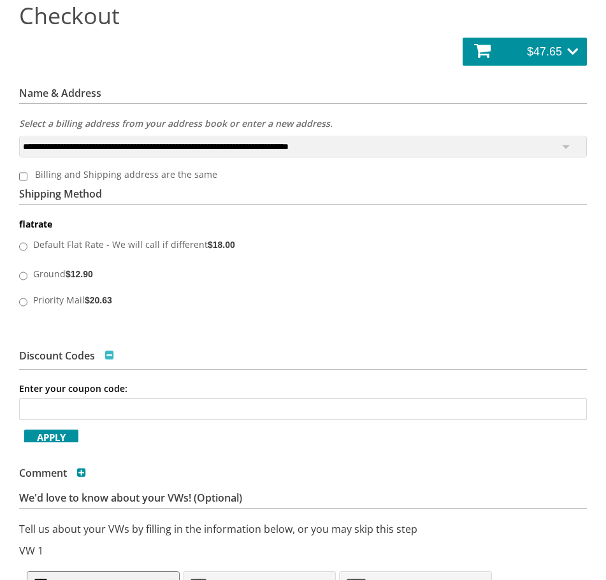
click at [223, 400] on input "Enter your coupon code:" at bounding box center [303, 409] width 568 height 22
type input "******"
click at [57, 430] on span "Apply" at bounding box center [51, 437] width 54 height 16
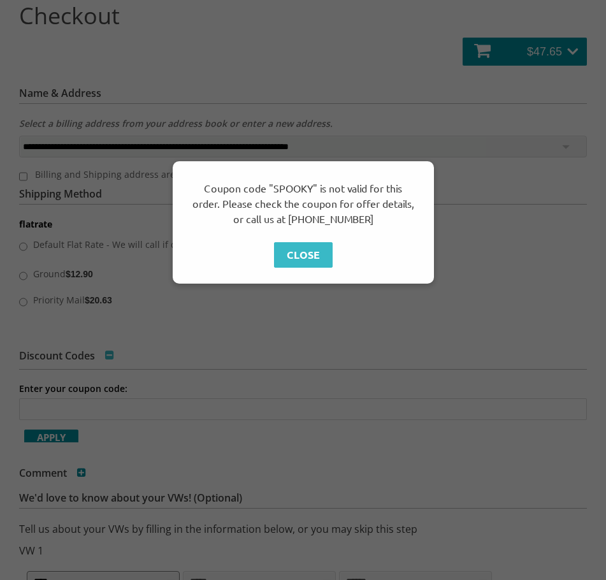
click at [306, 264] on span "Close" at bounding box center [303, 254] width 59 height 25
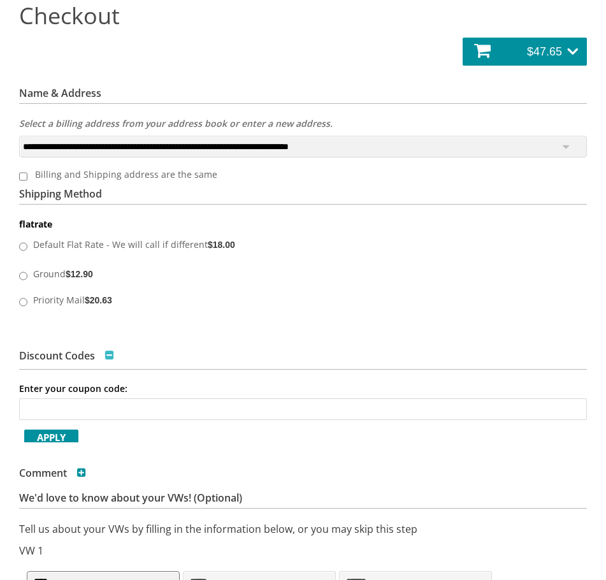
click at [94, 394] on div "Enter your coupon code: Apply" at bounding box center [303, 412] width 568 height 61
click at [110, 409] on input "Enter your coupon code:" at bounding box center [303, 409] width 568 height 22
type input "*****"
click at [62, 434] on span "Apply" at bounding box center [51, 437] width 54 height 16
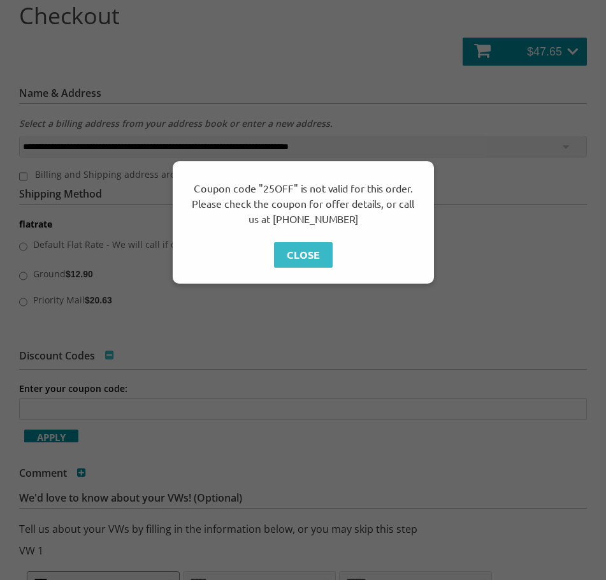
click at [312, 262] on span "Close" at bounding box center [303, 254] width 59 height 25
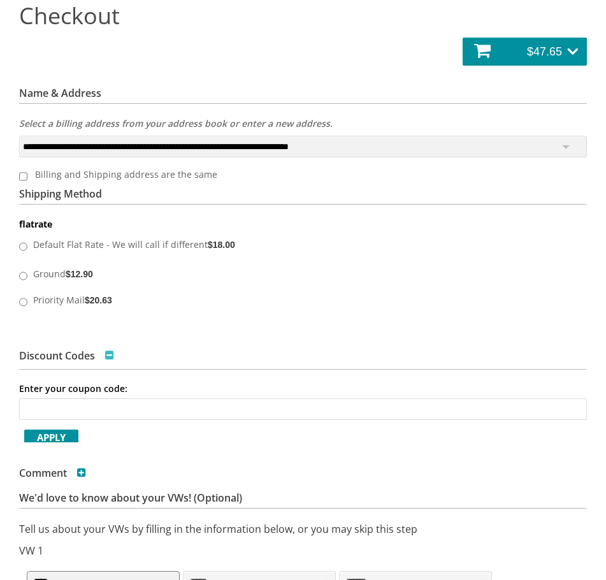
click at [178, 413] on input "Enter your coupon code:" at bounding box center [303, 409] width 568 height 22
type input "*****"
click at [69, 434] on span "Apply" at bounding box center [51, 437] width 54 height 16
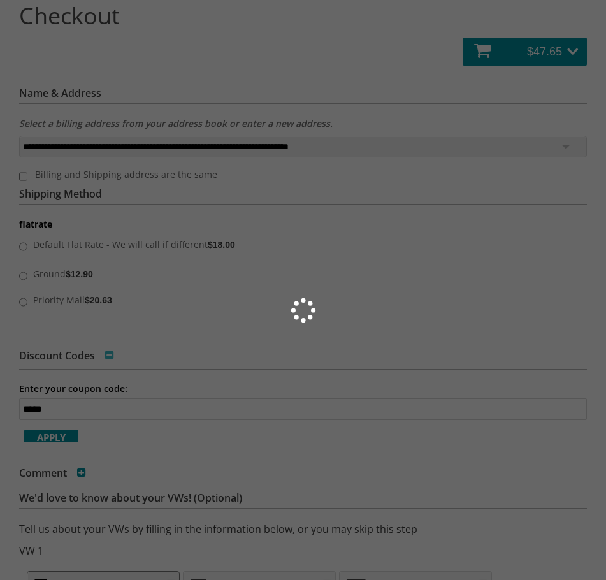
drag, startPoint x: 101, startPoint y: 437, endPoint x: 119, endPoint y: 439, distance: 18.6
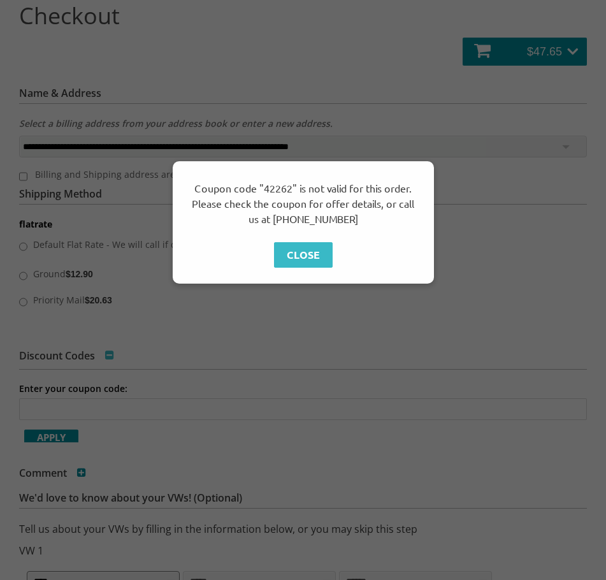
click at [297, 255] on span "Close" at bounding box center [303, 254] width 59 height 25
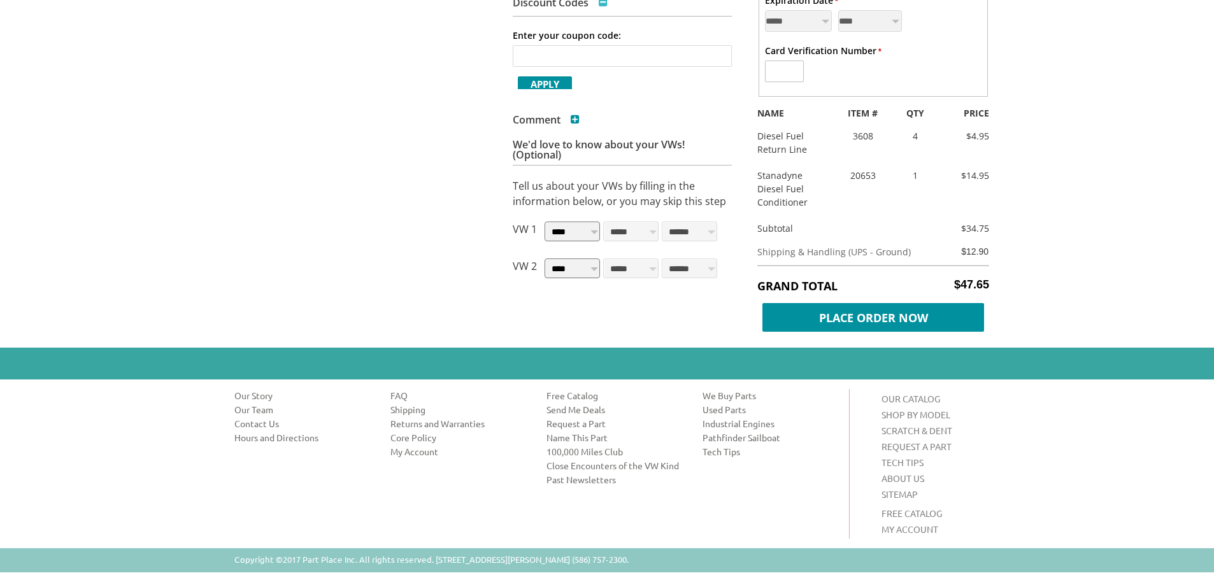
scroll to position [444, 0]
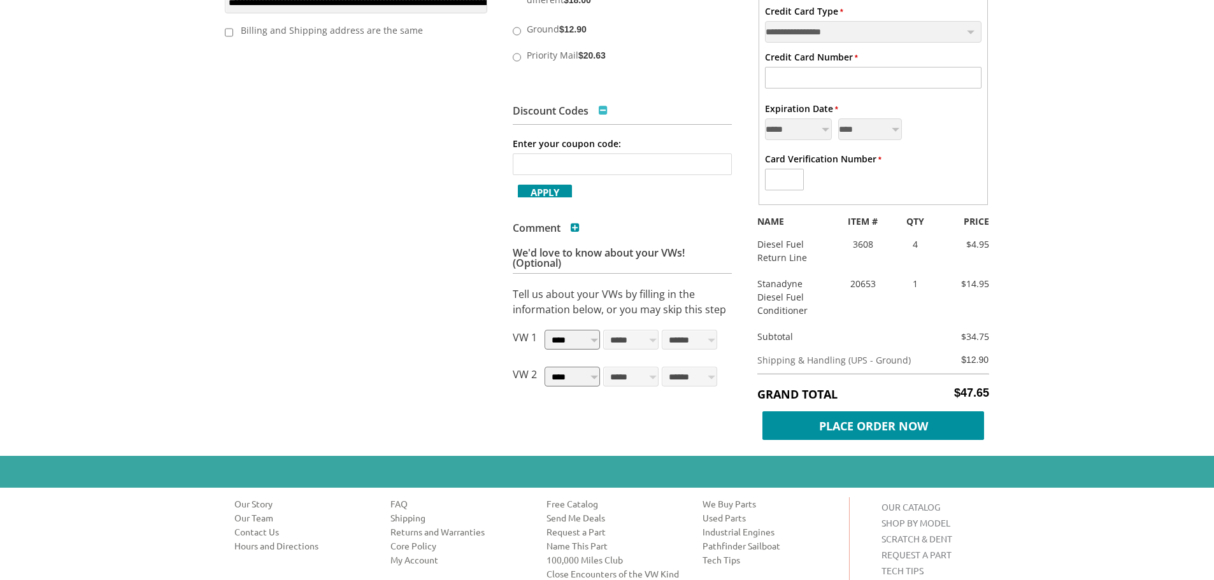
drag, startPoint x: 1129, startPoint y: 334, endPoint x: 1085, endPoint y: 300, distance: 55.8
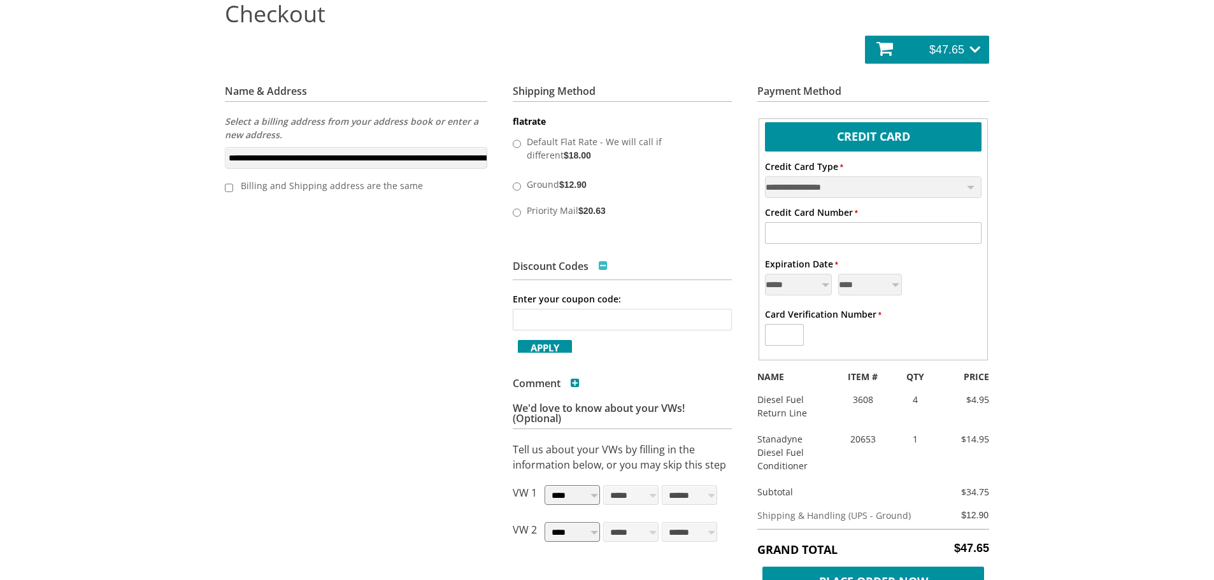
drag, startPoint x: 1087, startPoint y: 415, endPoint x: 1083, endPoint y: 377, distance: 37.8
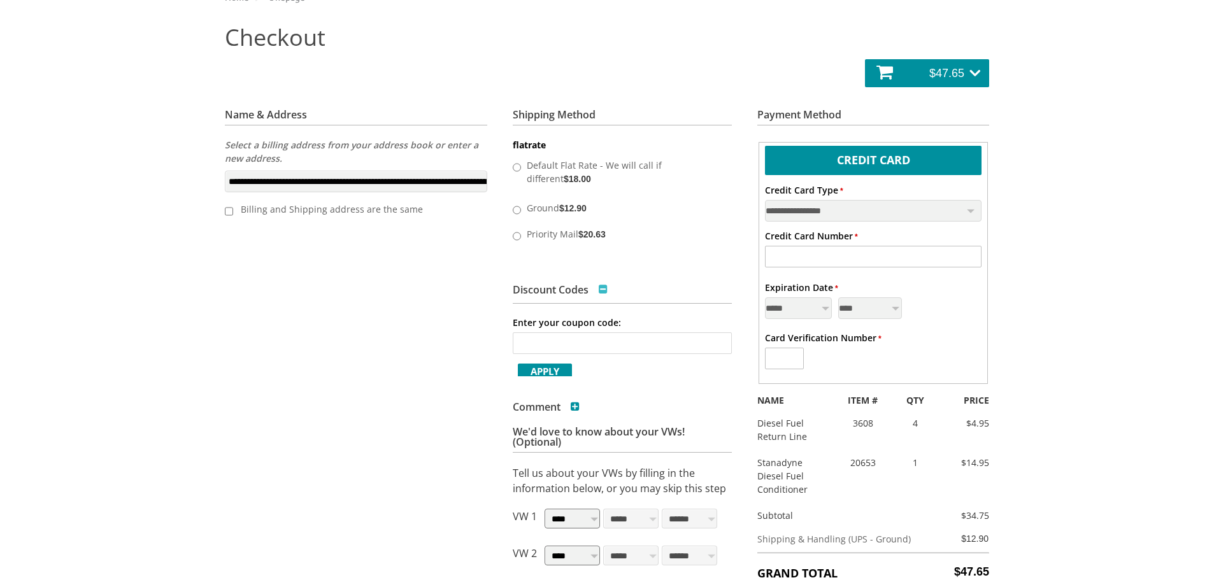
scroll to position [155, 0]
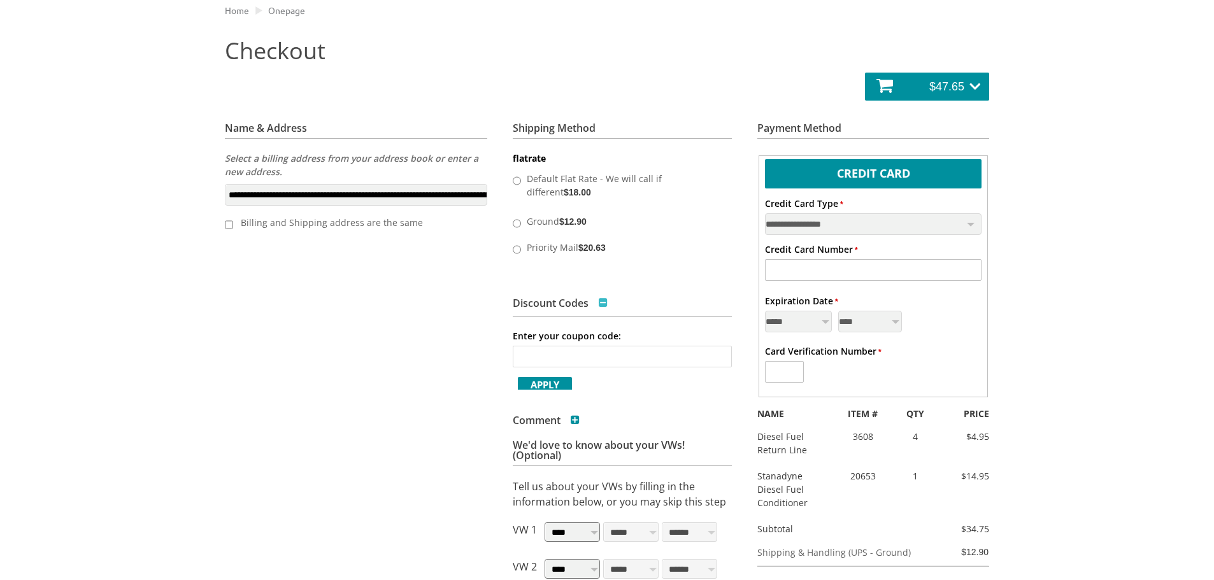
drag, startPoint x: 1087, startPoint y: 320, endPoint x: 1079, endPoint y: 296, distance: 25.0
click at [900, 230] on select "**********" at bounding box center [873, 225] width 217 height 22
select select "**"
click at [765, 214] on select "**********" at bounding box center [873, 225] width 217 height 22
click at [864, 269] on input "* Credit Card Number" at bounding box center [873, 271] width 217 height 22
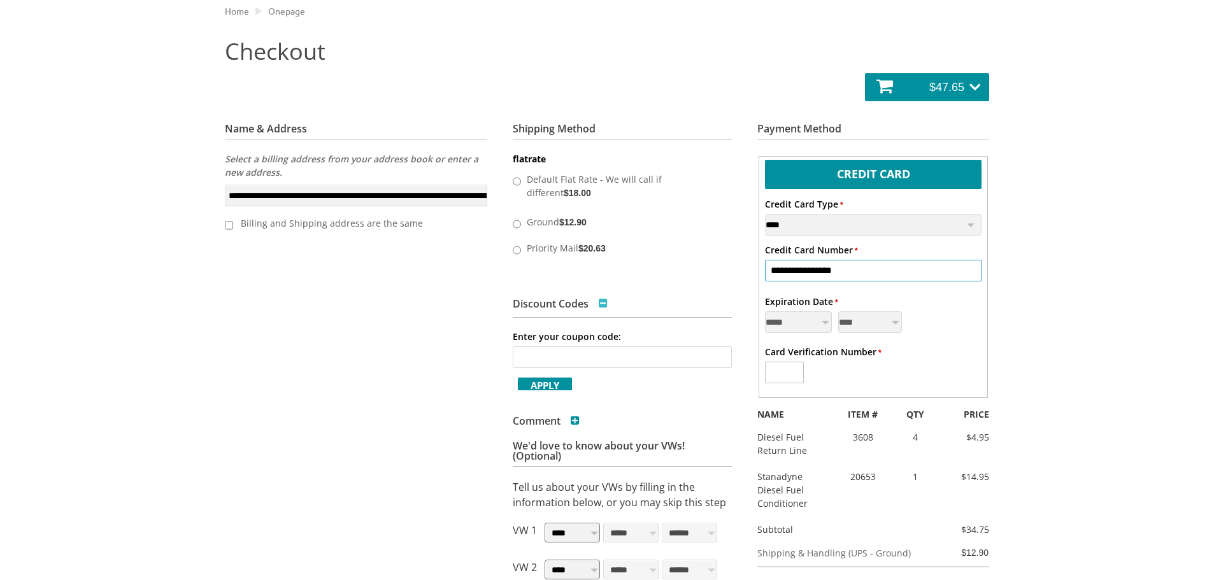
type input "**********"
click at [784, 313] on select "**********" at bounding box center [798, 322] width 67 height 22
select select "*"
click at [765, 311] on select "**********" at bounding box center [798, 322] width 67 height 22
click at [857, 331] on div "**********" at bounding box center [873, 323] width 217 height 27
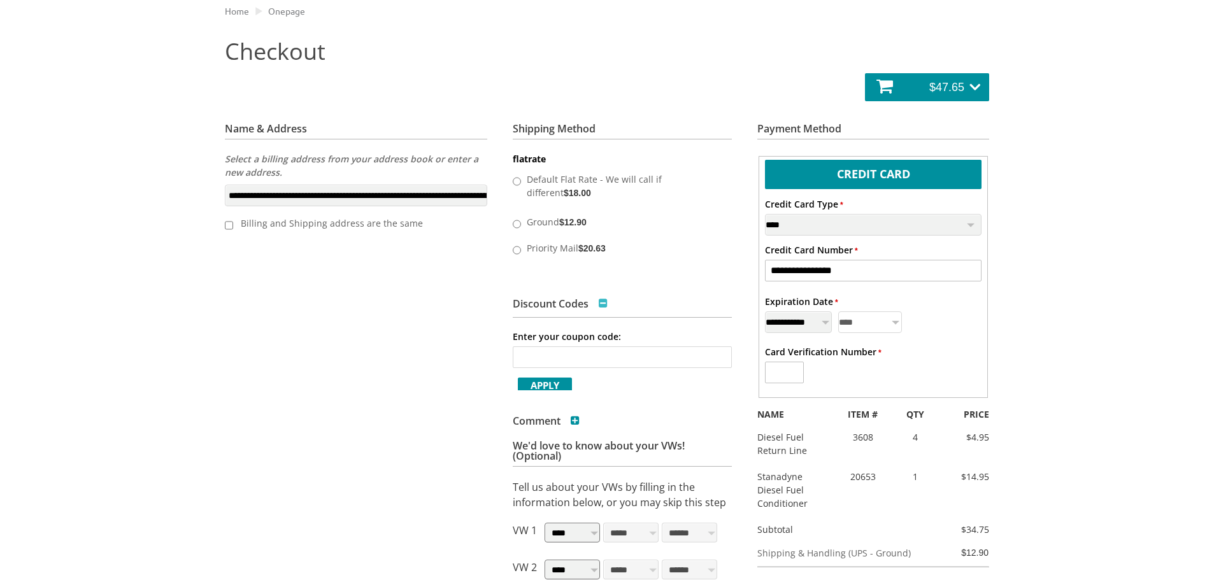
click at [857, 331] on select "**** **** **** **** **** **** **** **** **** **** **** ****" at bounding box center [870, 322] width 64 height 22
select select "****"
click at [838, 311] on select "**** **** **** **** **** **** **** **** **** **** **** ****" at bounding box center [870, 322] width 64 height 22
click at [792, 376] on input "* Card Verification Number" at bounding box center [784, 373] width 39 height 22
type input "***"
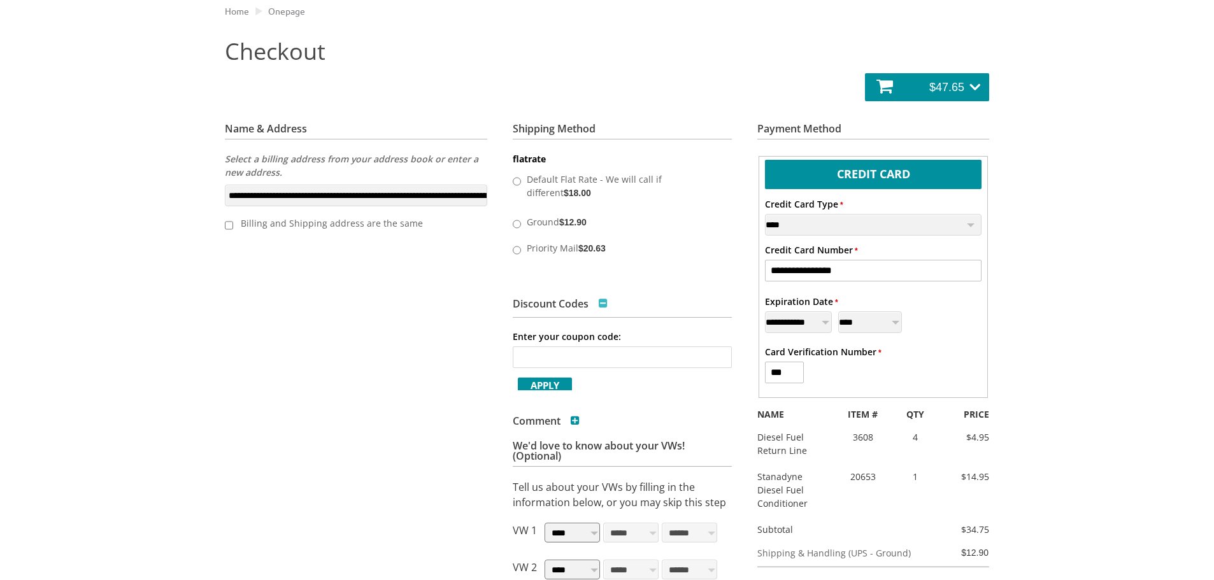
click at [1043, 238] on div "VW Diesel Engine Parts Diesel Cylinder Heads and Parts Diesel Timing Belts, Ten…" at bounding box center [607, 390] width 1214 height 1091
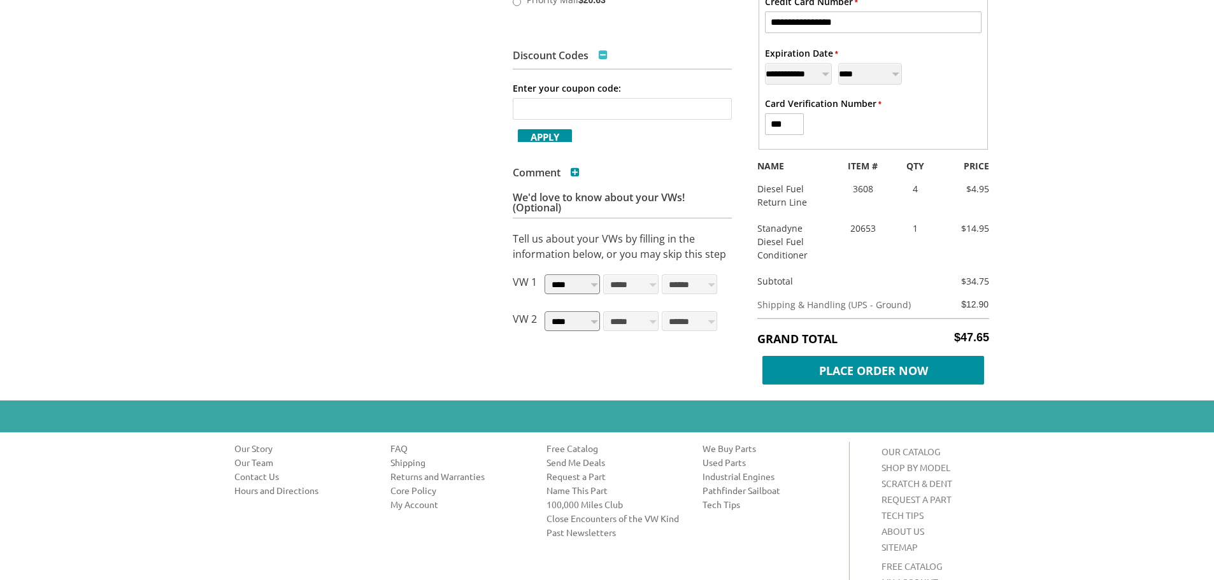
drag, startPoint x: 1037, startPoint y: 166, endPoint x: 1033, endPoint y: 246, distance: 80.4
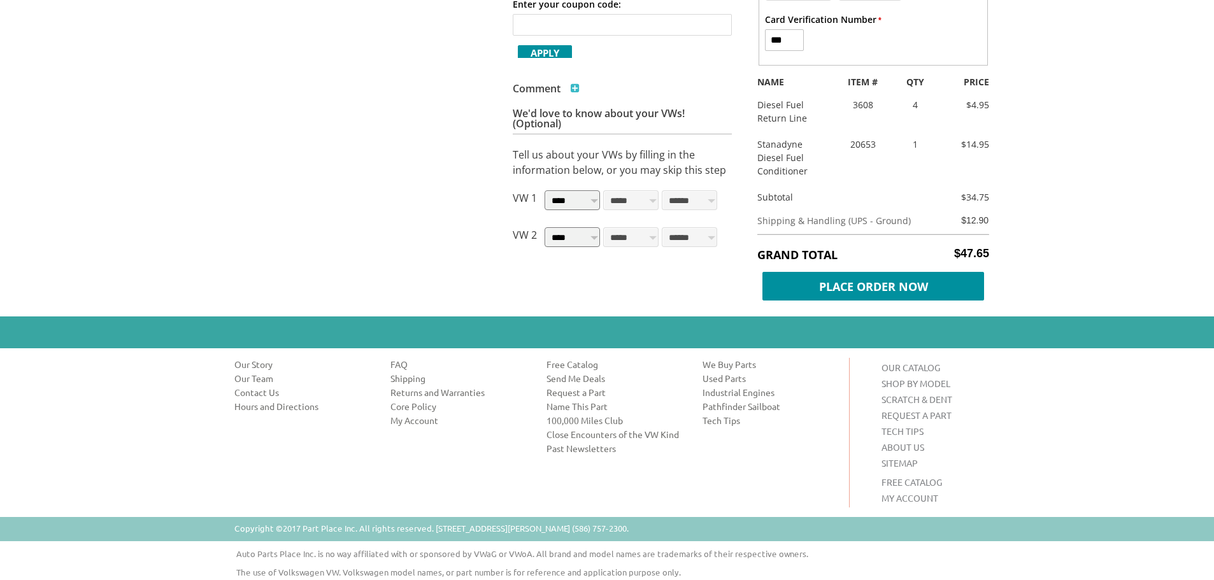
click at [564, 88] on h3 "Comment" at bounding box center [546, 88] width 67 height 10
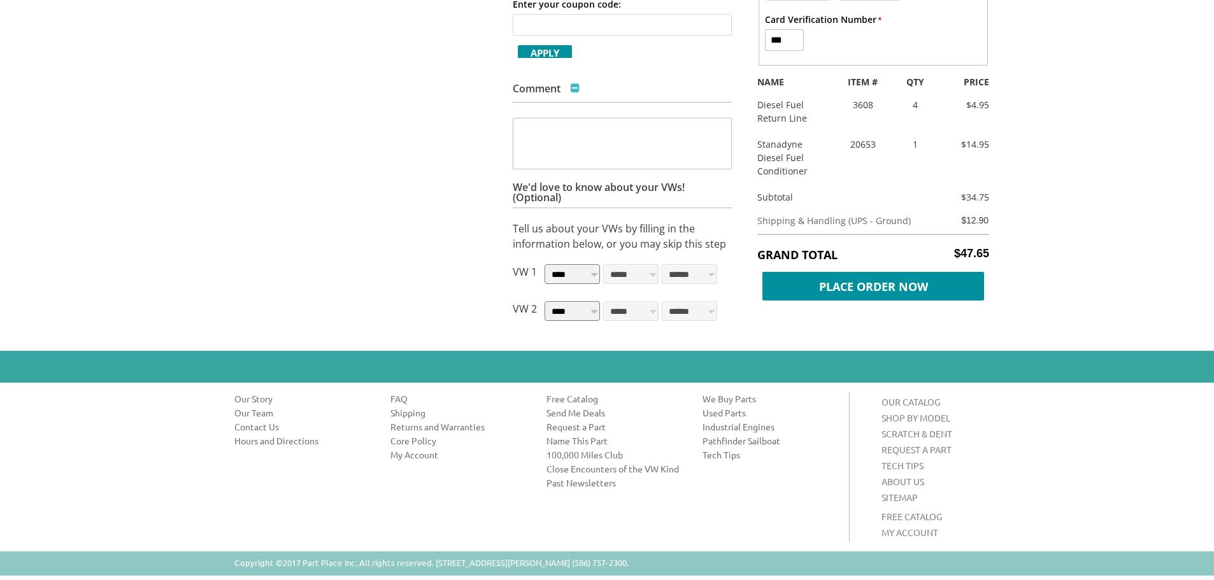
click at [564, 88] on h3 "Comment" at bounding box center [546, 88] width 67 height 10
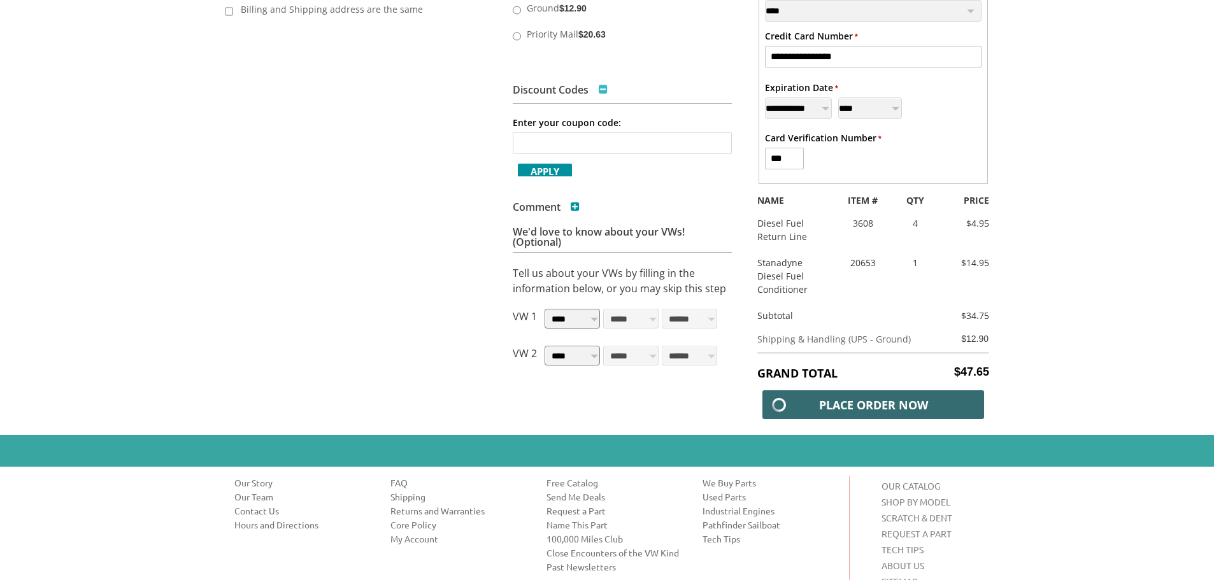
scroll to position [361, 0]
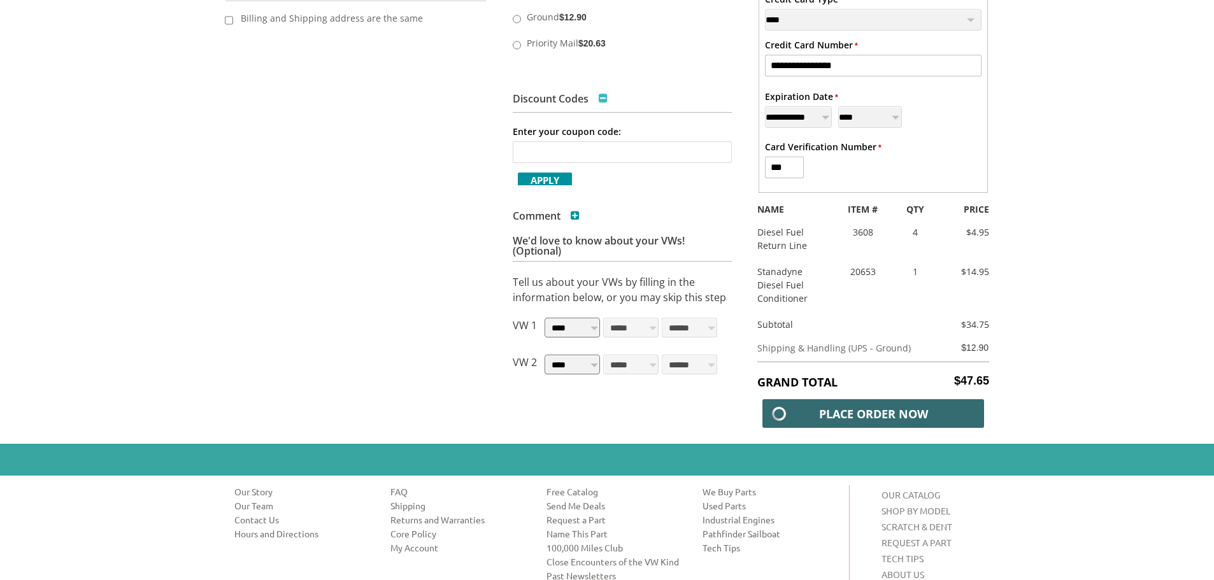
click at [590, 97] on h3 "Discount Codes" at bounding box center [560, 99] width 95 height 10
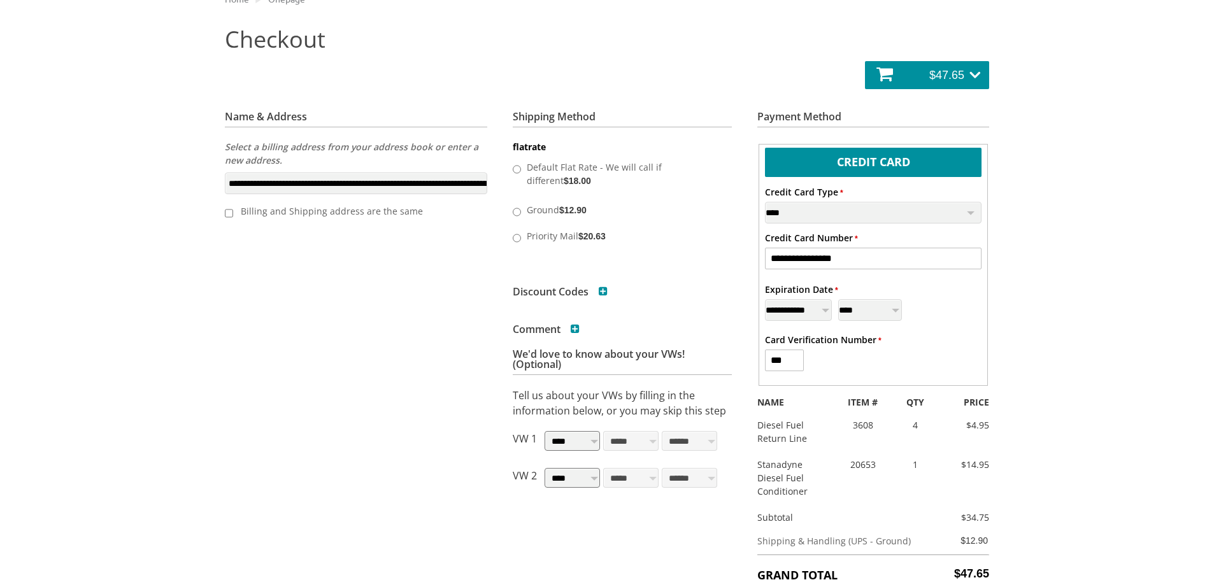
scroll to position [382, 0]
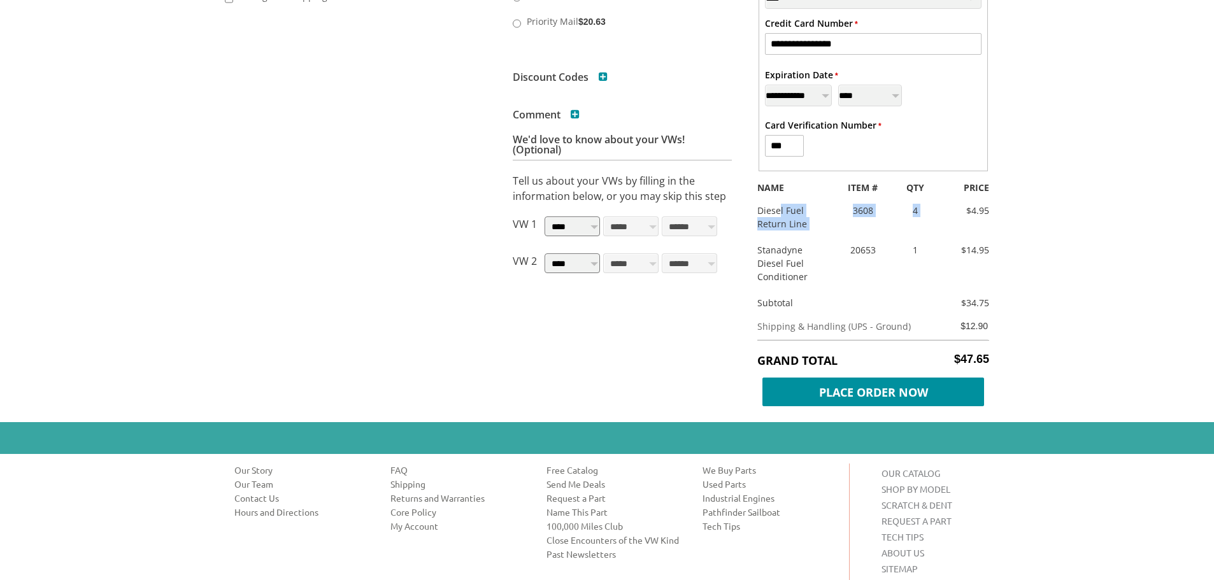
drag, startPoint x: 781, startPoint y: 213, endPoint x: 942, endPoint y: 208, distance: 161.3
click at [941, 208] on div "Diesel Fuel Return Line 3608 4 $4.95" at bounding box center [873, 223] width 251 height 39
click at [942, 208] on div "$4.95" at bounding box center [967, 210] width 63 height 13
drag, startPoint x: 784, startPoint y: 252, endPoint x: 943, endPoint y: 247, distance: 158.7
click at [943, 247] on div "Stanadyne Diesel Fuel Conditioner 20653 1 $14.95" at bounding box center [873, 269] width 251 height 53
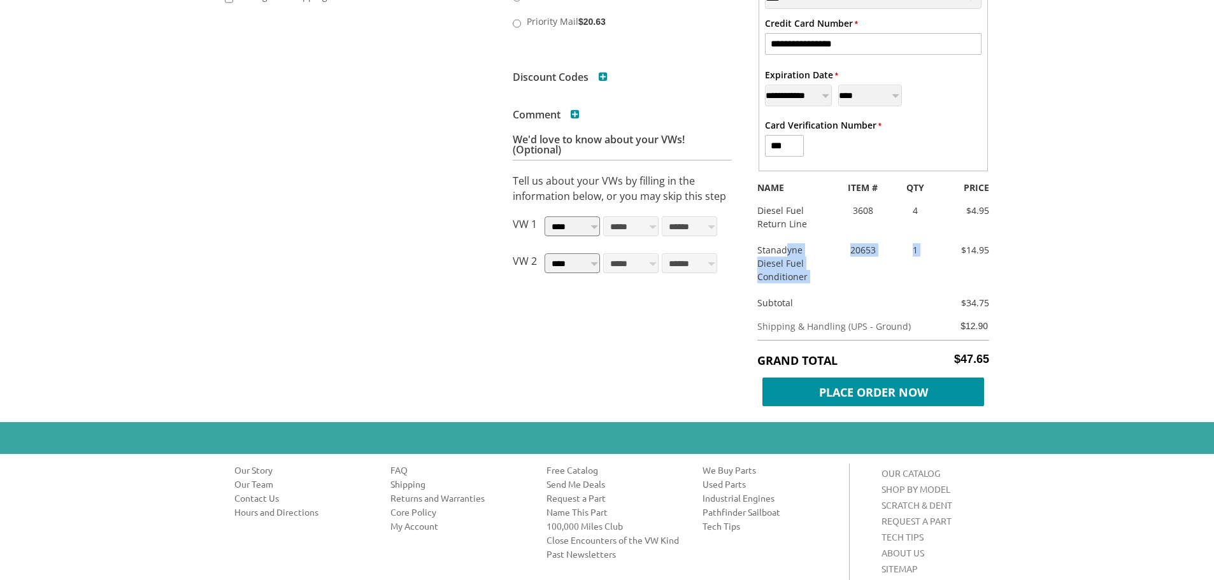
click at [943, 247] on div "$14.95" at bounding box center [967, 249] width 63 height 13
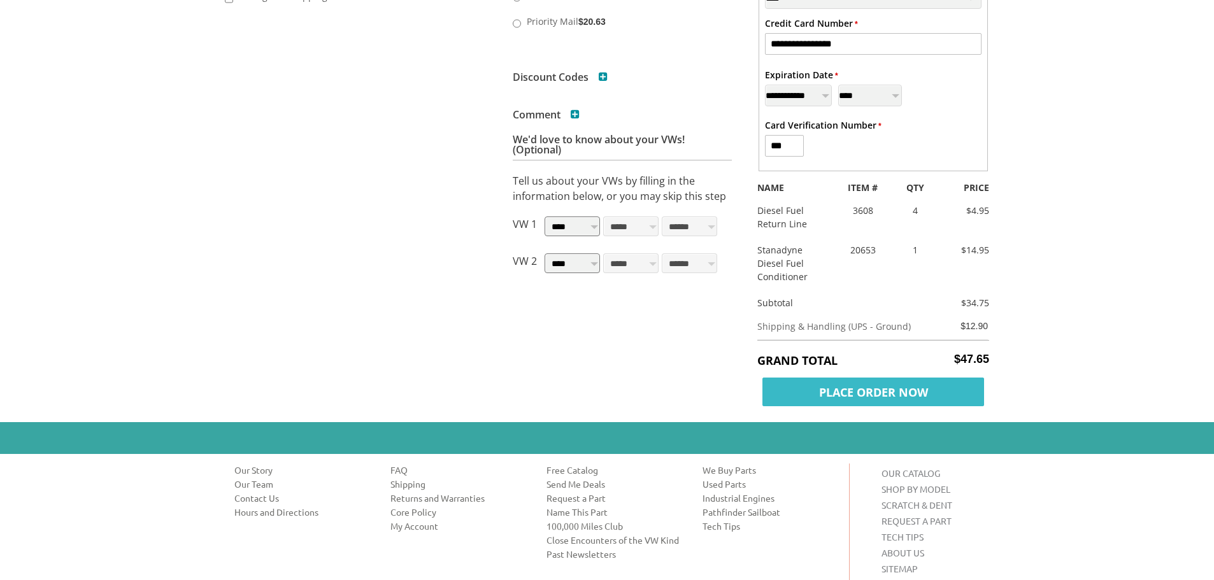
click at [936, 397] on span "Place Order Now" at bounding box center [873, 392] width 222 height 29
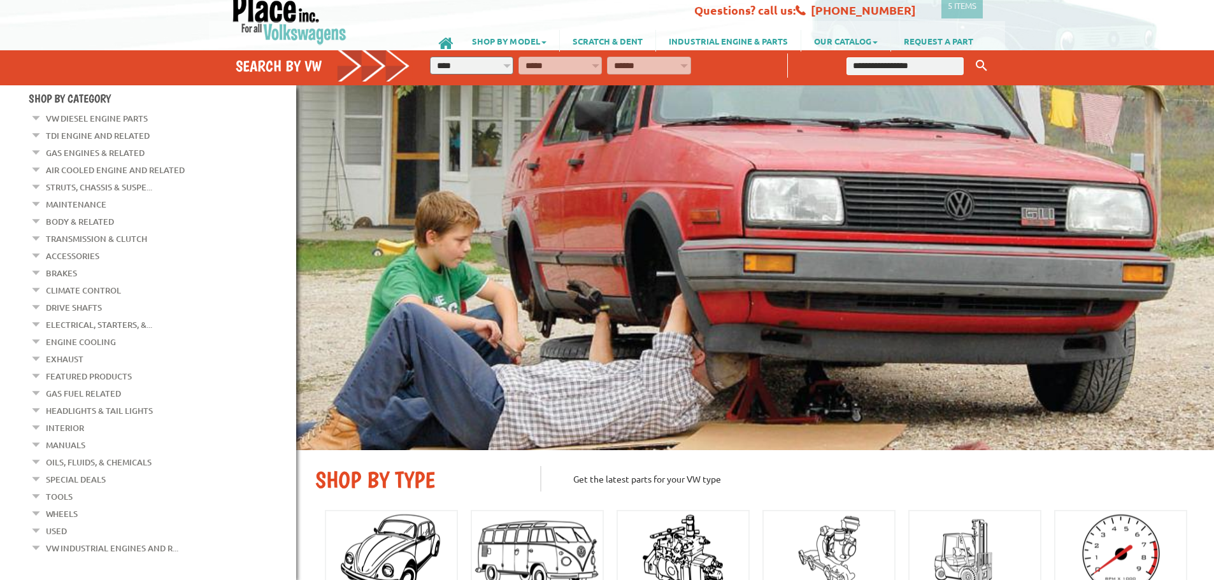
scroll to position [318, 0]
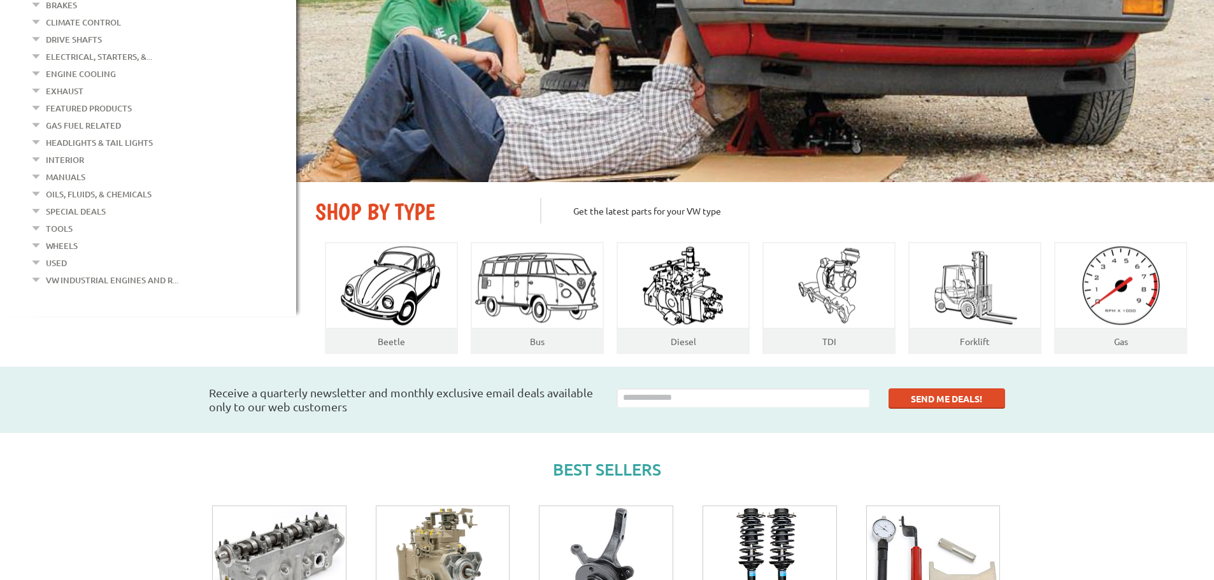
click at [32, 202] on em at bounding box center [37, 208] width 12 height 13
click at [75, 220] on link "Special Deals" at bounding box center [84, 228] width 60 height 17
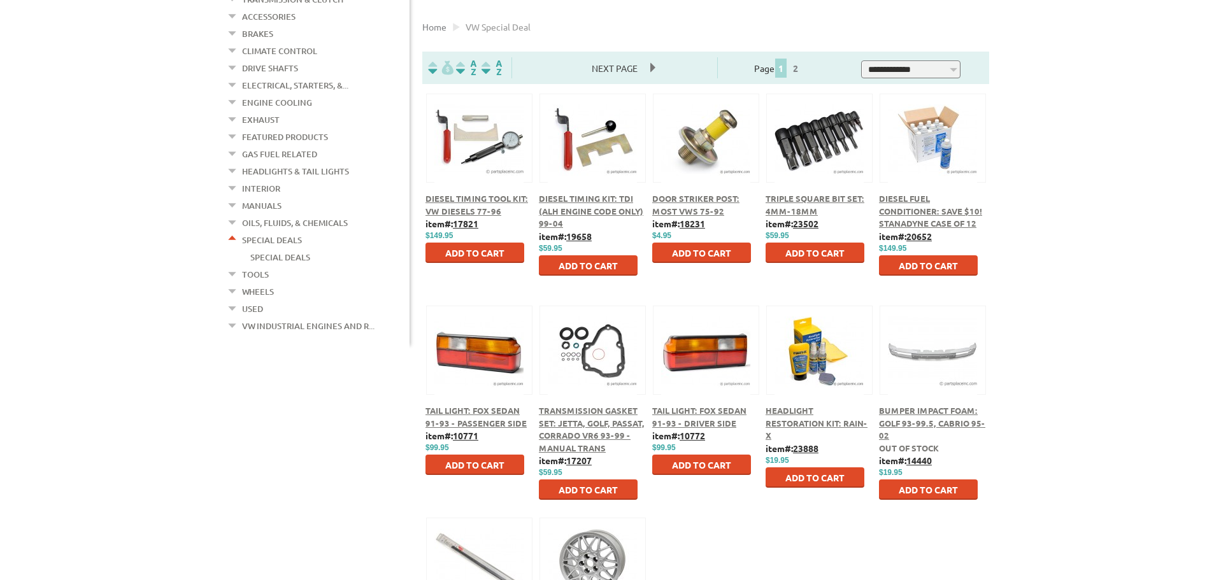
drag, startPoint x: 137, startPoint y: 185, endPoint x: 125, endPoint y: 211, distance: 28.8
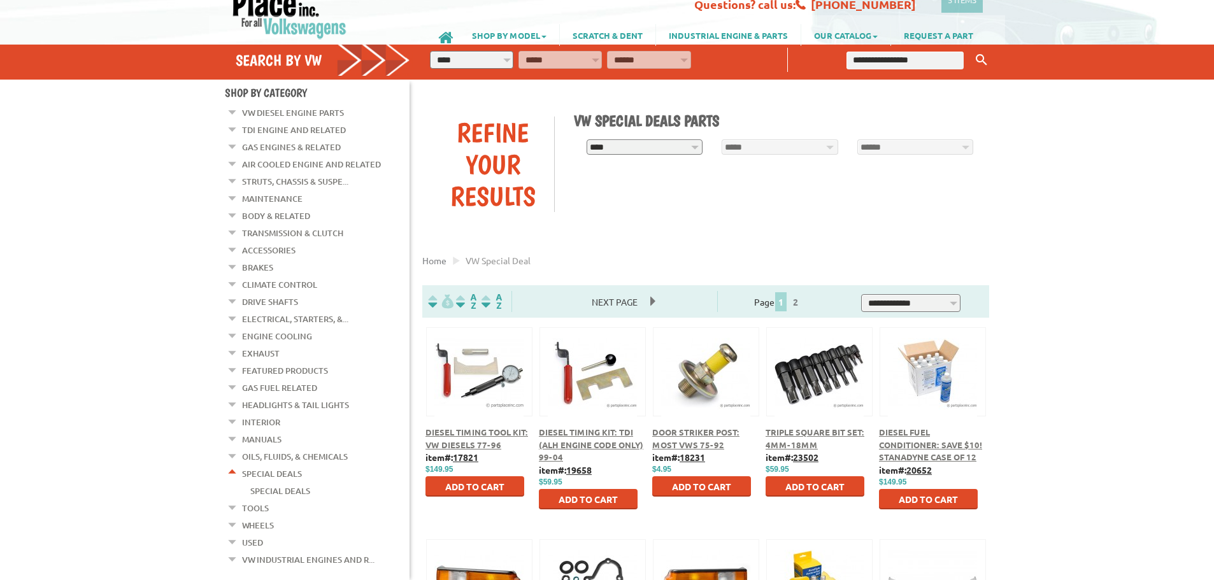
scroll to position [25, 0]
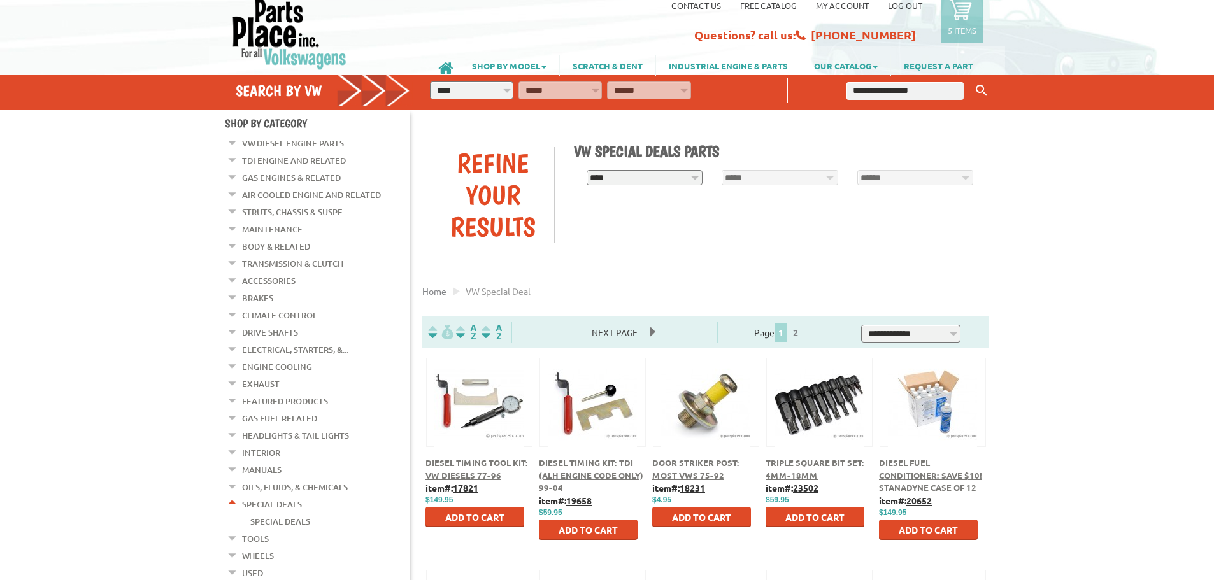
drag, startPoint x: 125, startPoint y: 211, endPoint x: 143, endPoint y: 157, distance: 57.8
click at [230, 154] on em at bounding box center [233, 157] width 12 height 13
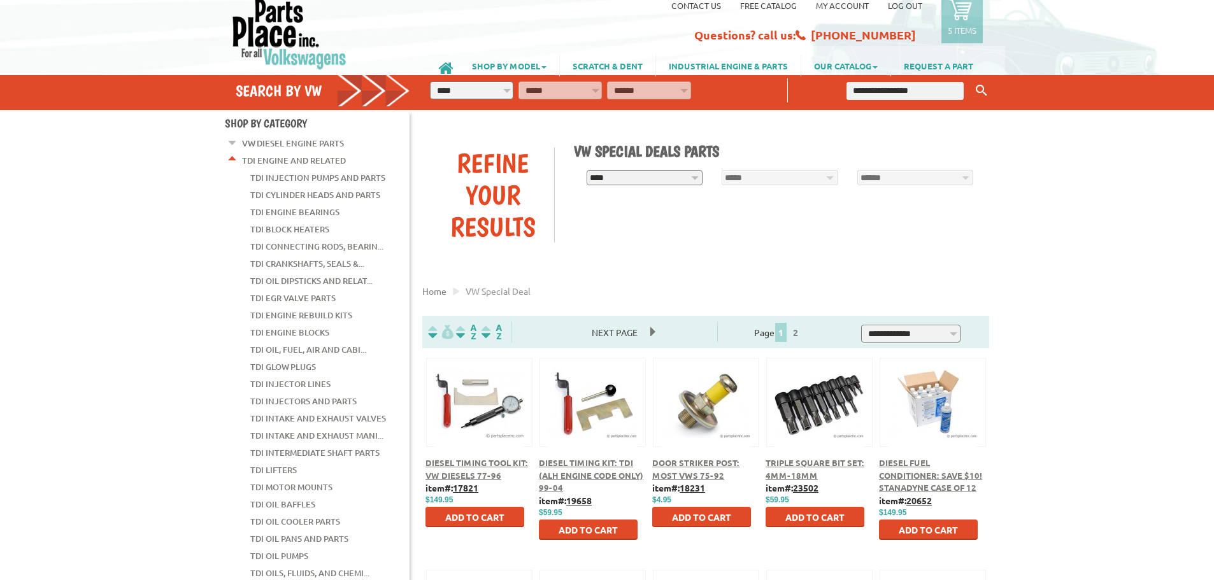
click at [230, 154] on em at bounding box center [233, 157] width 12 height 13
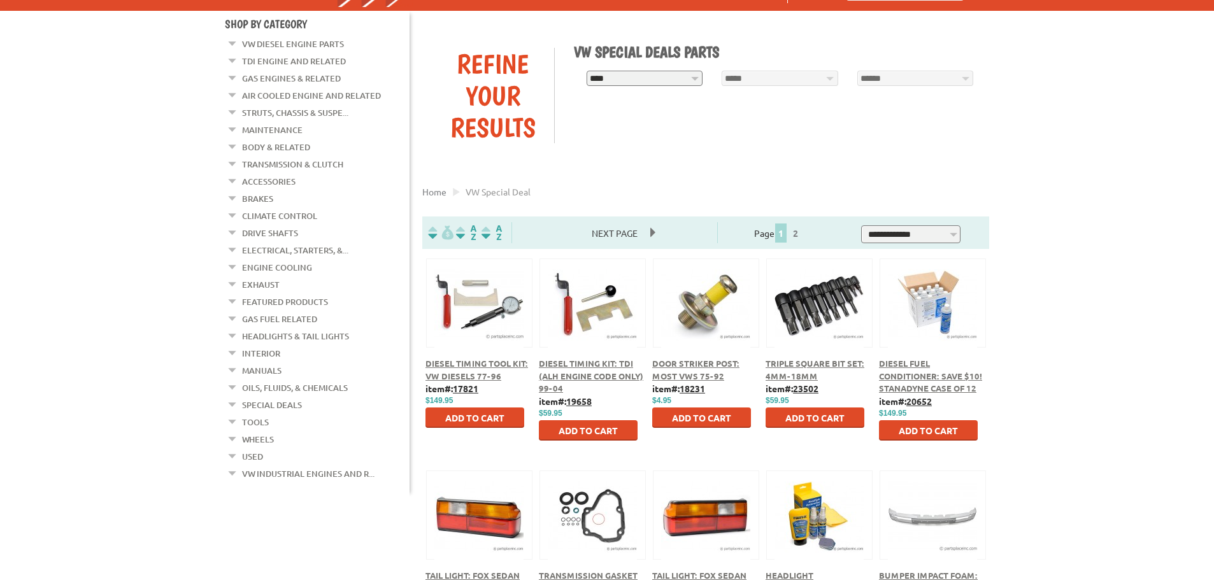
scroll to position [153, 0]
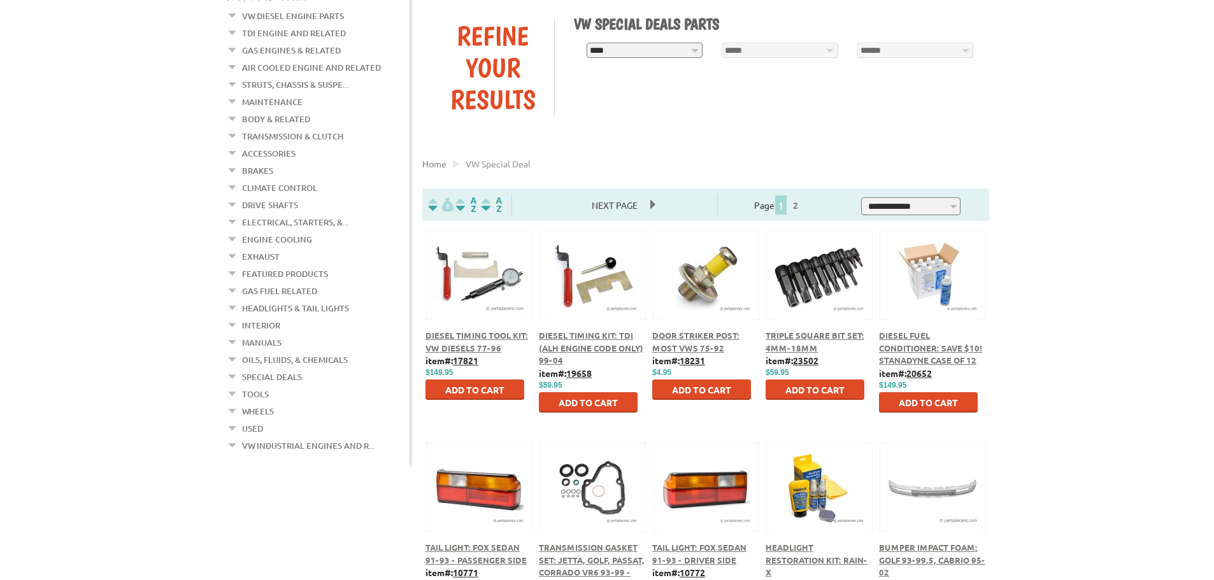
click at [238, 247] on em at bounding box center [233, 253] width 12 height 13
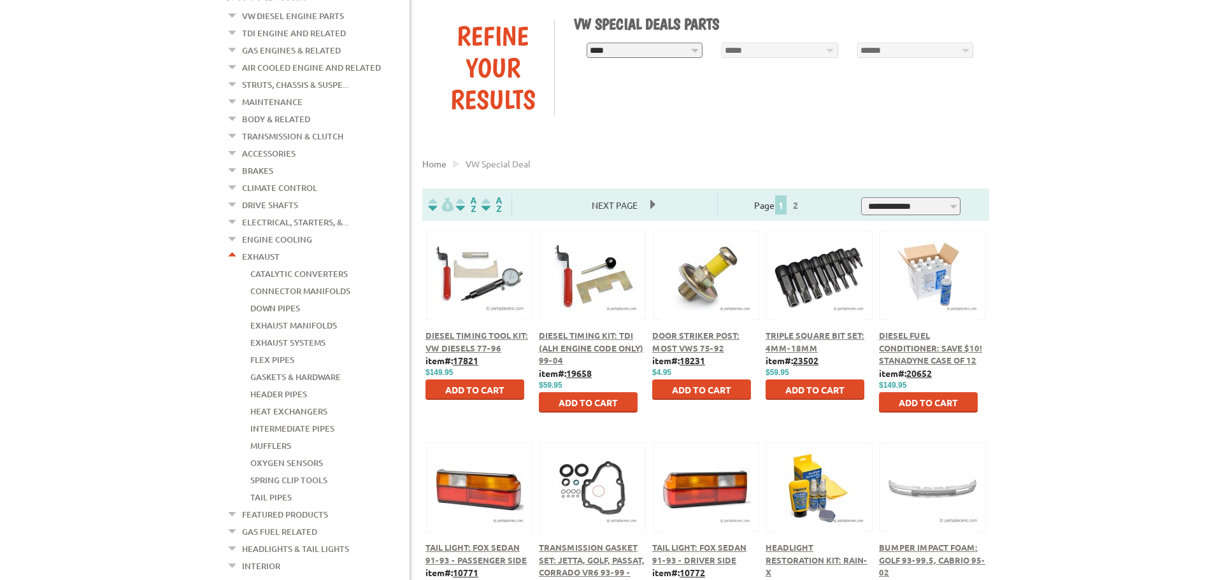
click at [236, 247] on em at bounding box center [233, 253] width 12 height 13
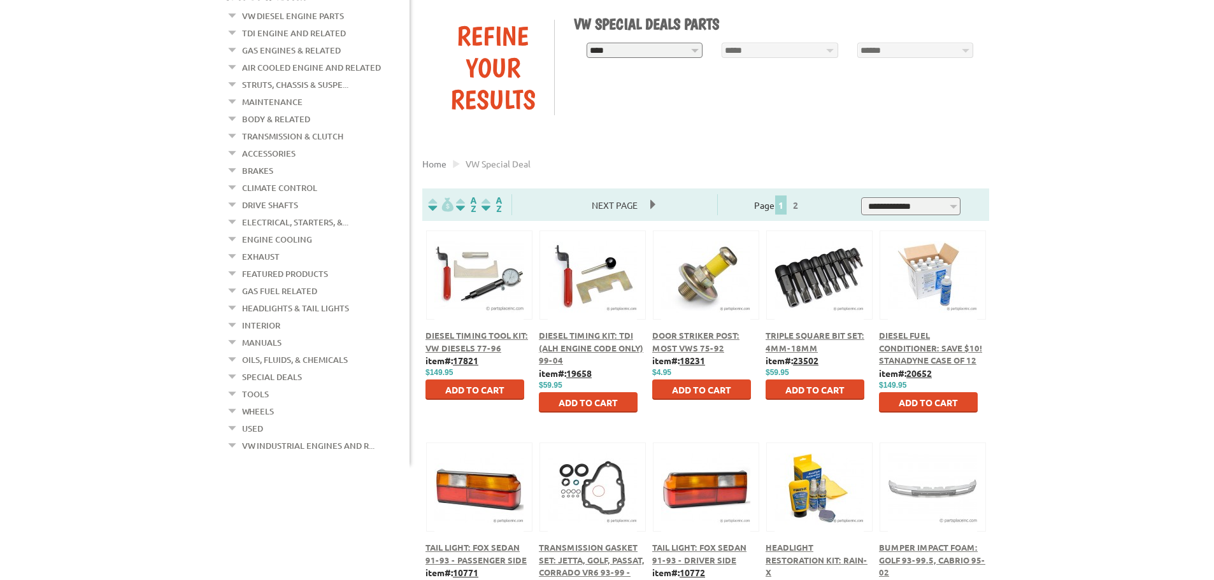
click at [233, 248] on em at bounding box center [233, 253] width 12 height 13
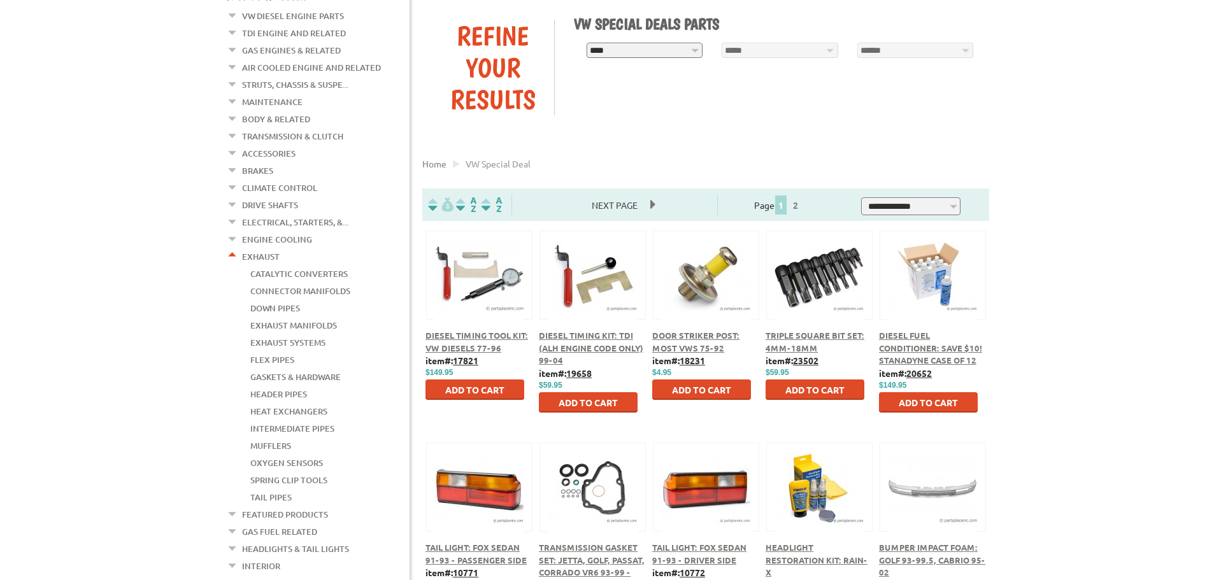
click at [229, 247] on em at bounding box center [233, 253] width 12 height 13
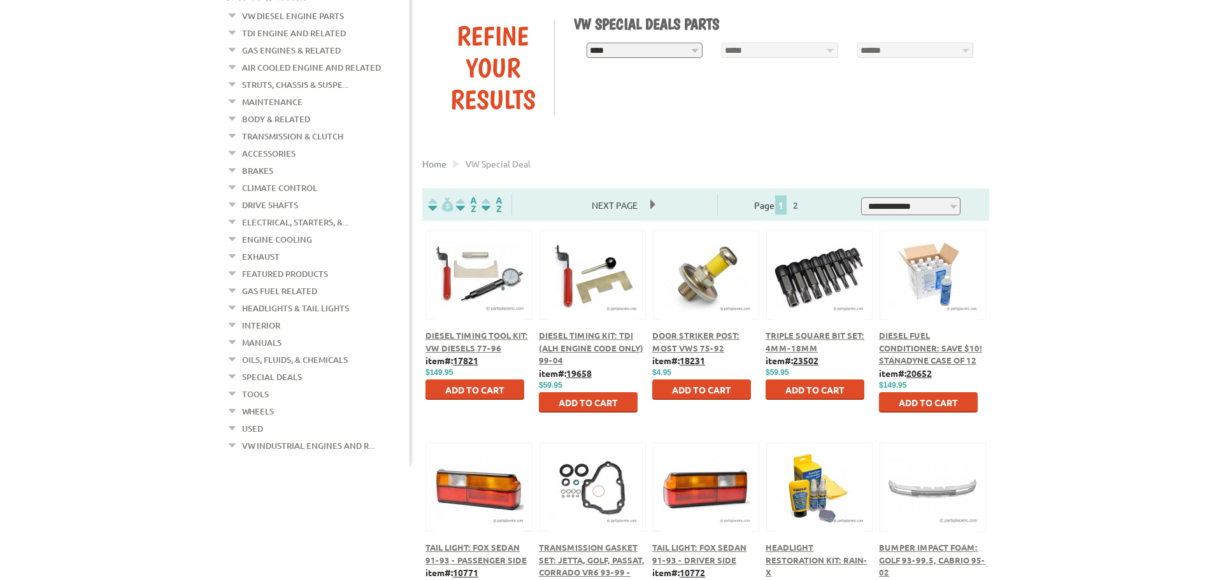
click at [231, 316] on em at bounding box center [233, 322] width 12 height 13
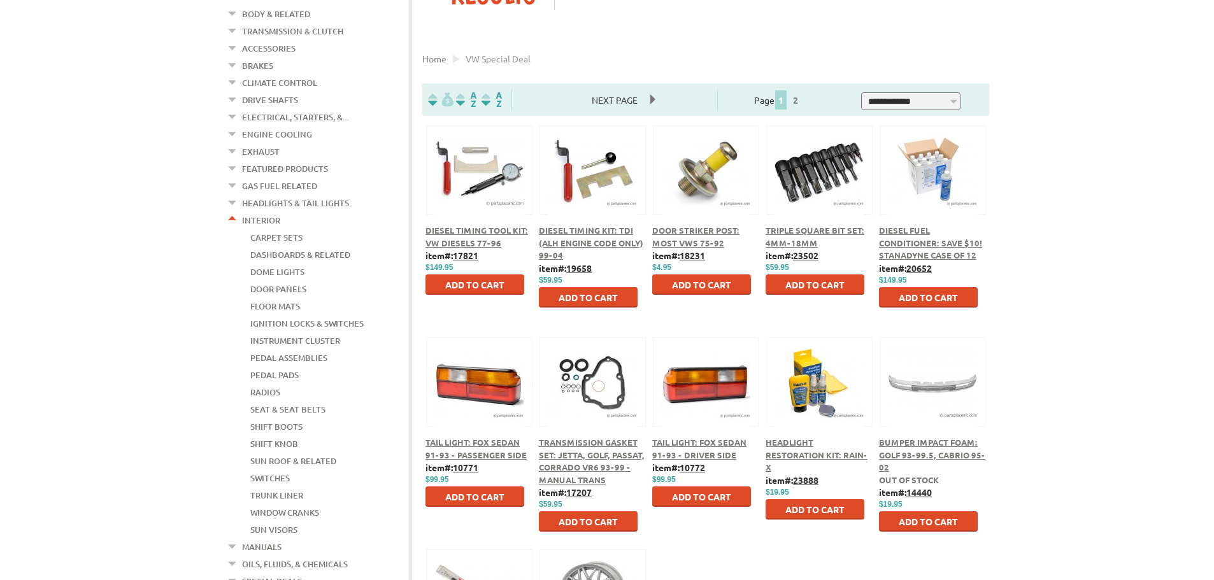
scroll to position [280, 0]
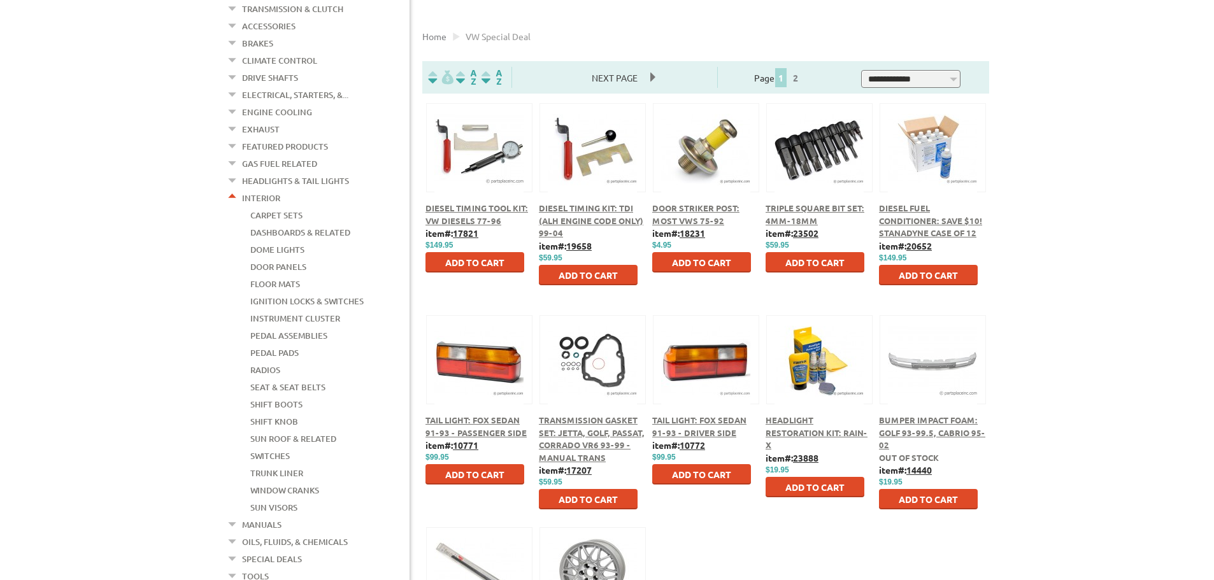
click at [231, 189] on em at bounding box center [233, 195] width 12 height 13
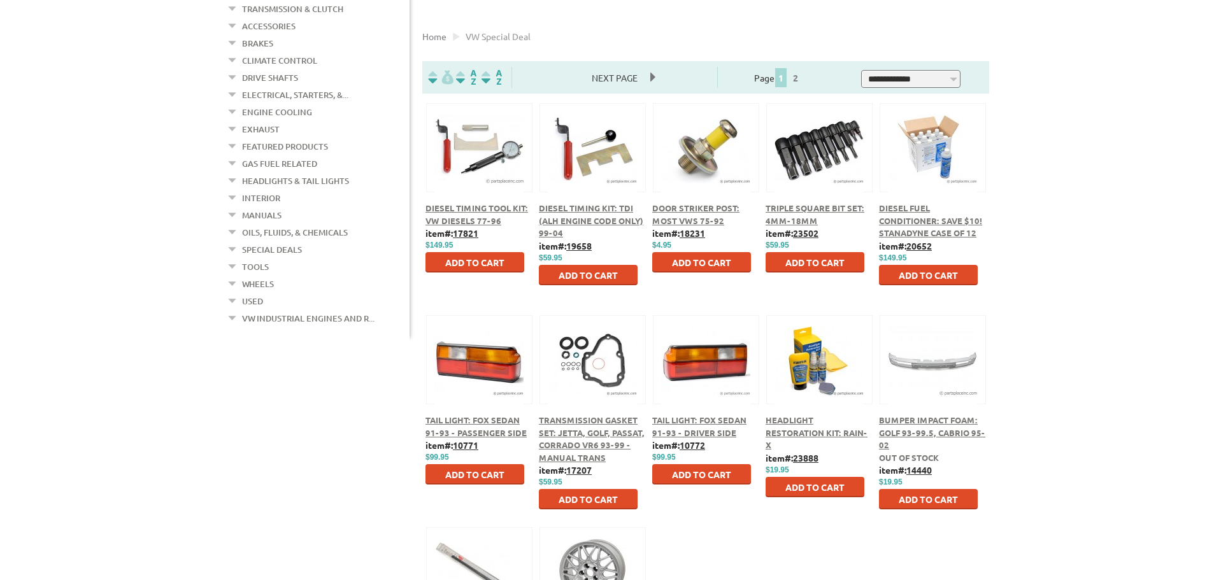
click at [233, 208] on li "Manuals Manuals" at bounding box center [318, 216] width 183 height 17
click at [233, 206] on em at bounding box center [233, 212] width 12 height 13
click at [233, 240] on em at bounding box center [233, 246] width 12 height 13
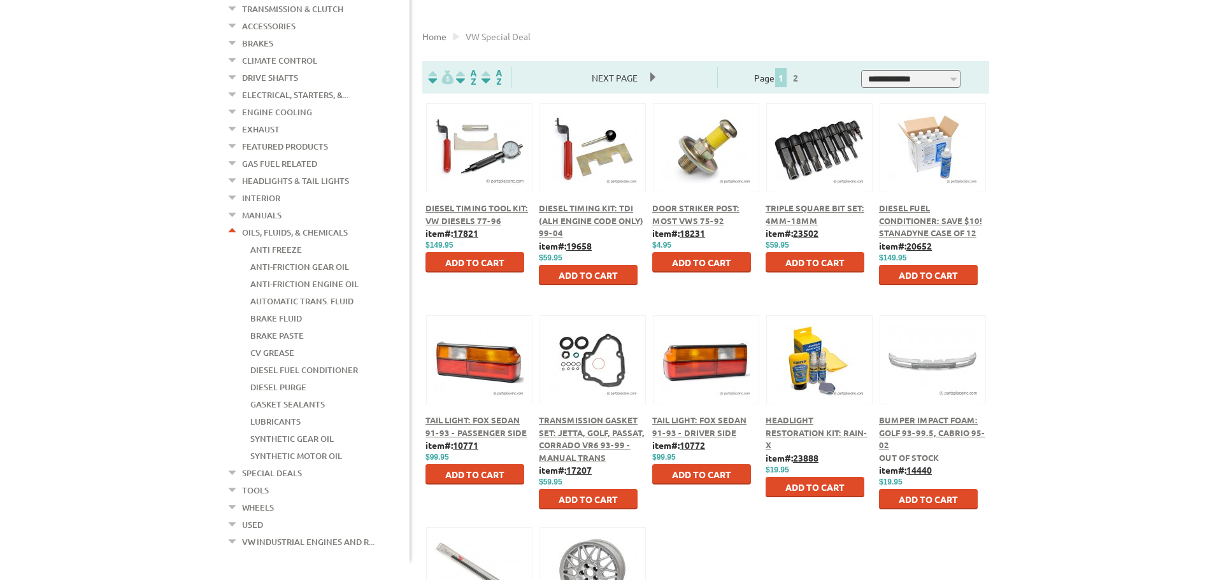
click at [234, 464] on em at bounding box center [233, 470] width 12 height 13
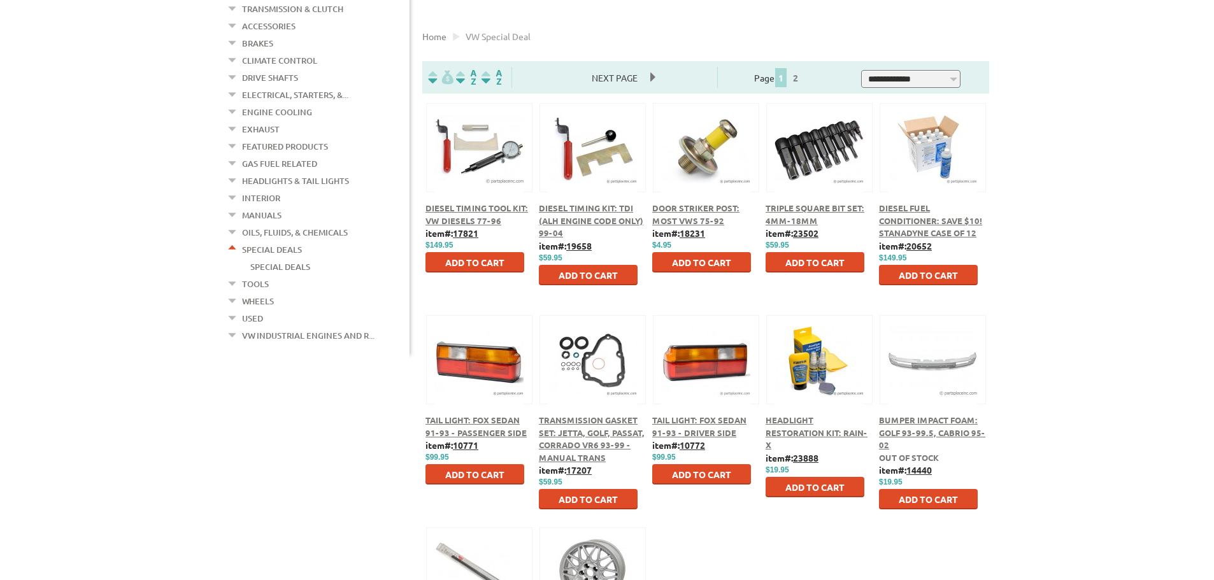
click at [239, 329] on li "VW Industrial Engines and R... 1.9L TDI (BEU, BJC, BXT,... 1.9L Turbo Diesel (A…" at bounding box center [318, 337] width 183 height 17
click at [234, 326] on em at bounding box center [233, 332] width 12 height 13
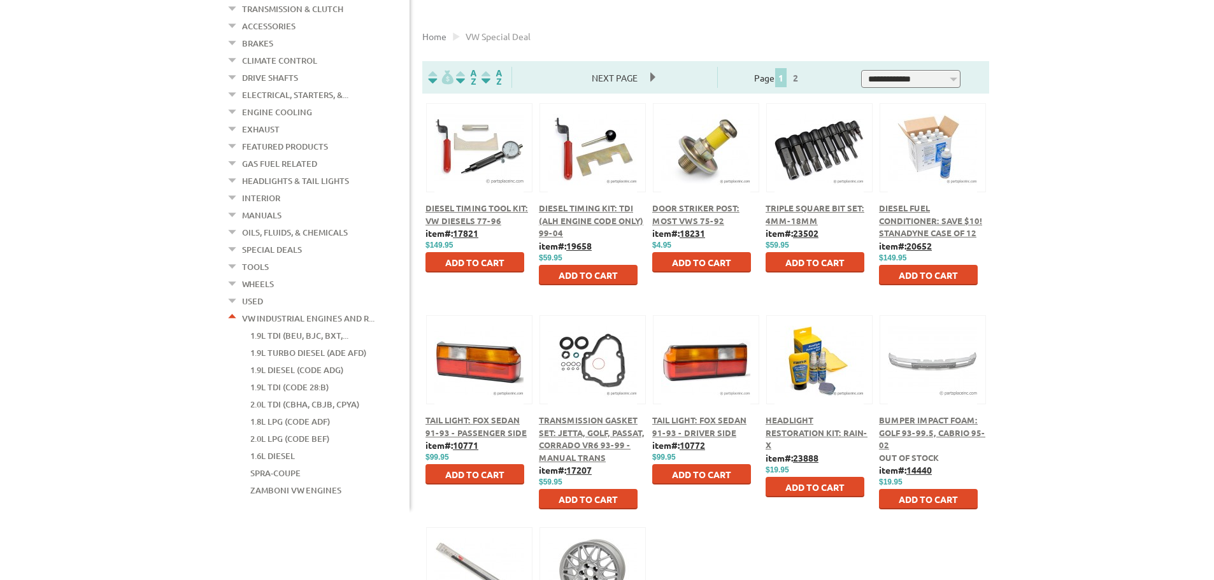
click at [280, 448] on link "1.6L Diesel" at bounding box center [272, 456] width 45 height 17
